Goal: Task Accomplishment & Management: Complete application form

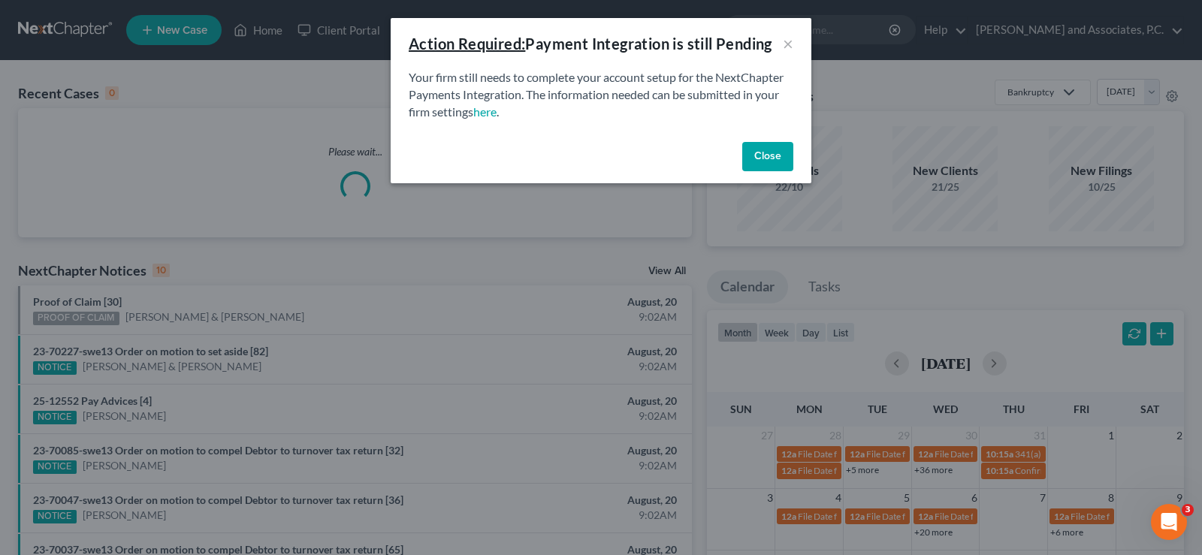
click at [771, 153] on button "Close" at bounding box center [767, 157] width 51 height 30
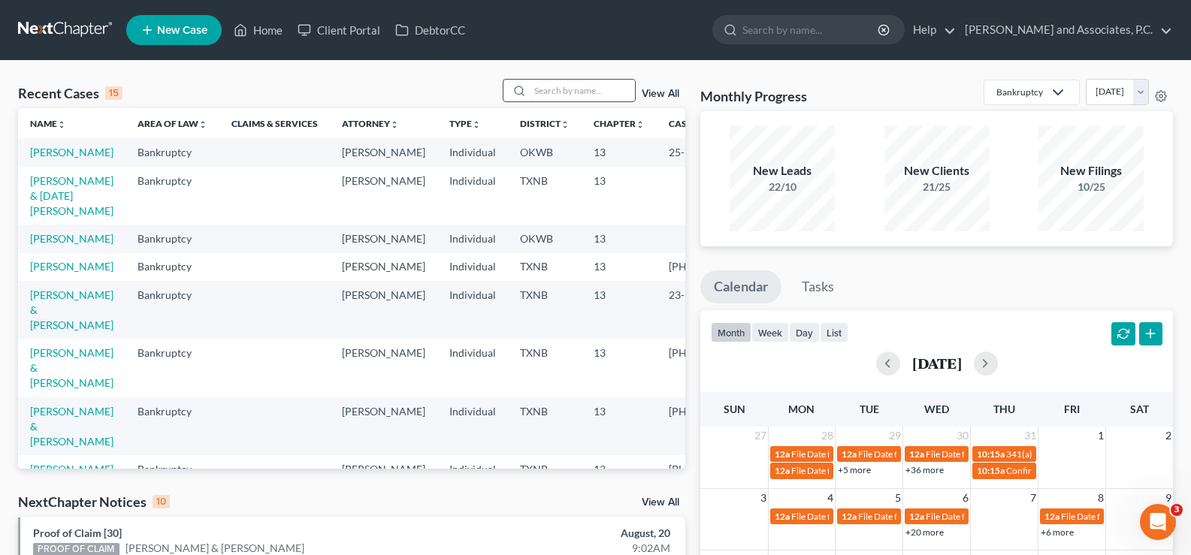
click at [562, 97] on input "search" at bounding box center [582, 91] width 105 height 22
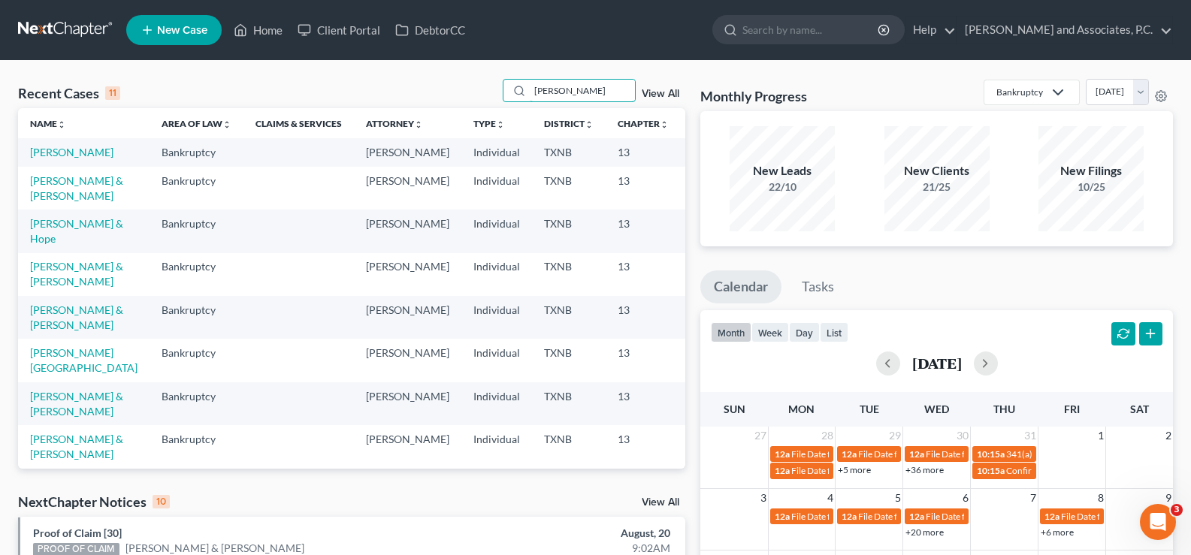
scroll to position [150, 0]
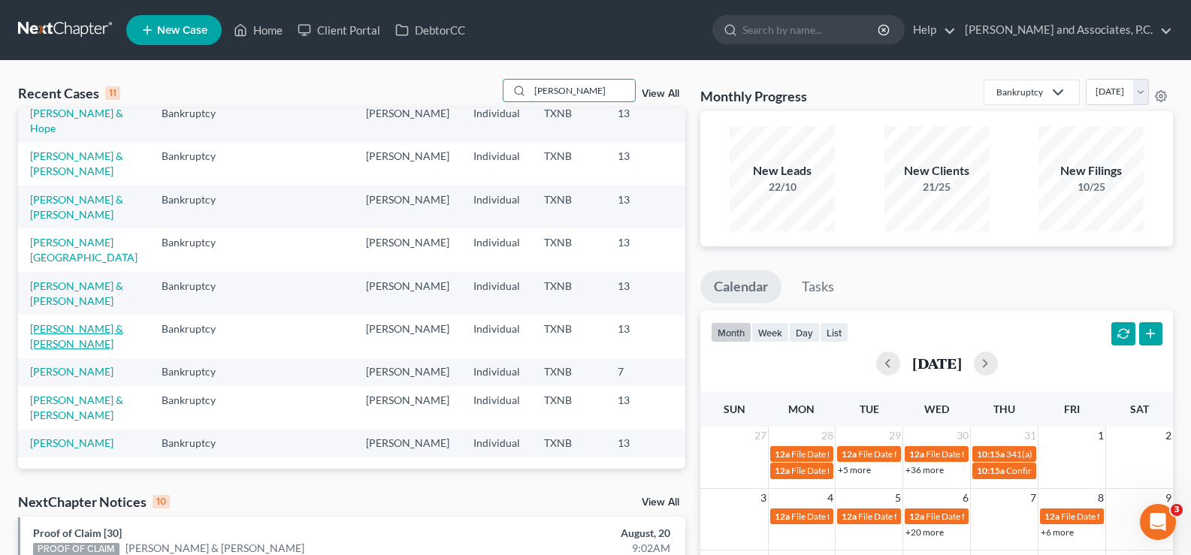
type input "[PERSON_NAME]"
click at [45, 350] on link "[PERSON_NAME] & [PERSON_NAME]" at bounding box center [76, 336] width 93 height 28
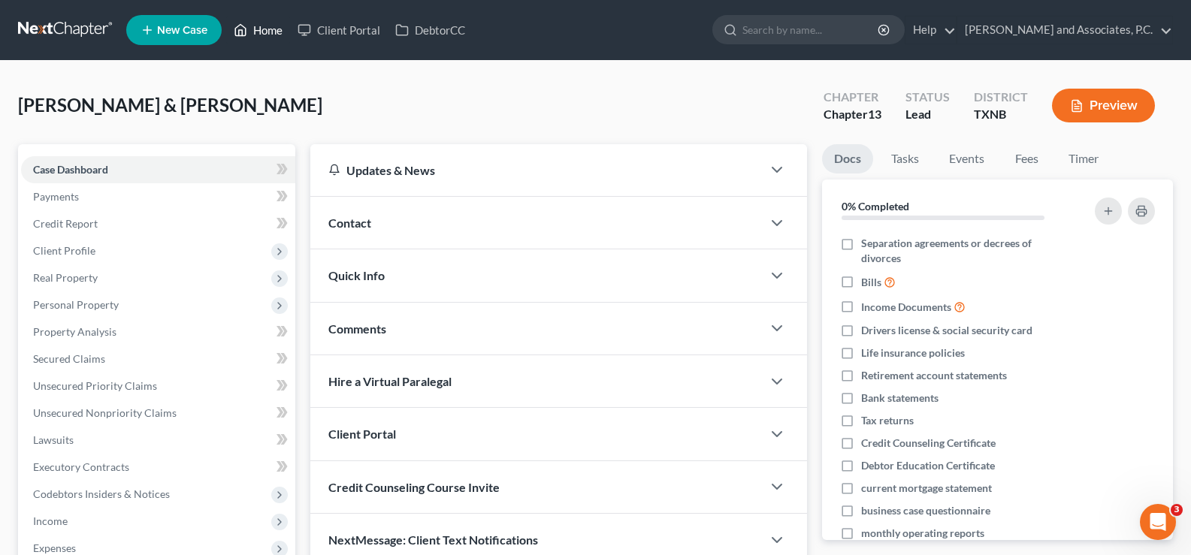
click at [267, 28] on link "Home" at bounding box center [258, 30] width 64 height 27
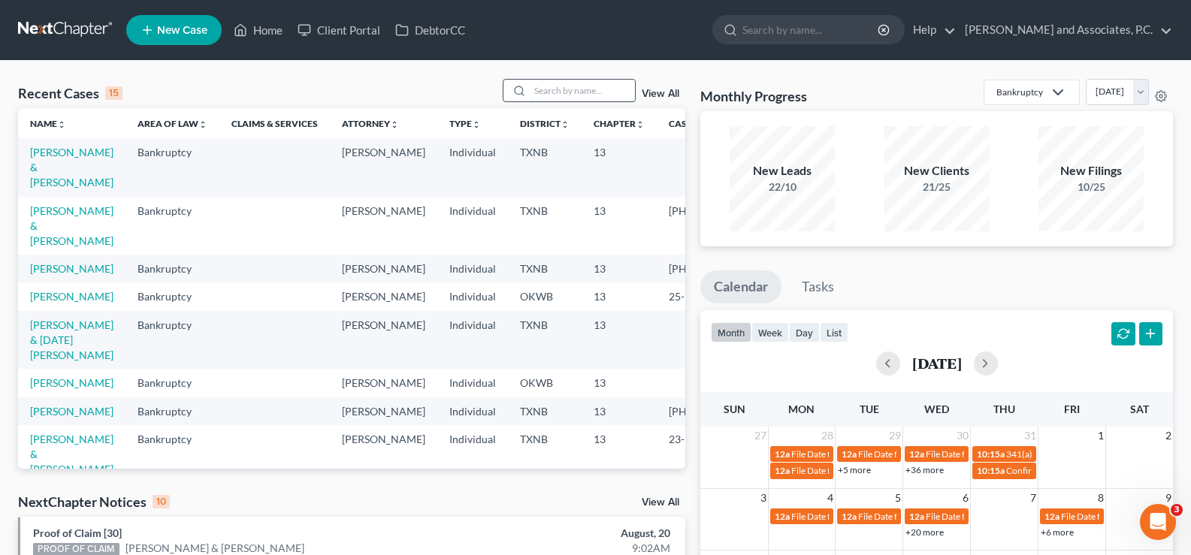
click at [550, 88] on input "search" at bounding box center [582, 91] width 105 height 22
type input "[PERSON_NAME]"
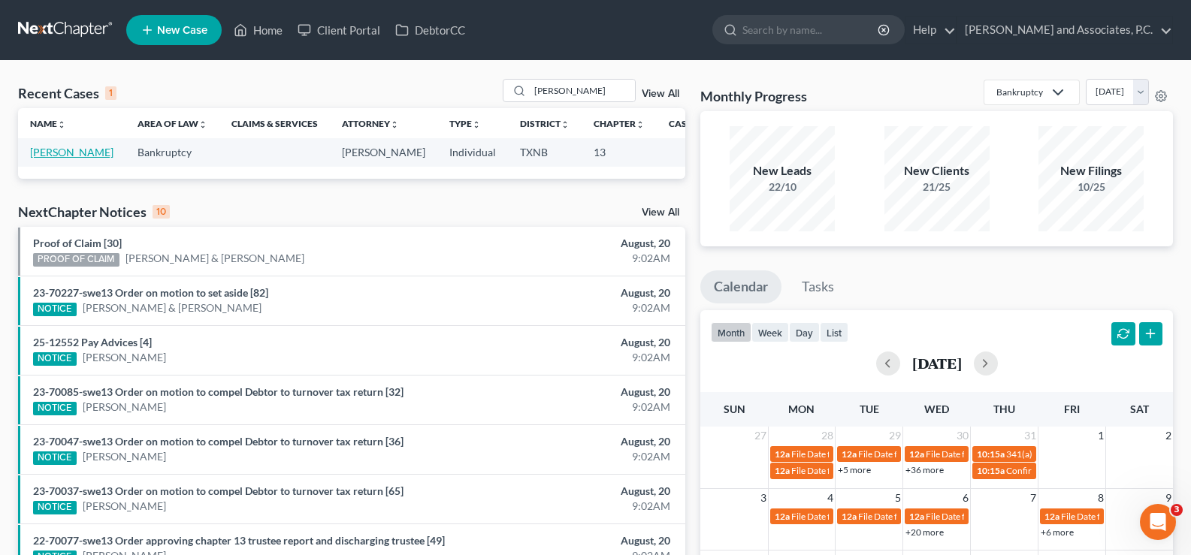
click at [50, 159] on link "[PERSON_NAME]" at bounding box center [71, 152] width 83 height 13
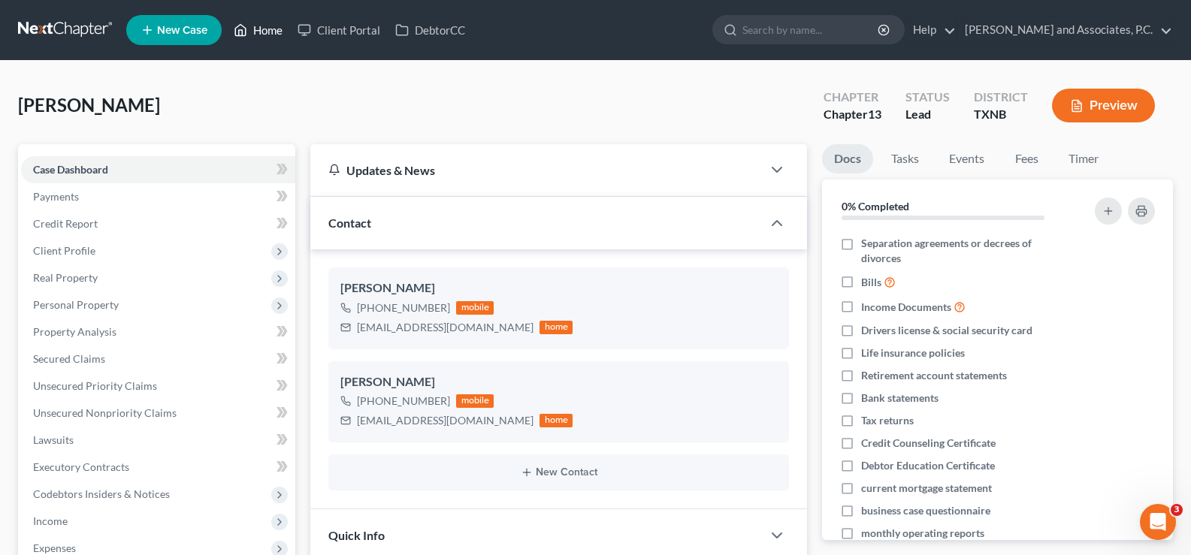
click at [266, 35] on link "Home" at bounding box center [258, 30] width 64 height 27
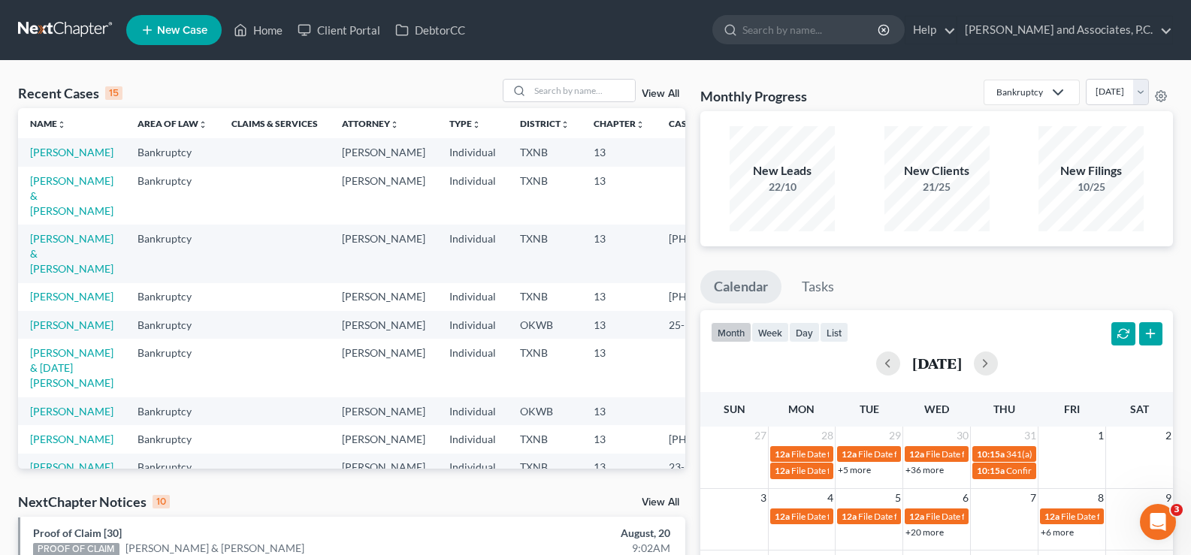
click at [50, 159] on td "[PERSON_NAME]" at bounding box center [71, 152] width 107 height 28
click at [51, 156] on link "[PERSON_NAME]" at bounding box center [71, 152] width 83 height 13
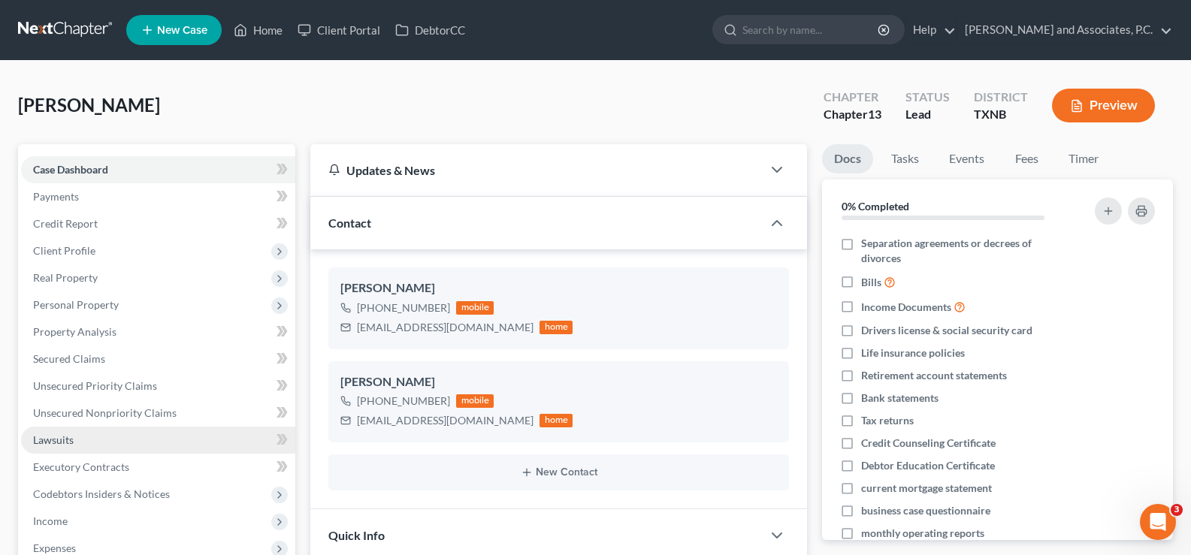
scroll to position [150, 0]
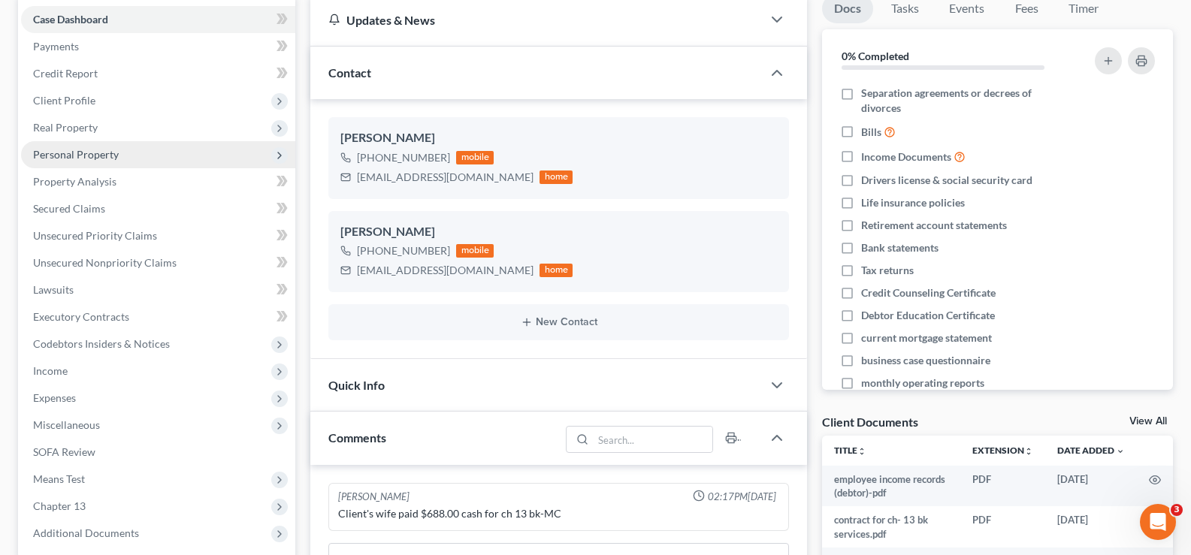
click at [122, 161] on span "Personal Property" at bounding box center [158, 154] width 274 height 27
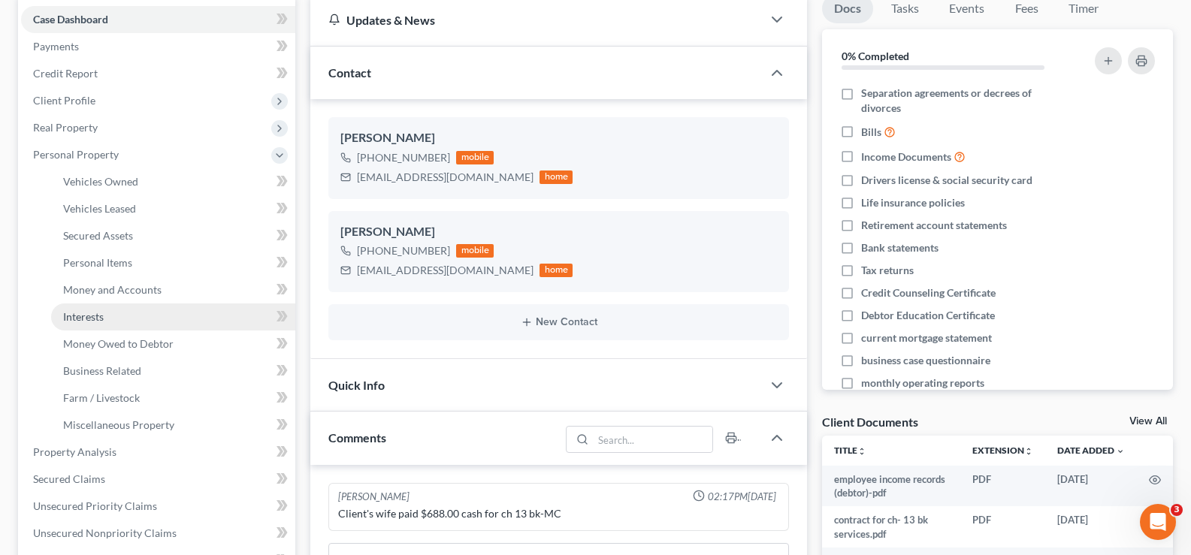
click at [123, 327] on link "Interests" at bounding box center [173, 317] width 244 height 27
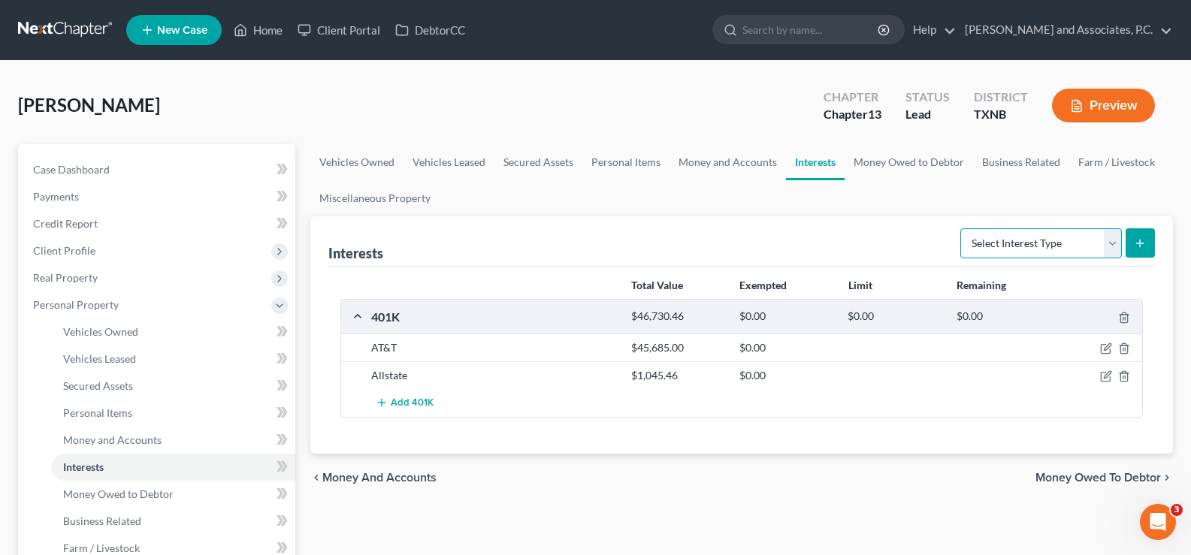
click at [1111, 248] on select "Select Interest Type 401K Annuity Bond Education IRA Government Bond Government…" at bounding box center [1041, 243] width 162 height 30
select select "401k"
click at [962, 228] on select "Select Interest Type 401K Annuity Bond Education IRA Government Bond Government…" at bounding box center [1041, 243] width 162 height 30
click at [1144, 245] on icon "submit" at bounding box center [1140, 243] width 12 height 12
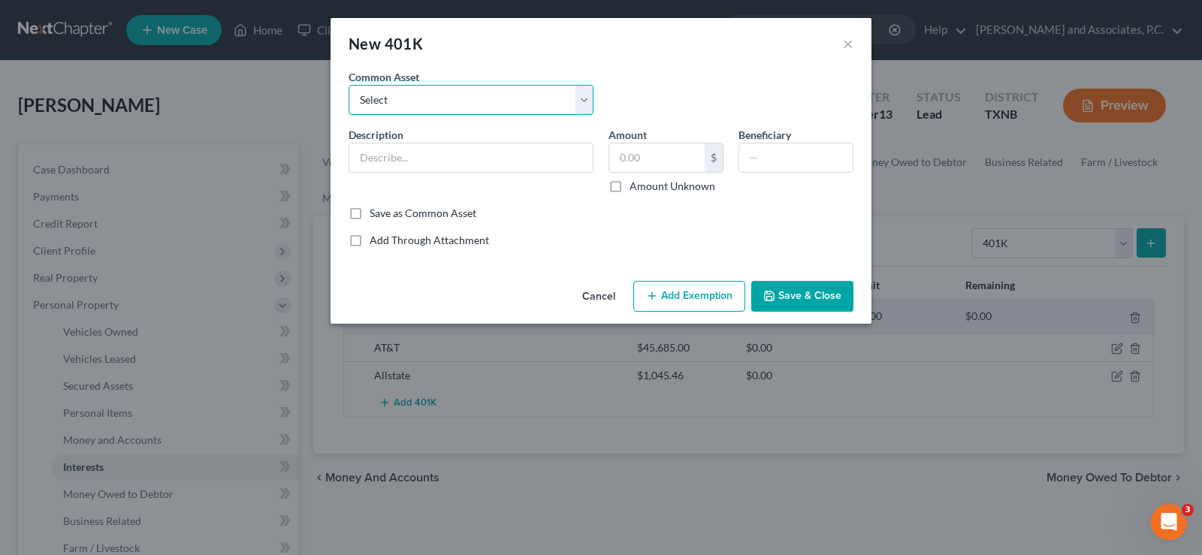
click at [531, 97] on select "Select 401K through employer" at bounding box center [471, 100] width 245 height 30
click at [691, 93] on div "Common Asset Select 401K through employer" at bounding box center [601, 98] width 520 height 58
click at [524, 157] on input "text" at bounding box center [470, 158] width 243 height 29
type input "Enpower (inheritance from mother)"
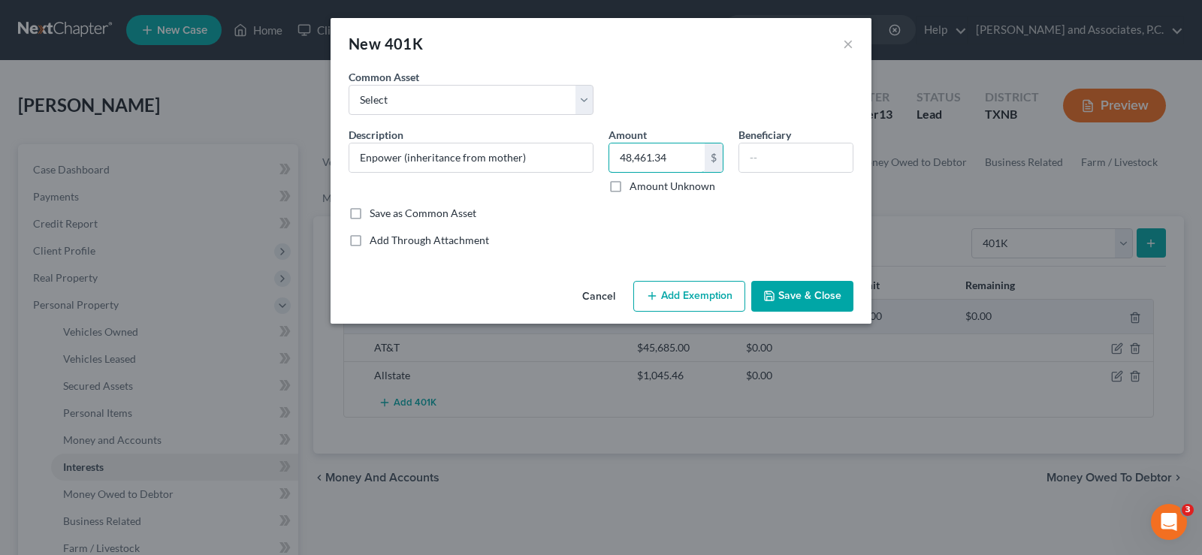
type input "48,461.34"
click at [790, 302] on button "Save & Close" at bounding box center [802, 297] width 102 height 32
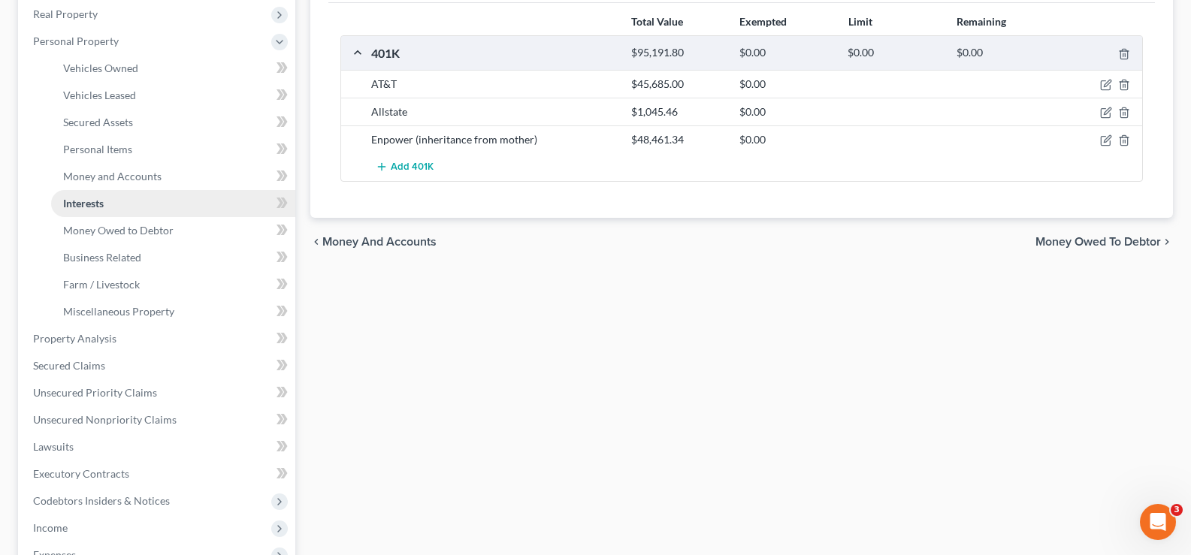
scroll to position [301, 0]
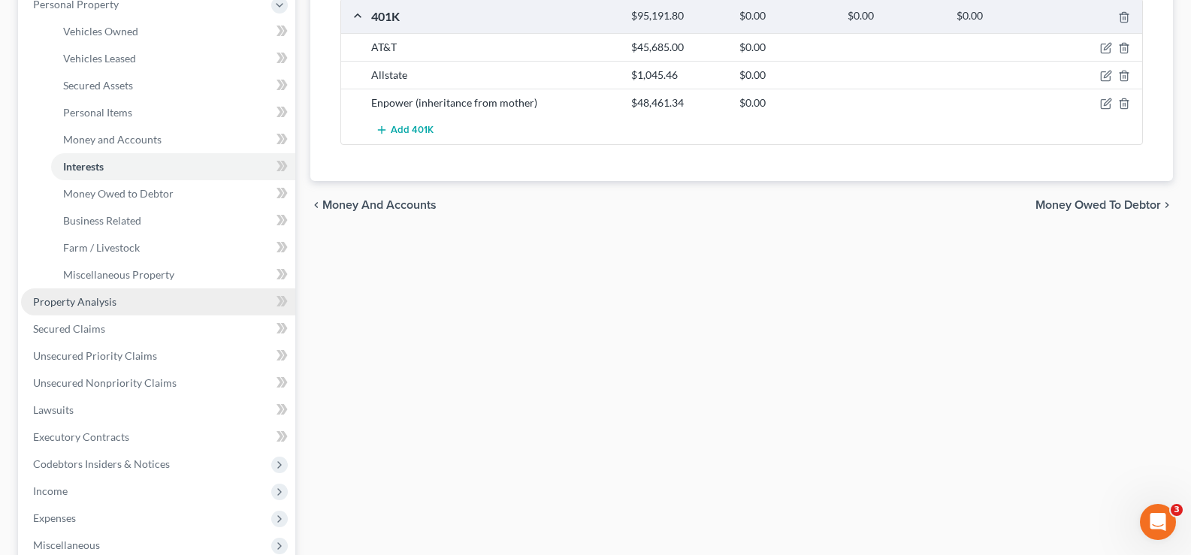
click at [176, 300] on link "Property Analysis" at bounding box center [158, 302] width 274 height 27
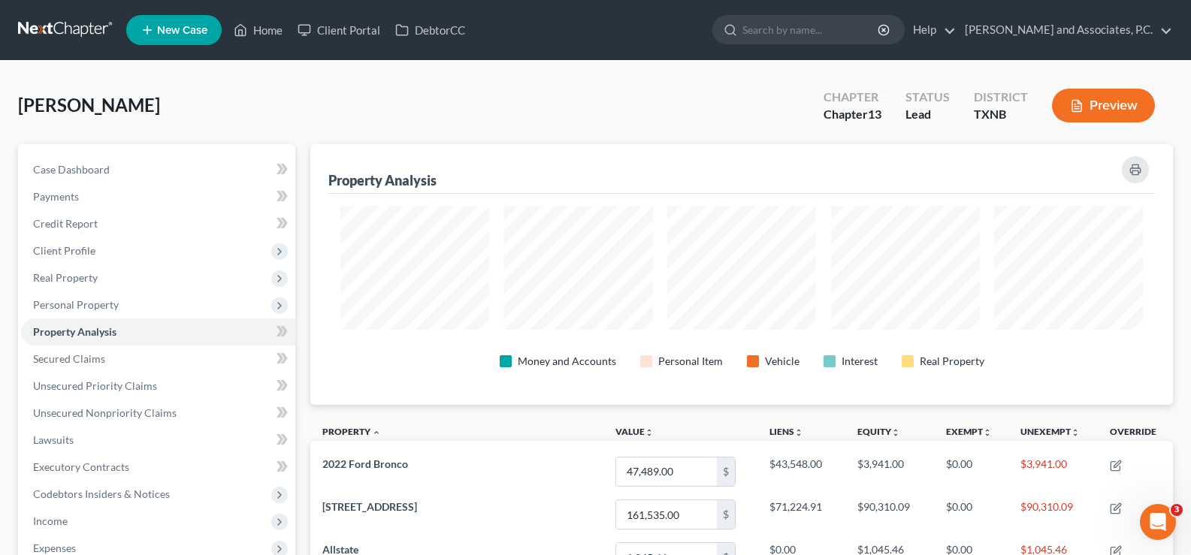
scroll to position [150, 0]
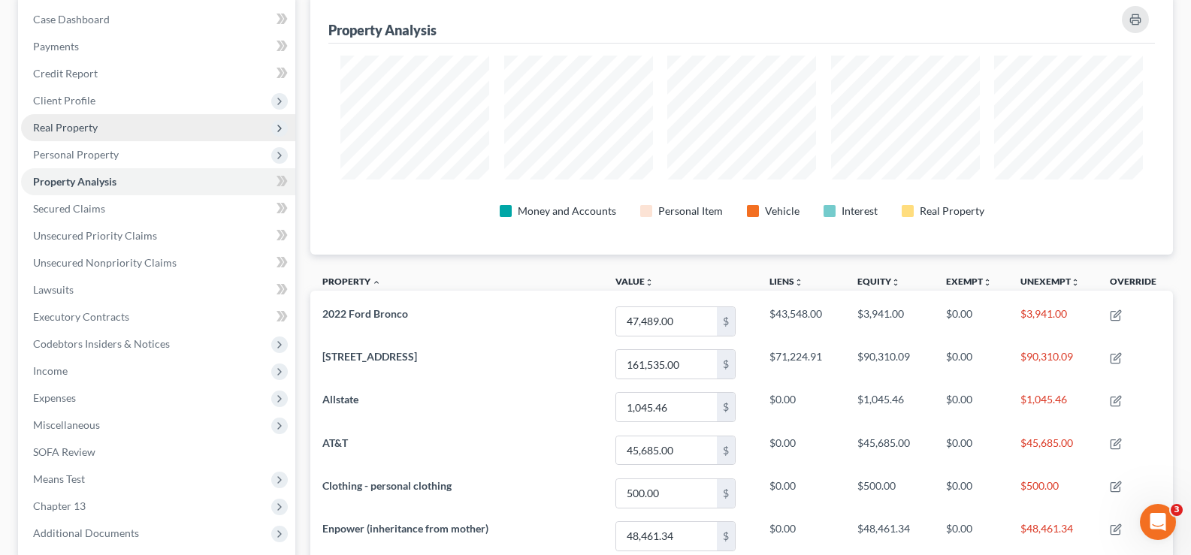
click at [138, 125] on span "Real Property" at bounding box center [158, 127] width 274 height 27
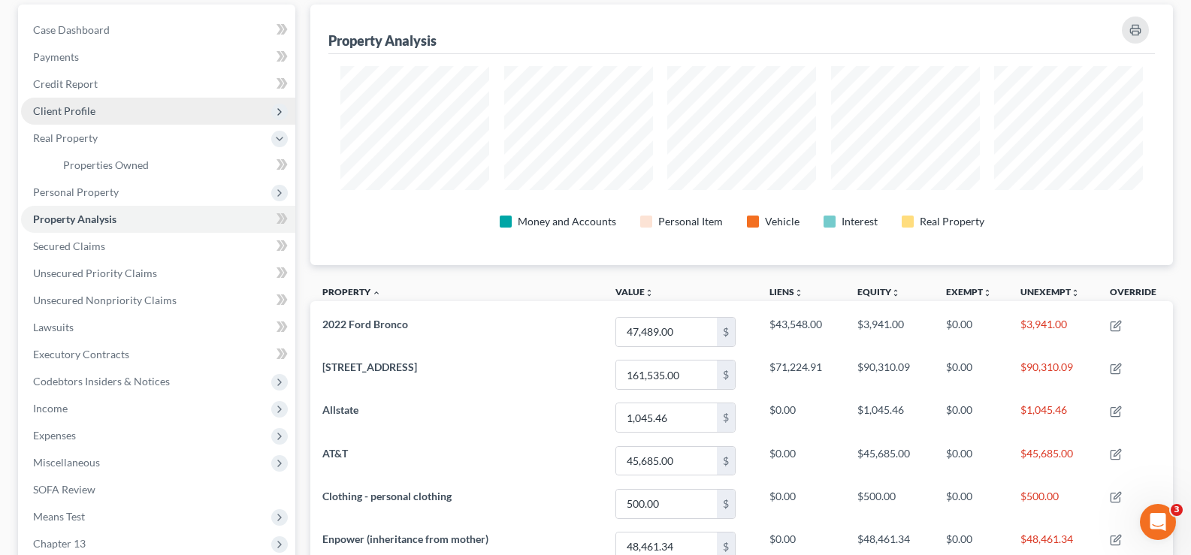
scroll to position [0, 0]
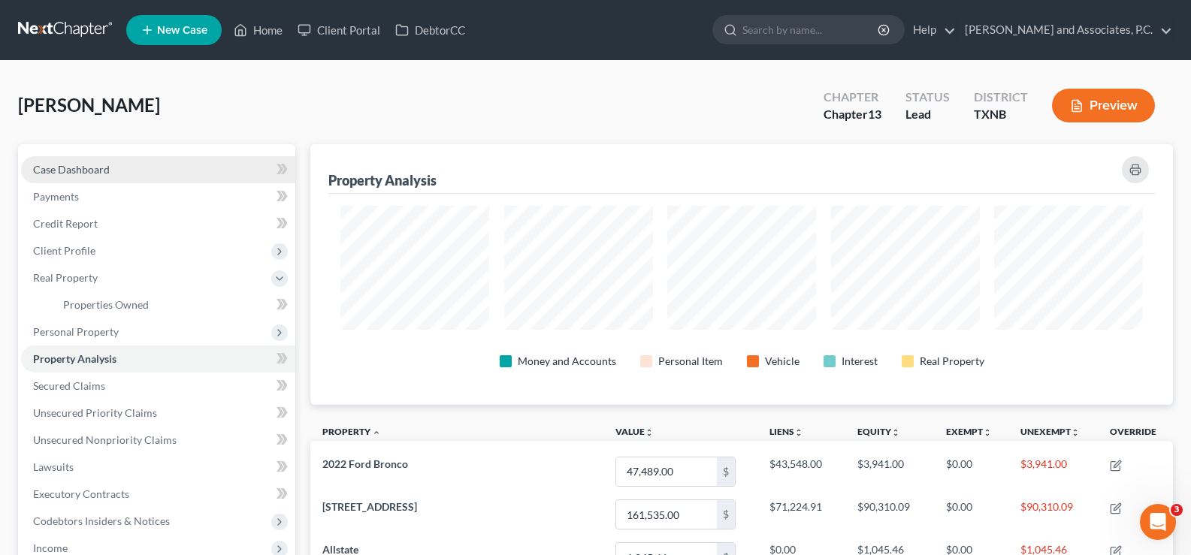
click at [125, 180] on link "Case Dashboard" at bounding box center [158, 169] width 274 height 27
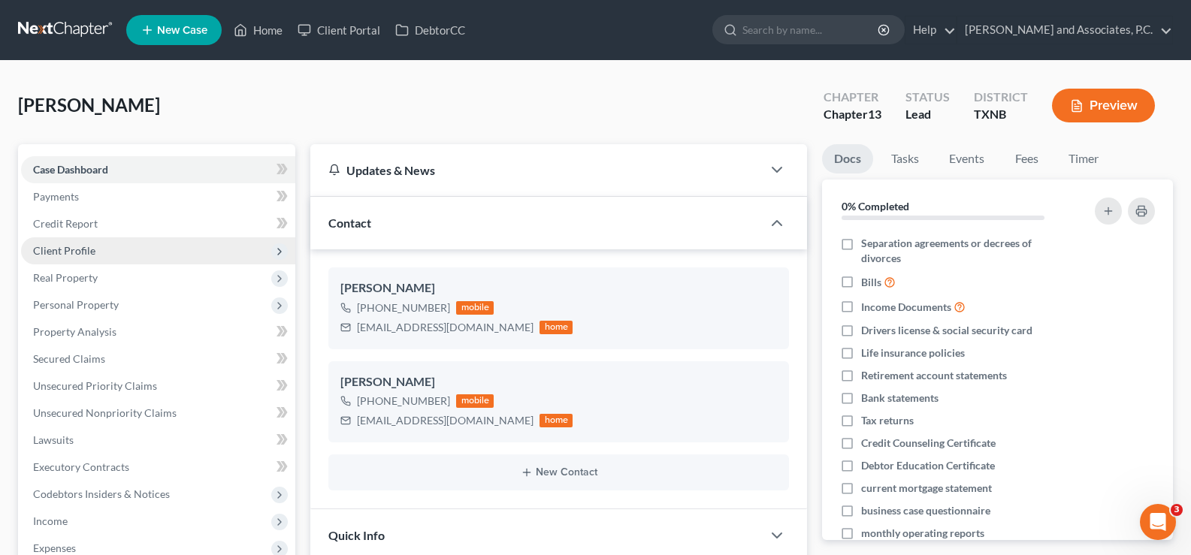
click at [125, 251] on span "Client Profile" at bounding box center [158, 250] width 274 height 27
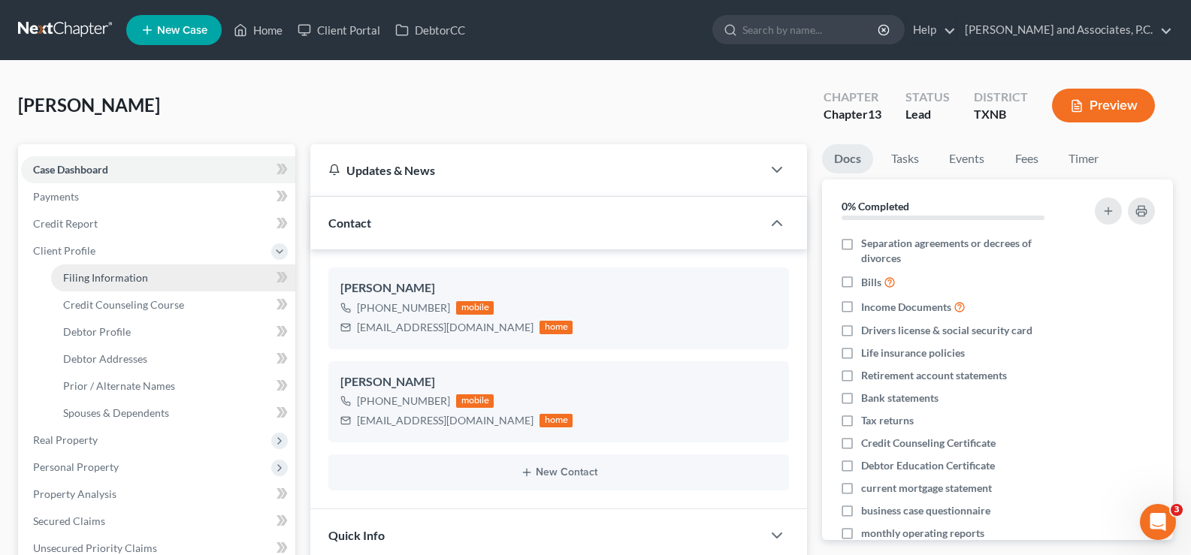
click at [151, 281] on link "Filing Information" at bounding box center [173, 278] width 244 height 27
select select "1"
select select "0"
select select "3"
select select "45"
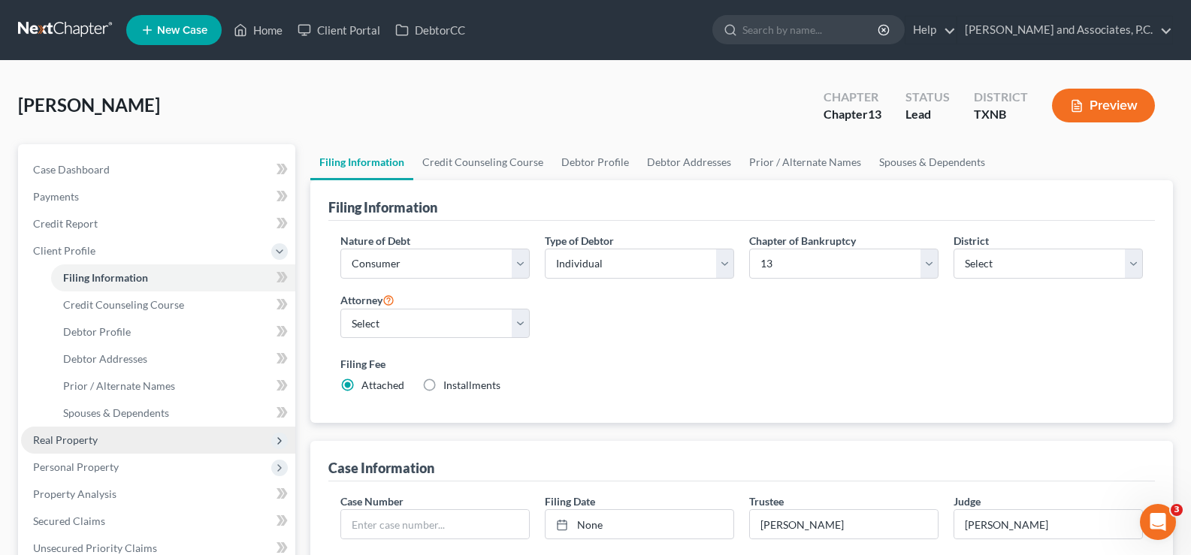
click at [124, 440] on span "Real Property" at bounding box center [158, 440] width 274 height 27
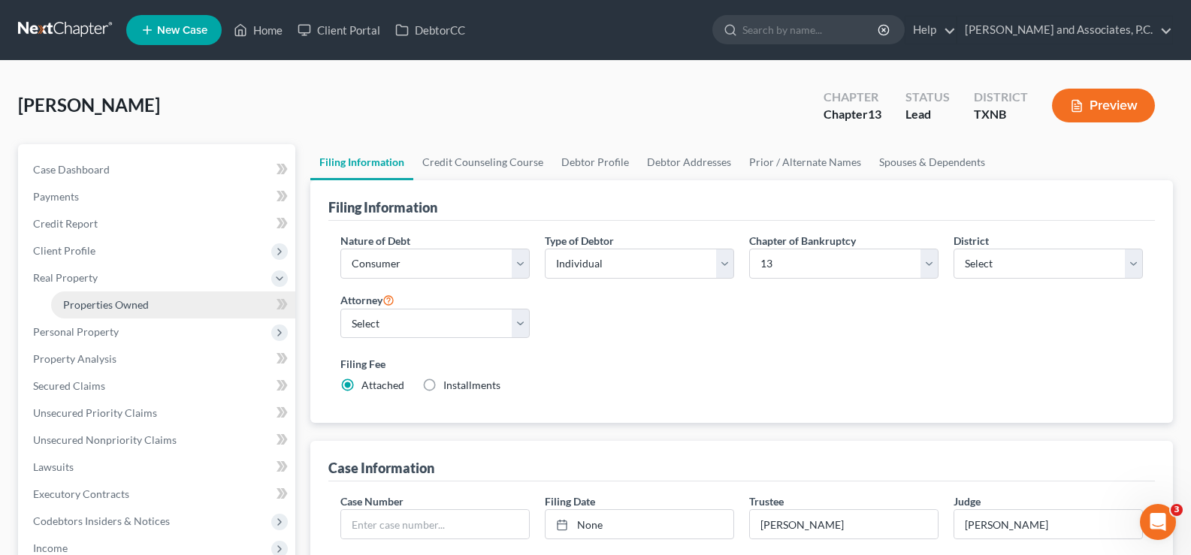
click at [141, 312] on link "Properties Owned" at bounding box center [173, 305] width 244 height 27
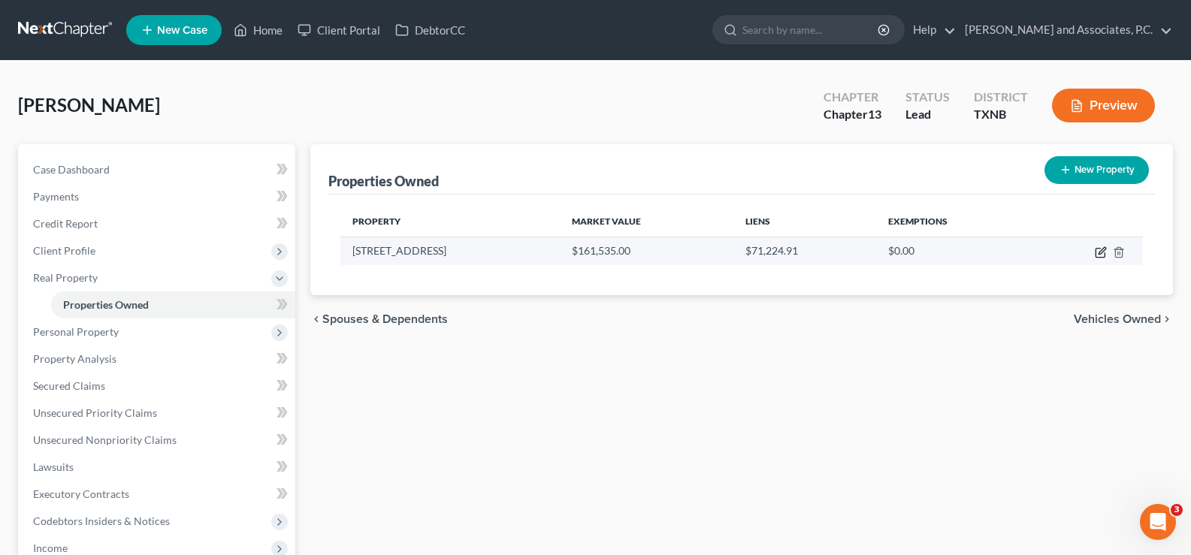
click at [1096, 249] on icon "button" at bounding box center [1100, 253] width 9 height 9
select select "45"
select select "0"
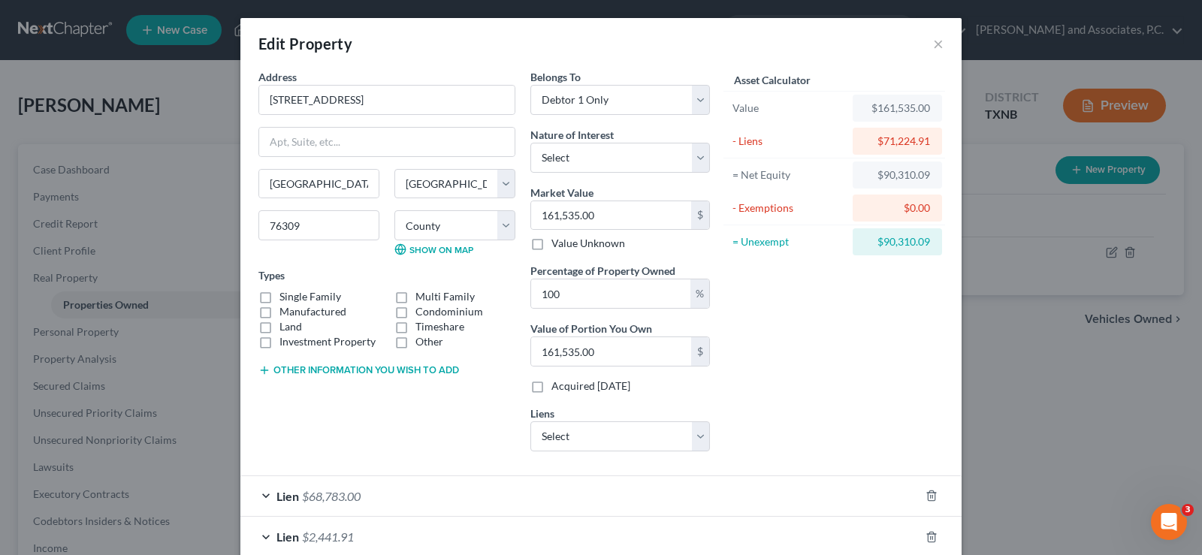
scroll to position [85, 0]
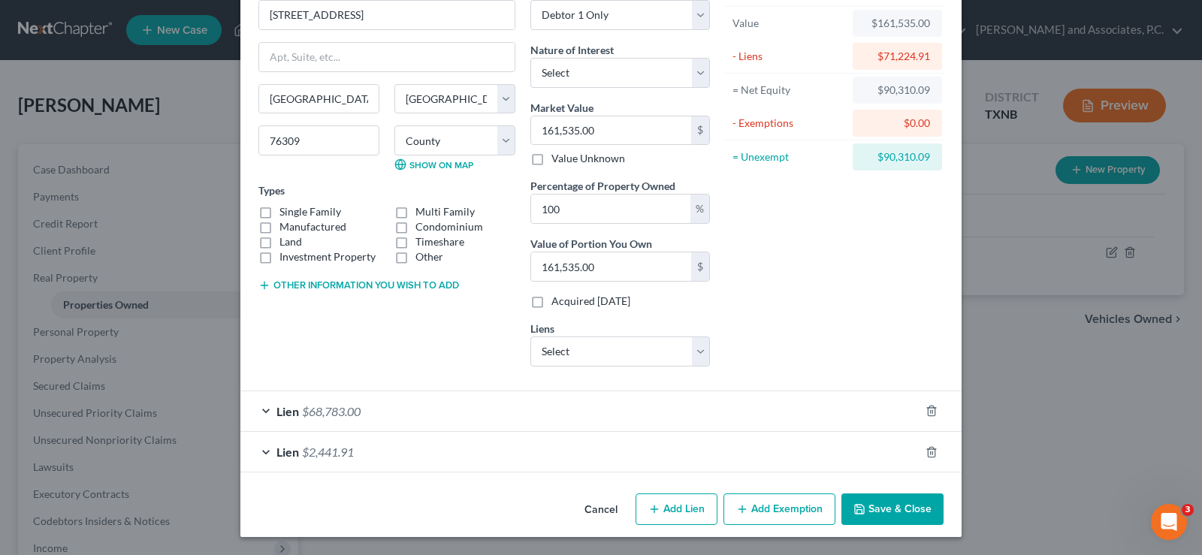
click at [256, 410] on div "Lien $68,783.00" at bounding box center [579, 411] width 679 height 40
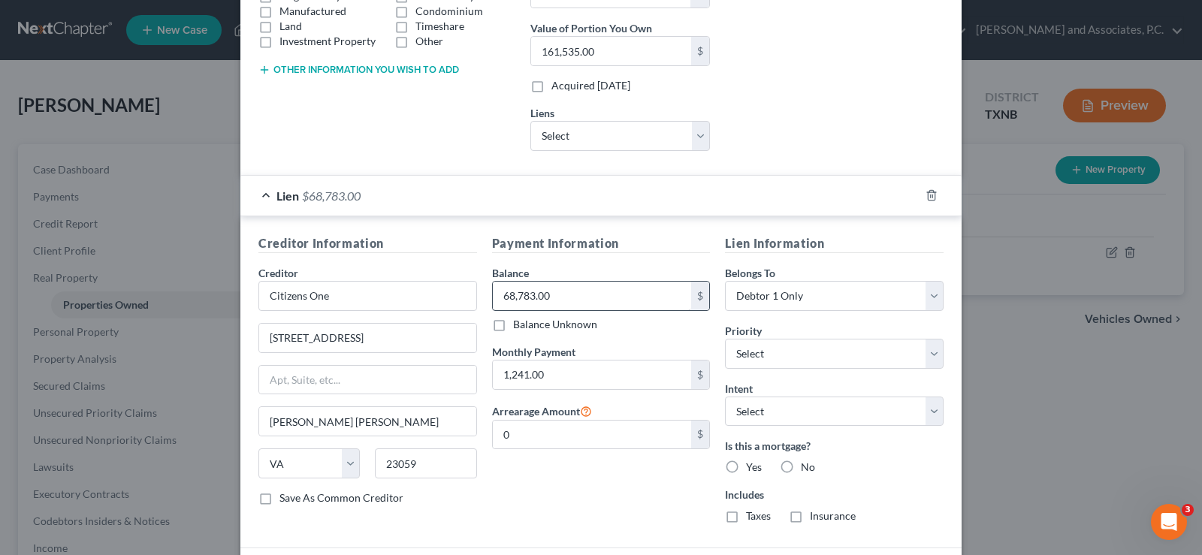
scroll to position [417, 0]
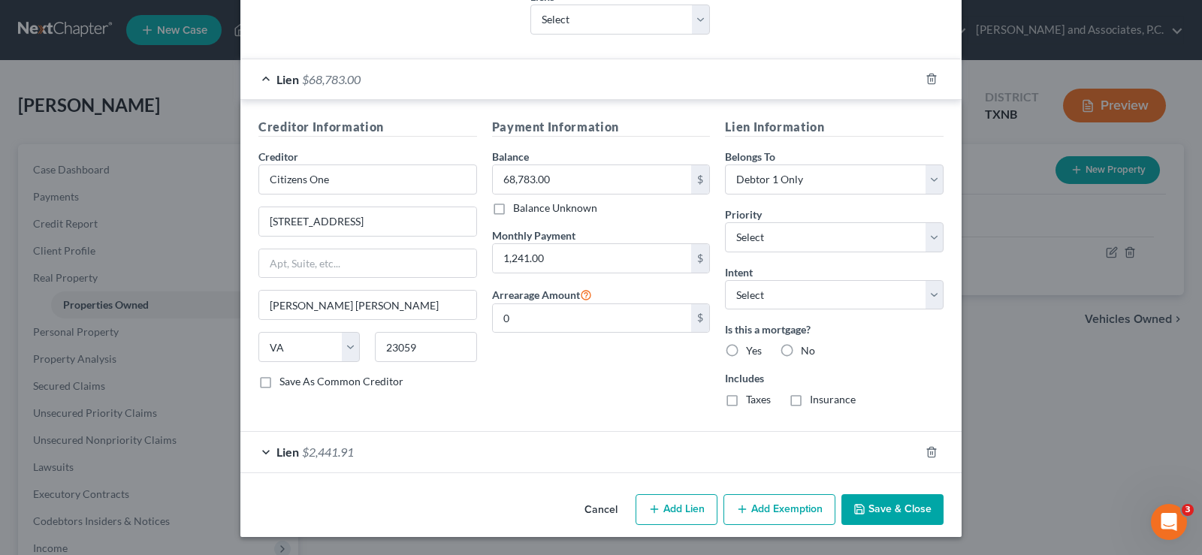
click at [258, 452] on div "Lien $2,441.91" at bounding box center [579, 452] width 679 height 40
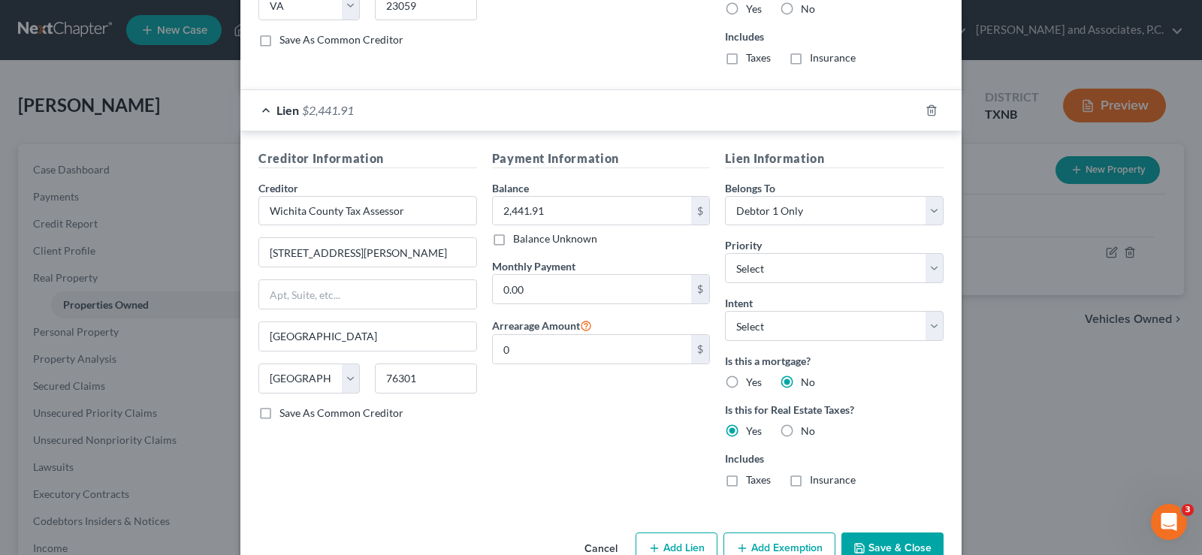
scroll to position [798, 0]
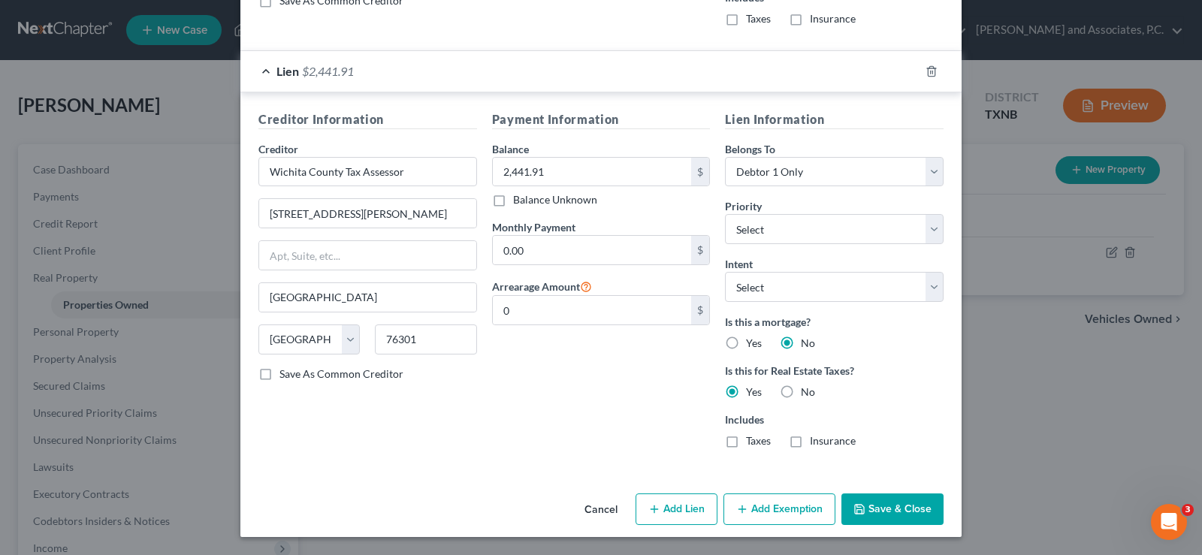
click at [766, 515] on button "Add Exemption" at bounding box center [780, 510] width 112 height 32
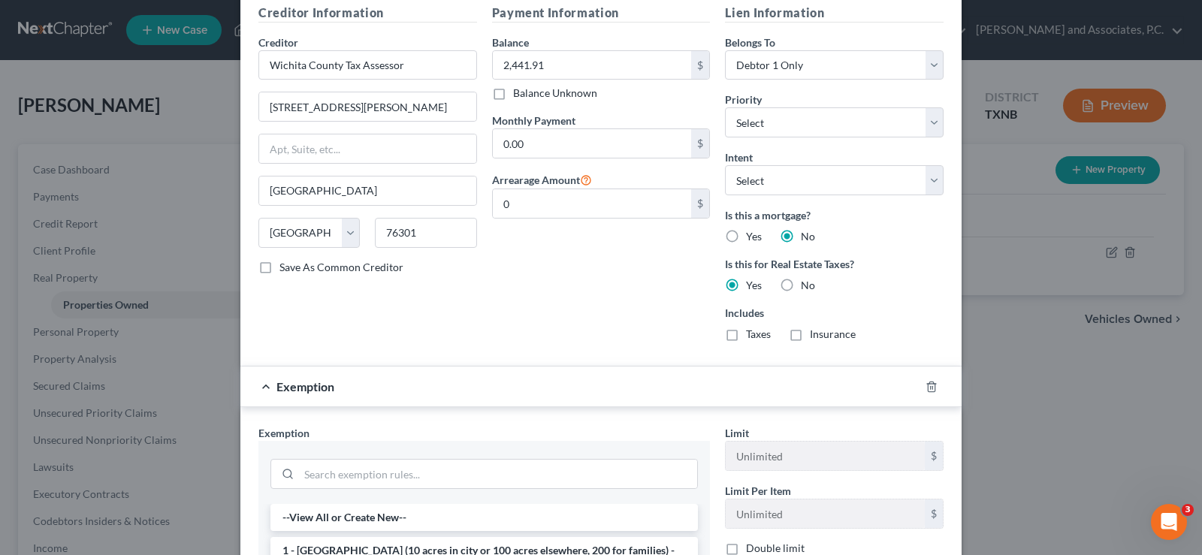
scroll to position [1099, 0]
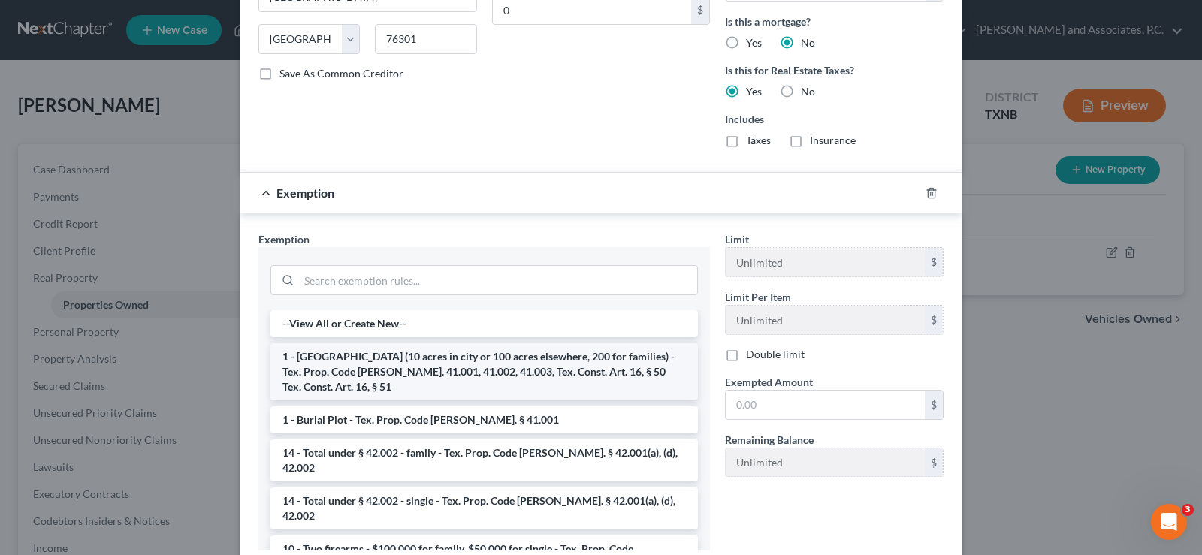
click at [382, 359] on li "1 - [GEOGRAPHIC_DATA] (10 acres in city or 100 acres elsewhere, 200 for familie…" at bounding box center [485, 371] width 428 height 57
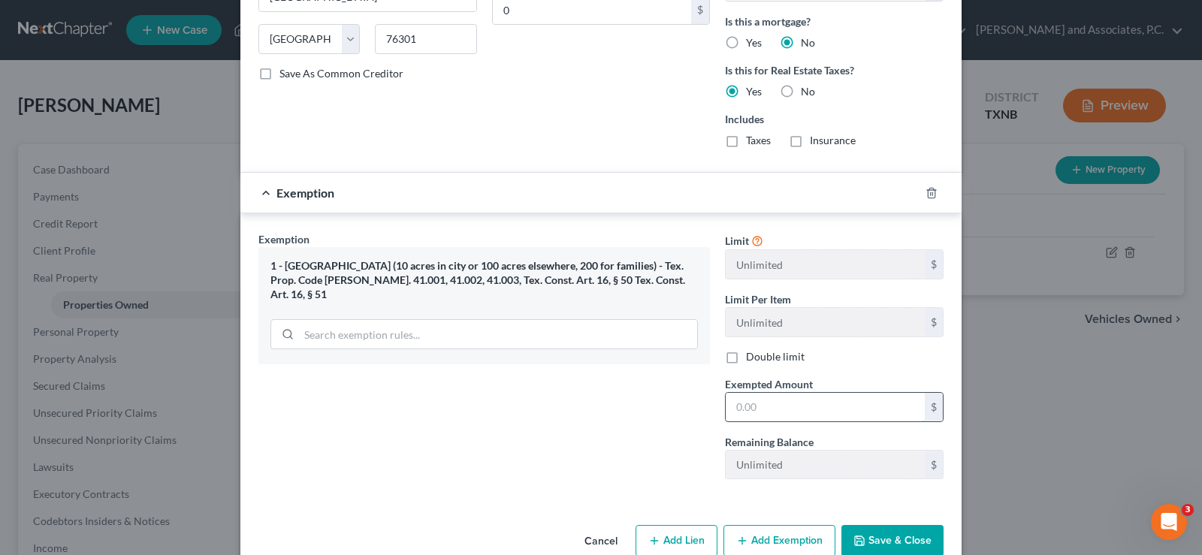
click at [772, 405] on input "text" at bounding box center [825, 407] width 199 height 29
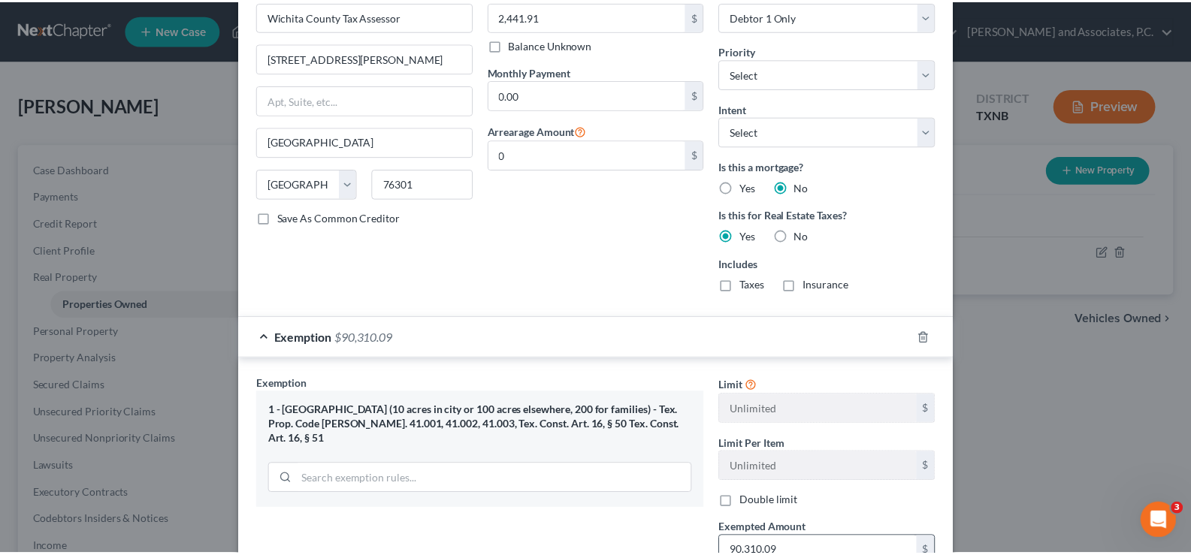
scroll to position [1130, 0]
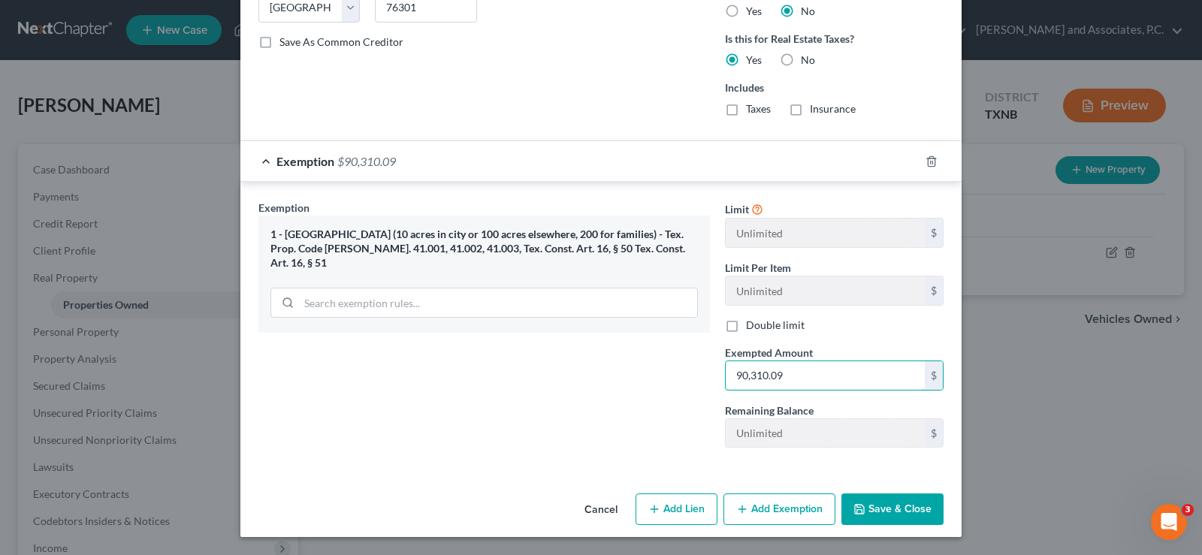
type input "90,310.09"
click at [913, 512] on button "Save & Close" at bounding box center [893, 510] width 102 height 32
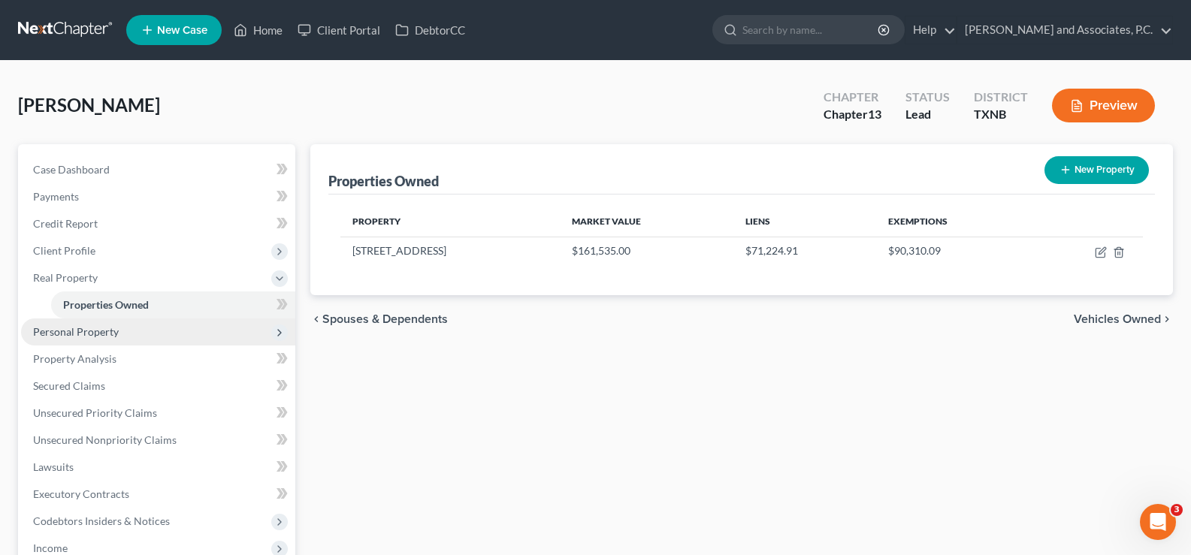
click at [114, 332] on span "Personal Property" at bounding box center [76, 331] width 86 height 13
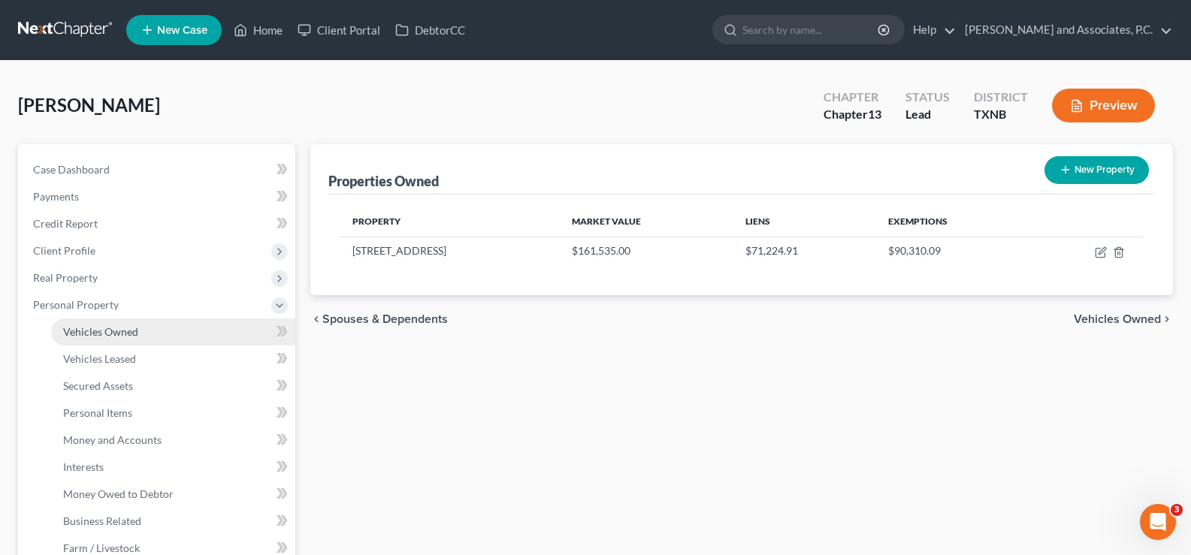
click at [113, 335] on span "Vehicles Owned" at bounding box center [100, 331] width 75 height 13
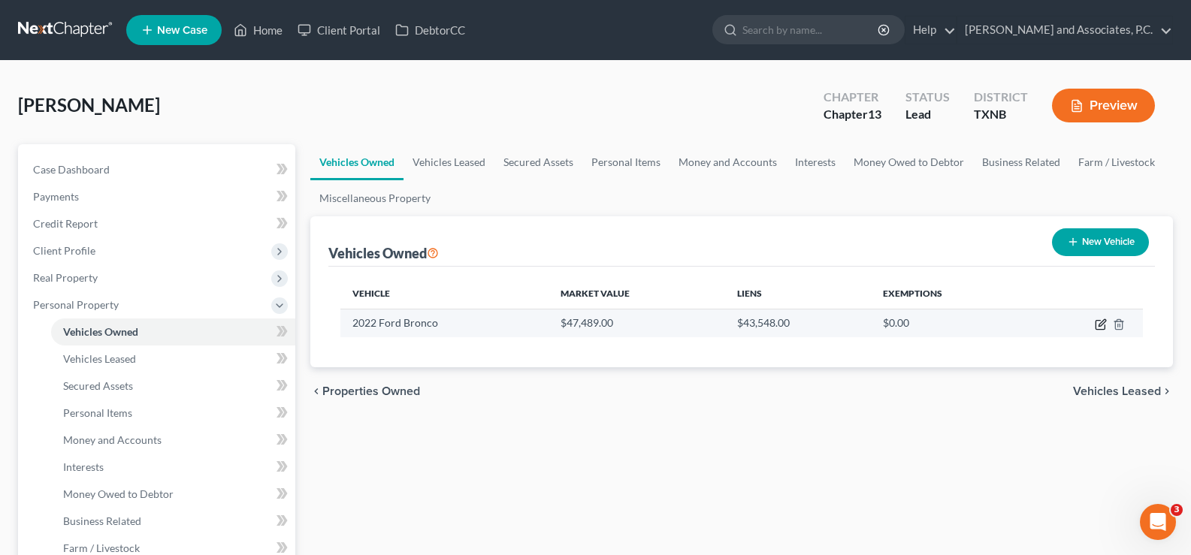
click at [1098, 325] on icon "button" at bounding box center [1101, 325] width 12 height 12
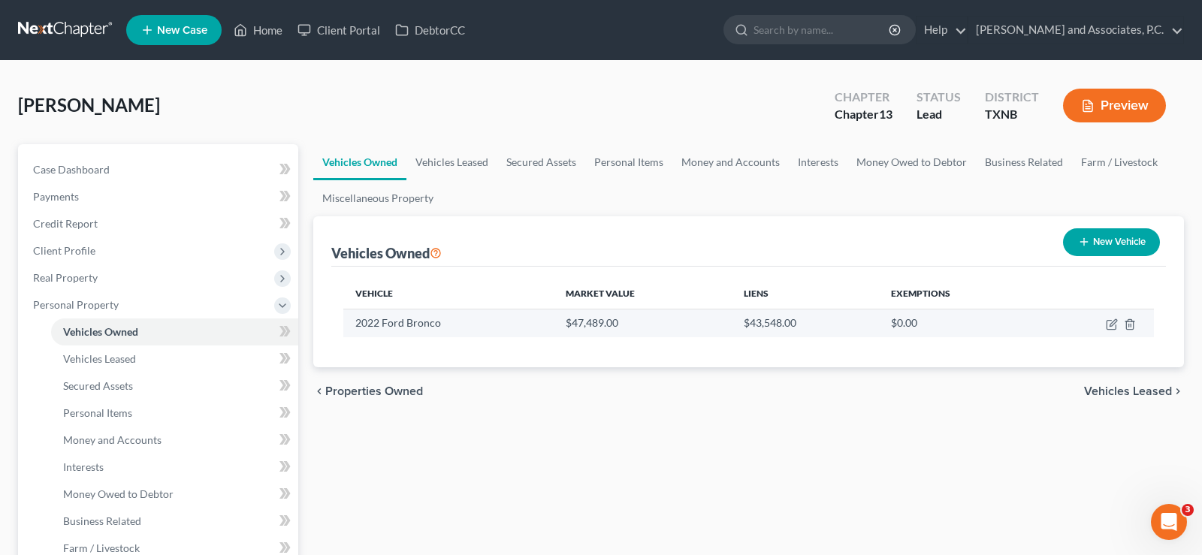
select select "0"
select select "4"
select select "1"
select select "0"
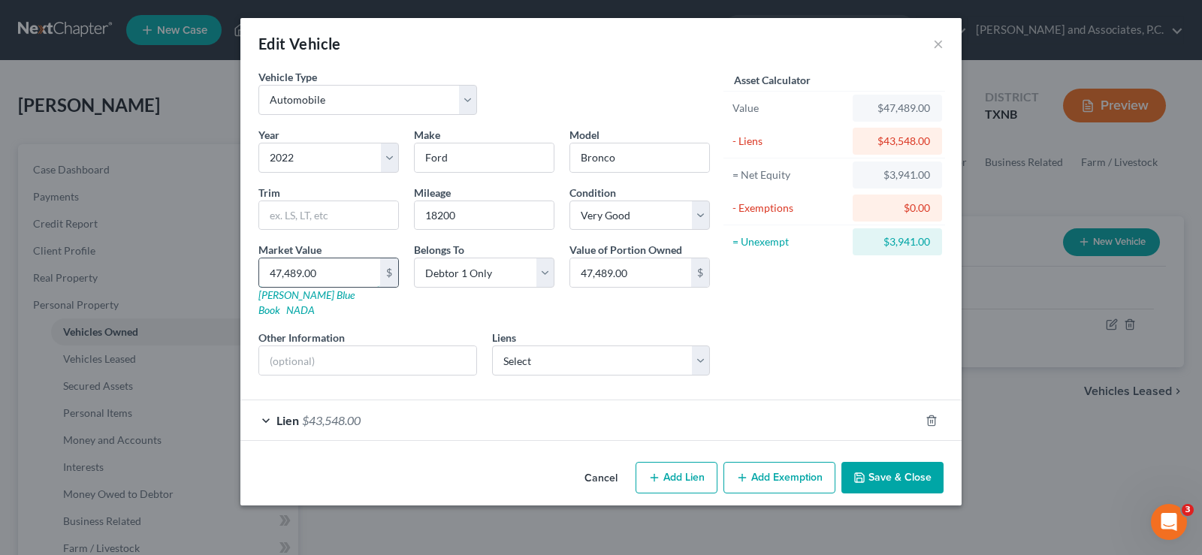
click at [364, 267] on input "47,489.00" at bounding box center [319, 272] width 121 height 29
type input "3"
type input "3.00"
type input "35"
type input "35.00"
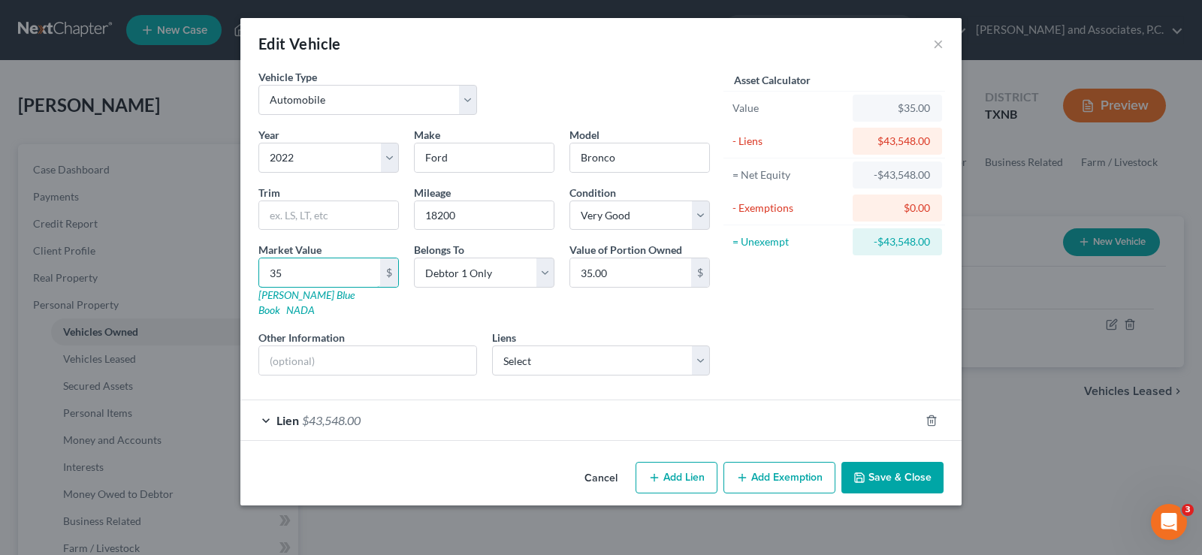
type input "351"
type input "351.00"
type input "3511"
type input "3,511.00"
type input "3,5113"
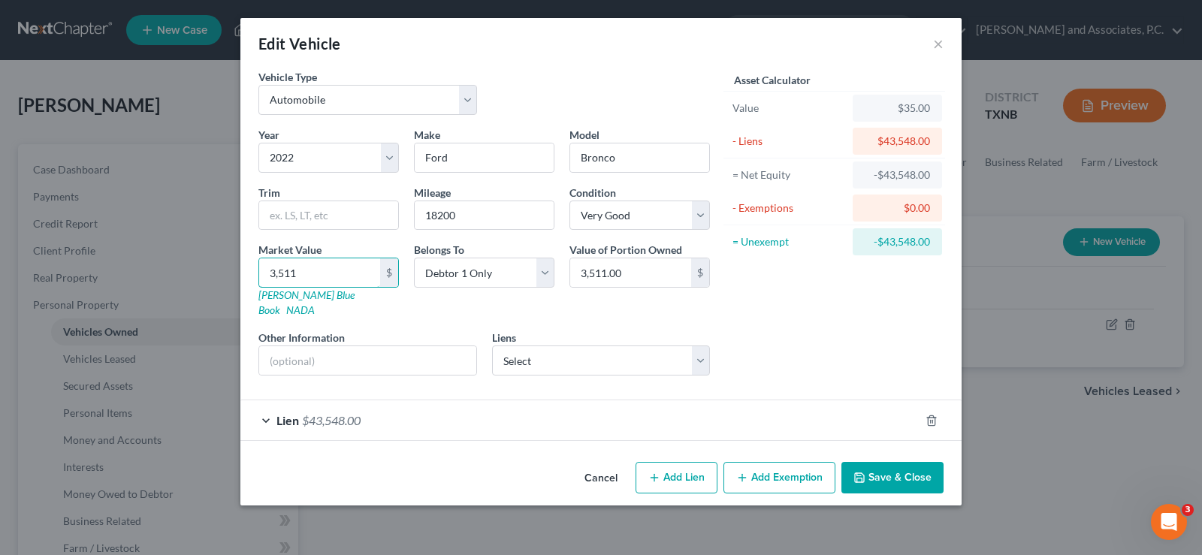
type input "35,113.00"
click at [905, 463] on button "Save & Close" at bounding box center [893, 478] width 102 height 32
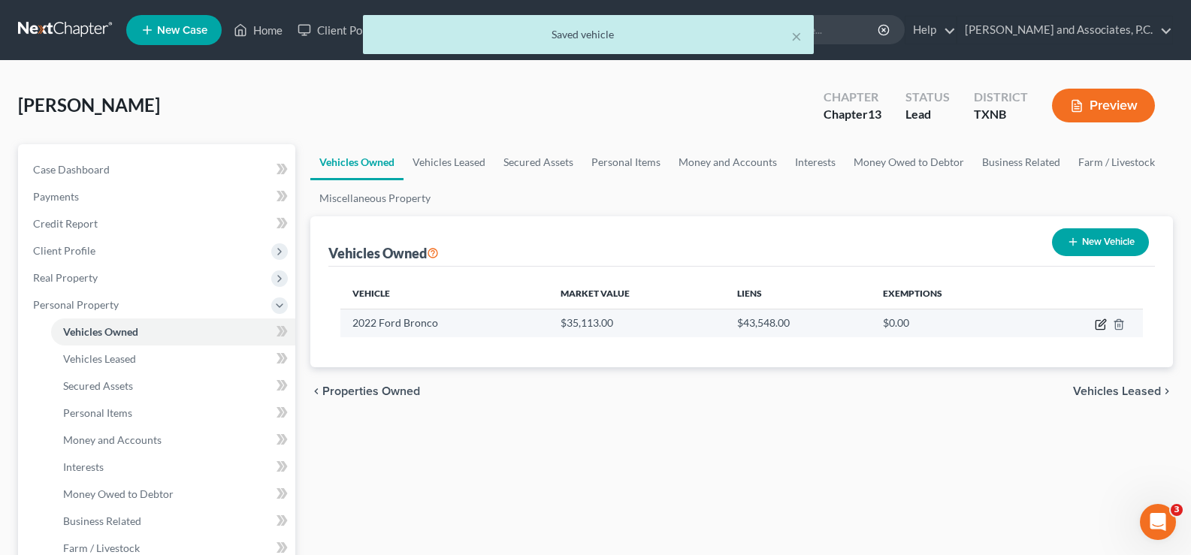
click at [1102, 330] on icon "button" at bounding box center [1100, 325] width 9 height 9
select select "0"
select select "4"
select select "1"
select select "0"
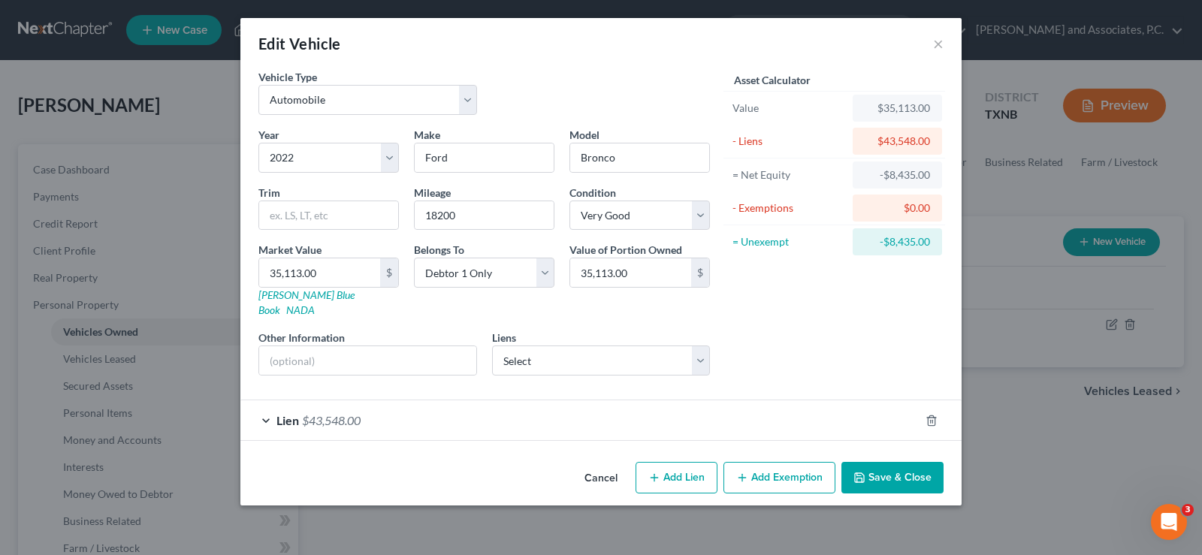
click at [887, 462] on button "Save & Close" at bounding box center [893, 478] width 102 height 32
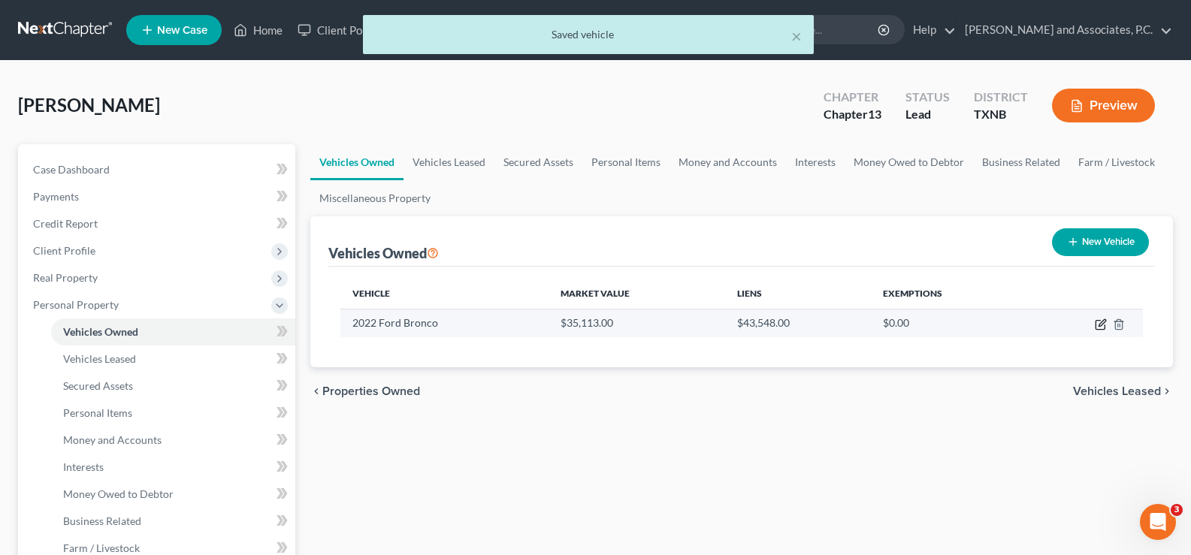
click at [1098, 328] on icon "button" at bounding box center [1101, 325] width 12 height 12
select select "0"
select select "4"
select select "1"
select select "0"
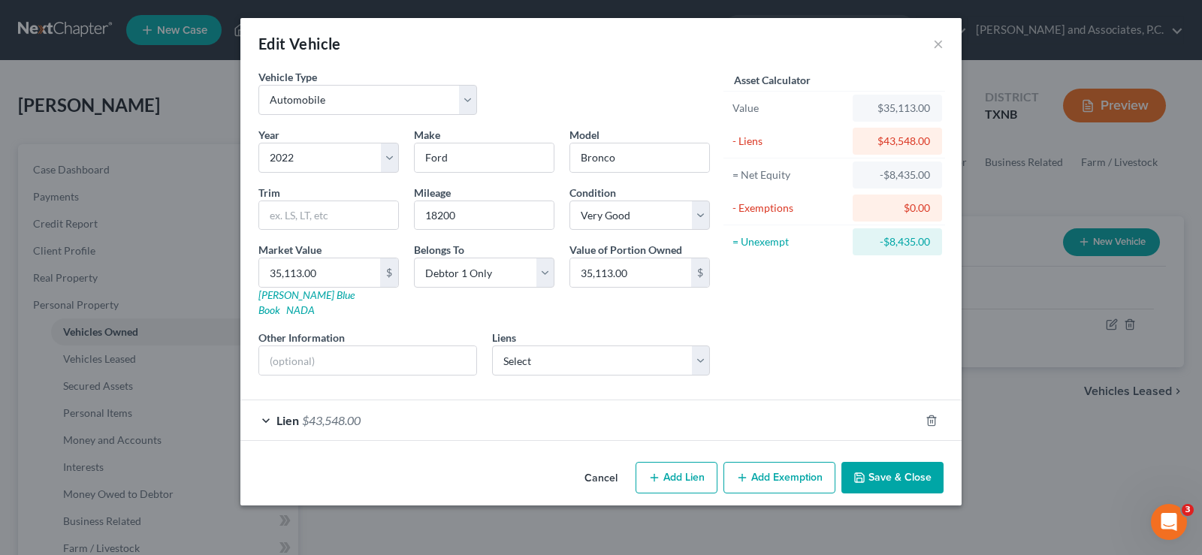
click at [887, 462] on button "Save & Close" at bounding box center [893, 478] width 102 height 32
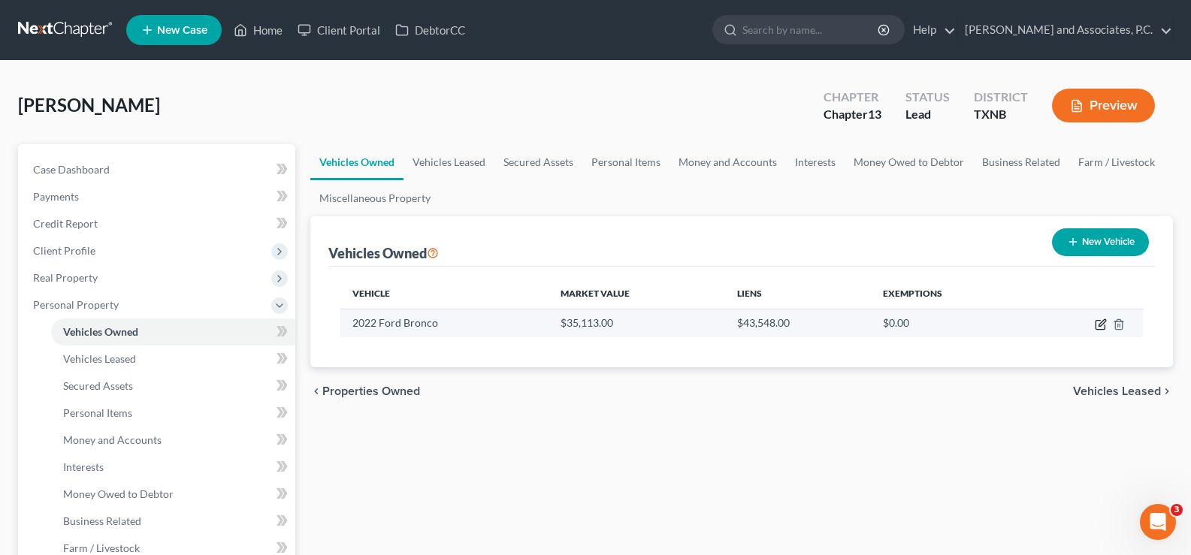
click at [1105, 326] on icon "button" at bounding box center [1100, 325] width 9 height 9
select select "0"
select select "4"
select select "1"
select select "0"
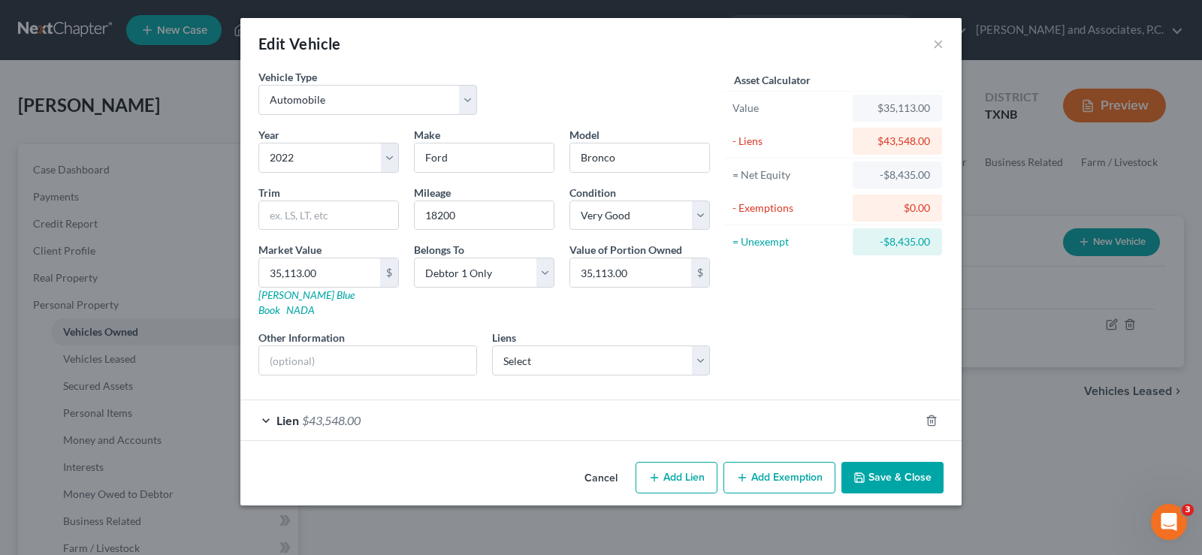
click at [902, 462] on button "Save & Close" at bounding box center [893, 478] width 102 height 32
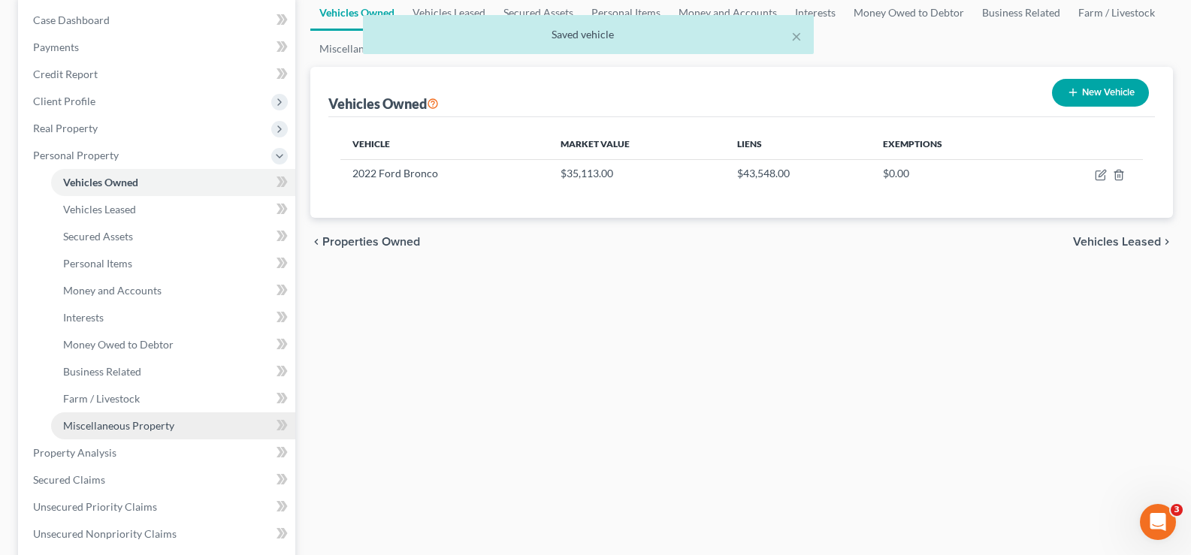
scroll to position [150, 0]
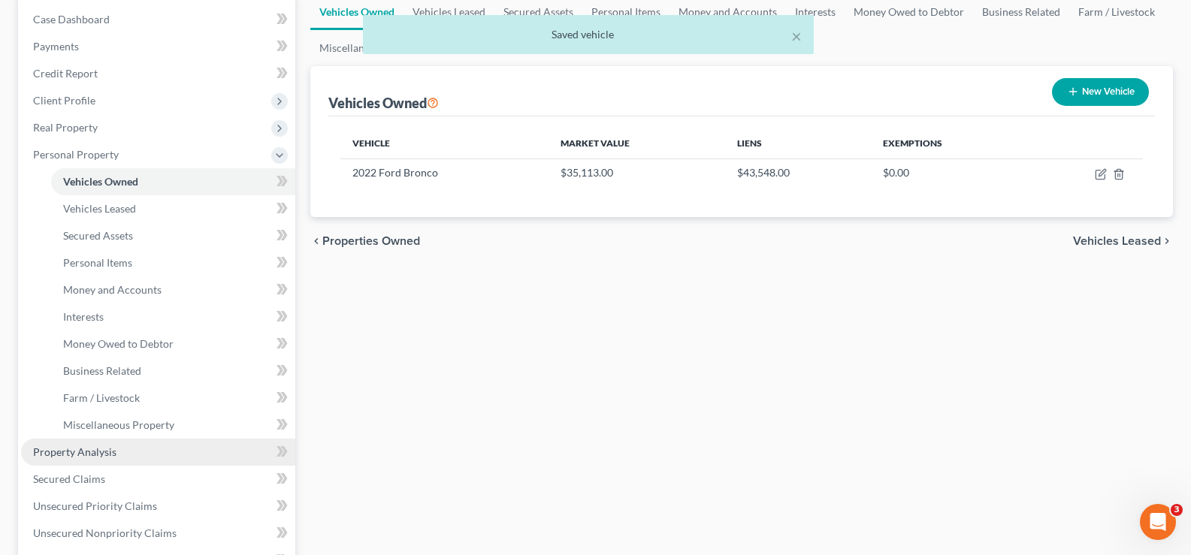
click at [152, 453] on link "Property Analysis" at bounding box center [158, 452] width 274 height 27
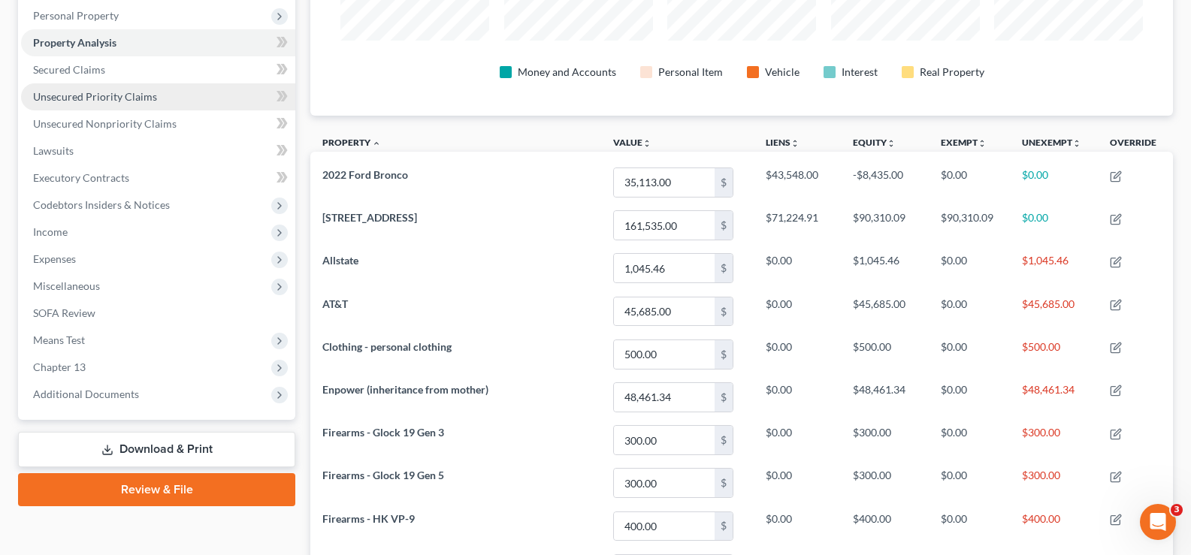
scroll to position [150, 0]
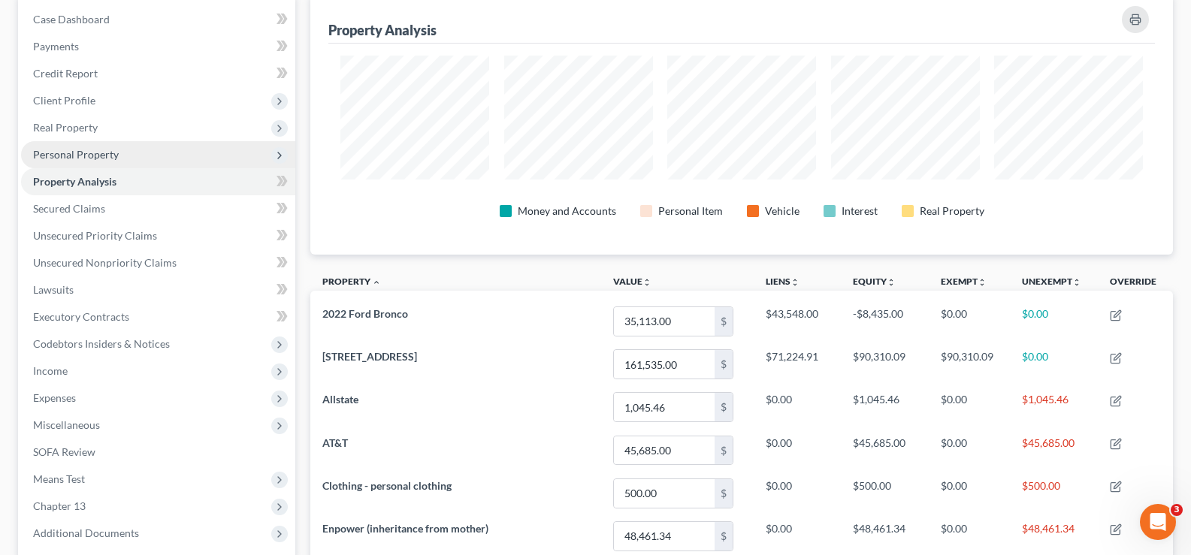
click at [96, 163] on span "Personal Property" at bounding box center [158, 154] width 274 height 27
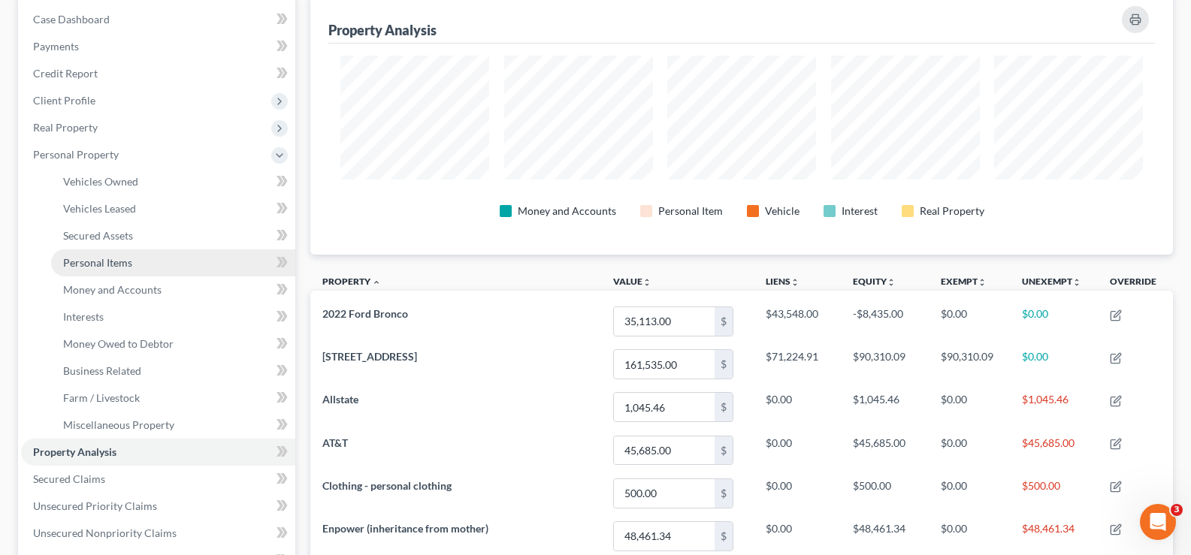
click at [103, 265] on span "Personal Items" at bounding box center [97, 262] width 69 height 13
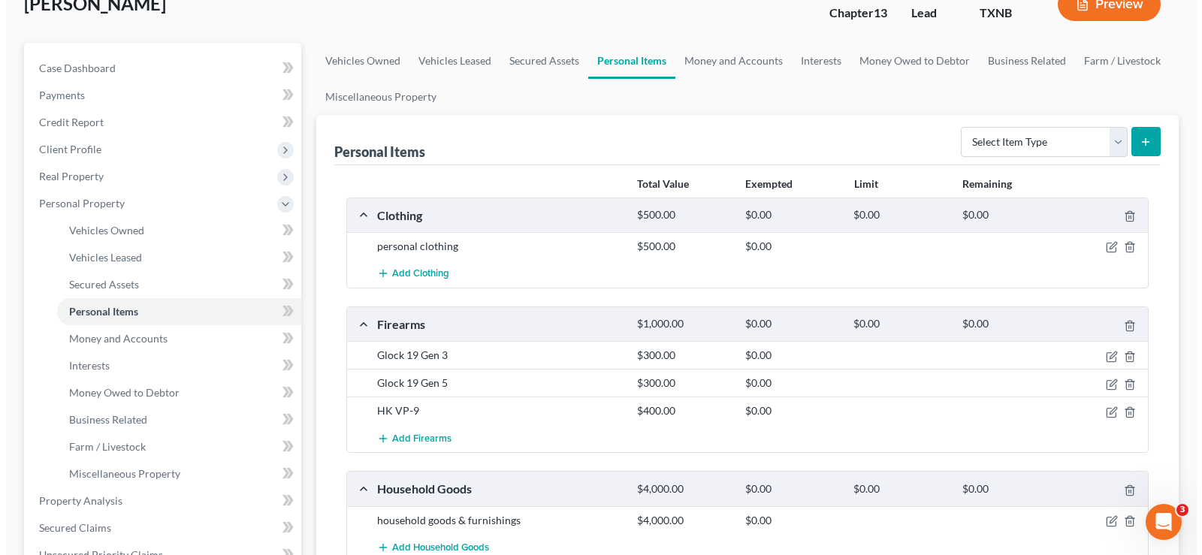
scroll to position [150, 0]
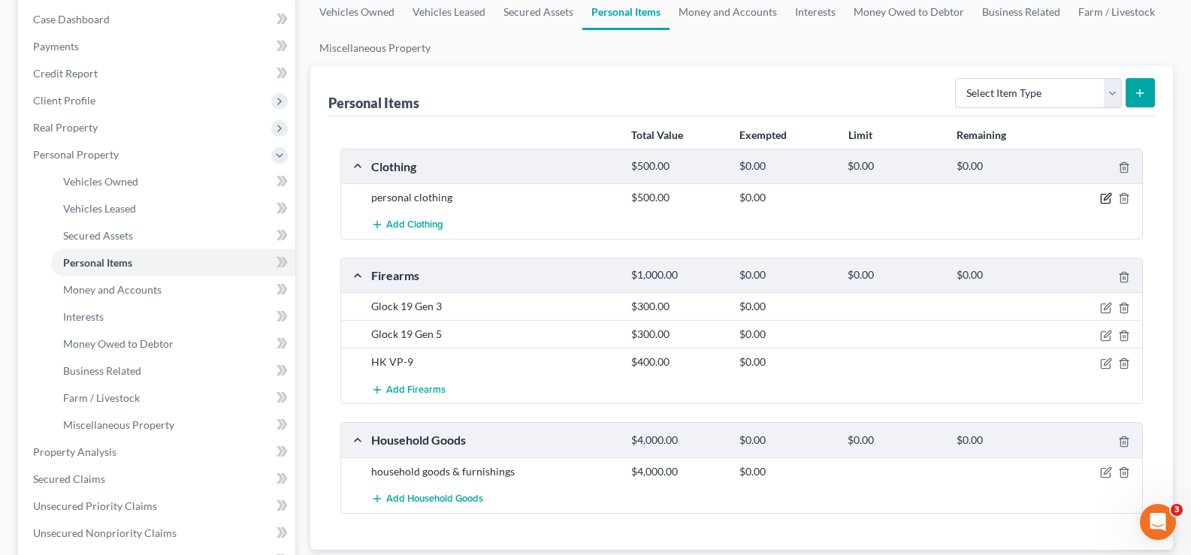
click at [1108, 199] on icon "button" at bounding box center [1107, 197] width 7 height 7
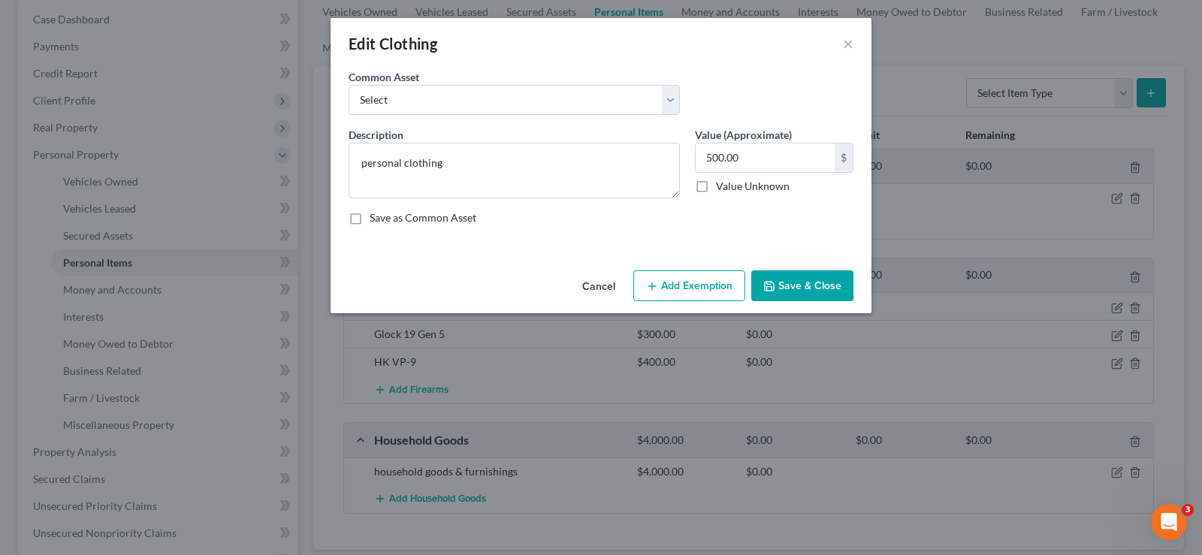
click at [665, 290] on button "Add Exemption" at bounding box center [689, 287] width 112 height 32
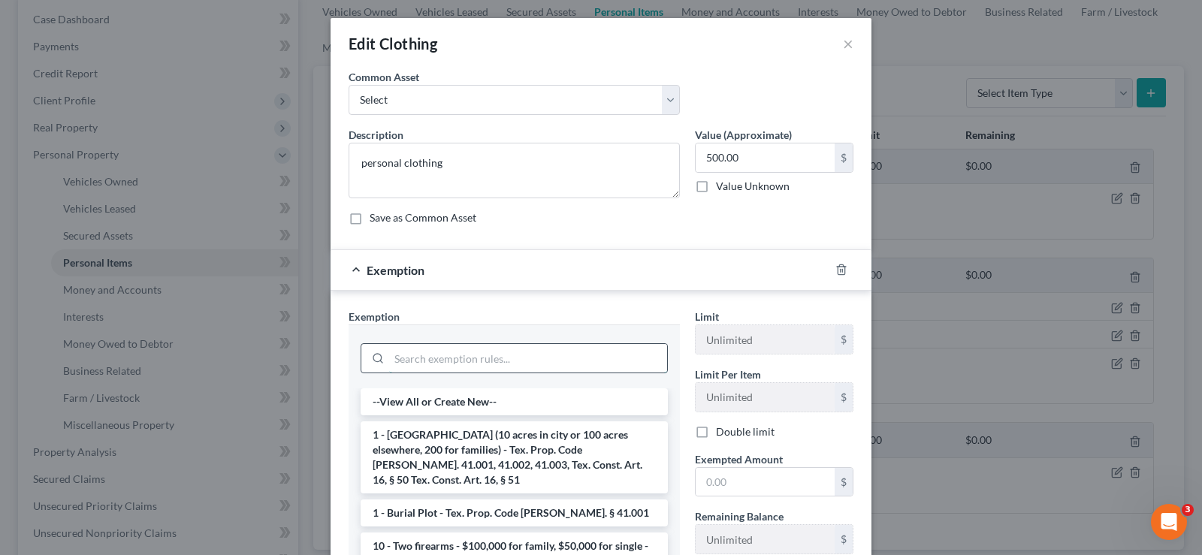
click at [553, 364] on input "search" at bounding box center [528, 358] width 278 height 29
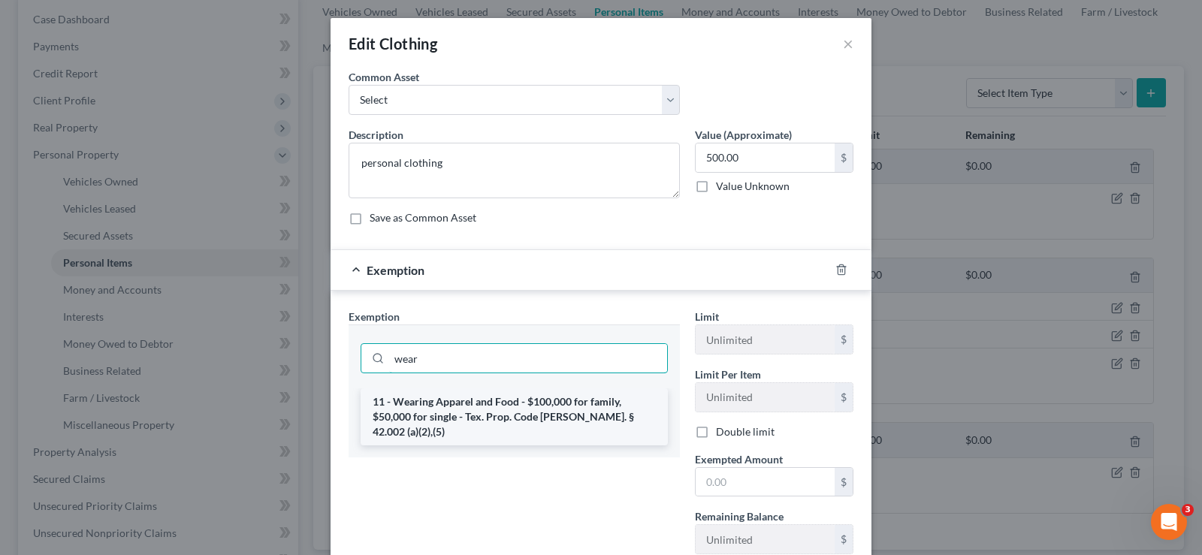
type input "wear"
click at [552, 406] on li "11 - Wearing Apparel and Food - $100,000 for family, $50,000 for single - Tex. …" at bounding box center [514, 416] width 307 height 57
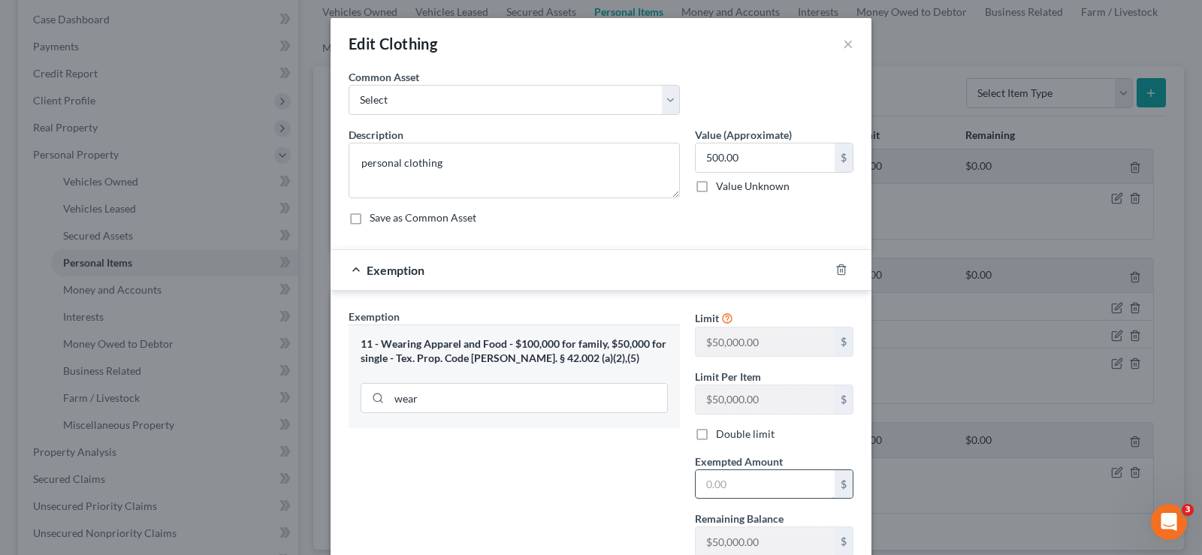
click at [727, 481] on input "text" at bounding box center [765, 484] width 139 height 29
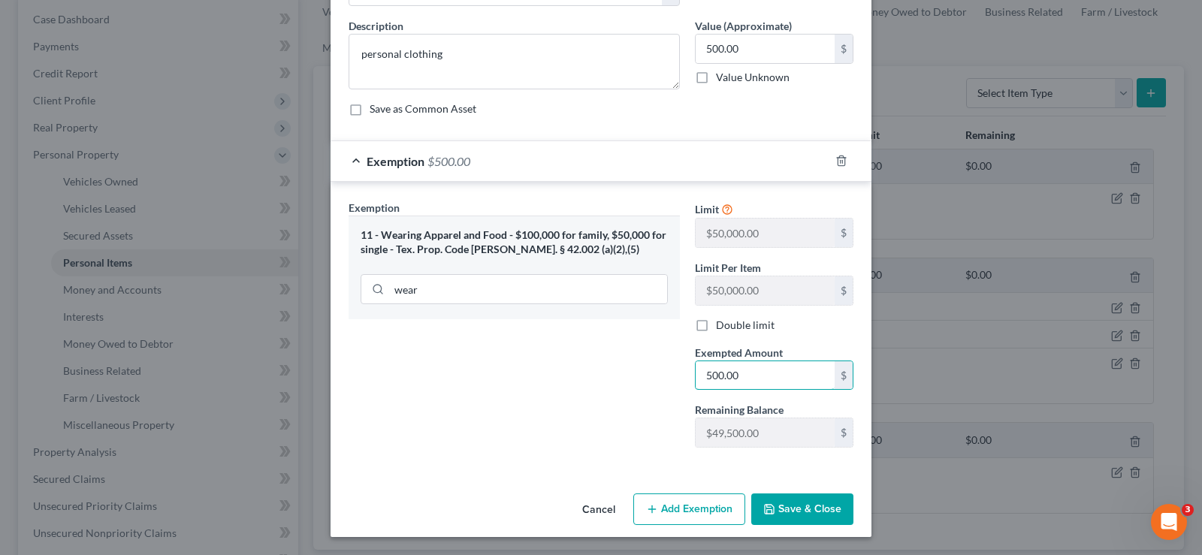
type input "500.00"
click at [815, 506] on button "Save & Close" at bounding box center [802, 510] width 102 height 32
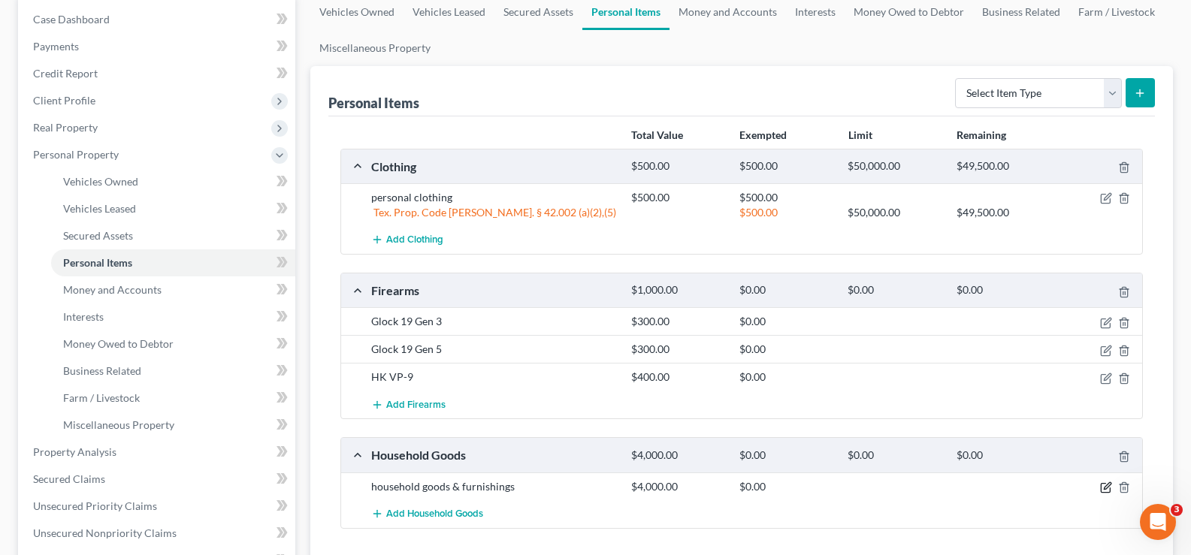
click at [1101, 488] on icon "button" at bounding box center [1105, 488] width 9 height 9
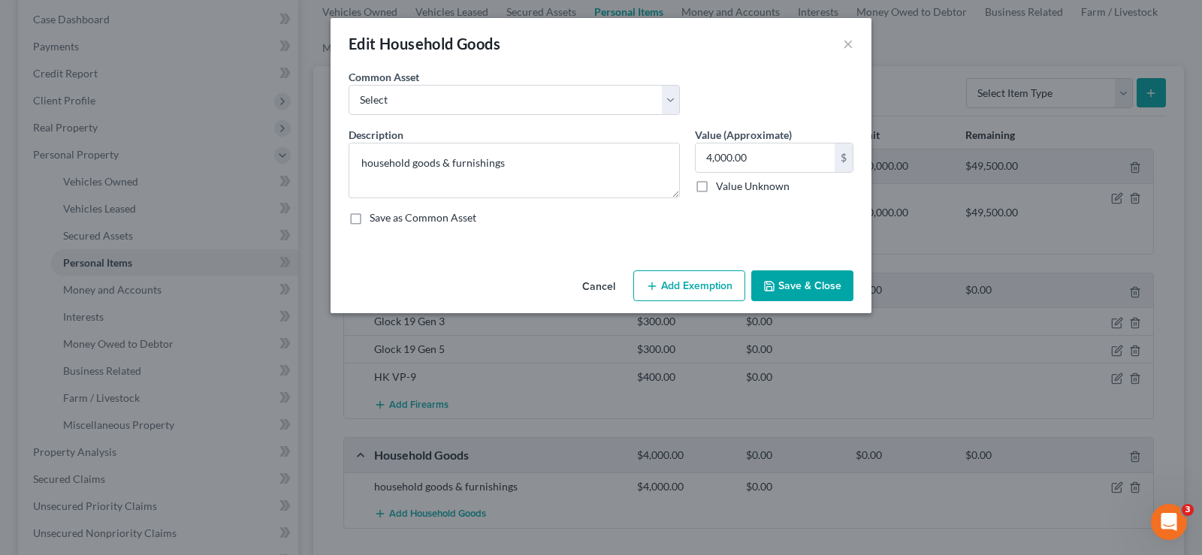
click at [684, 288] on button "Add Exemption" at bounding box center [689, 287] width 112 height 32
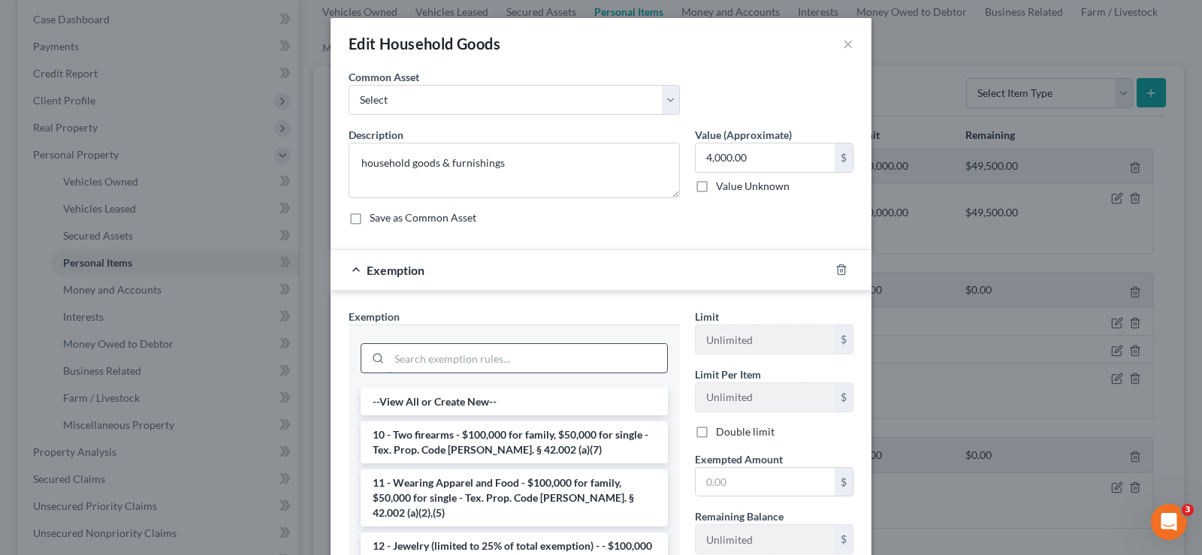
click at [539, 356] on input "search" at bounding box center [528, 358] width 278 height 29
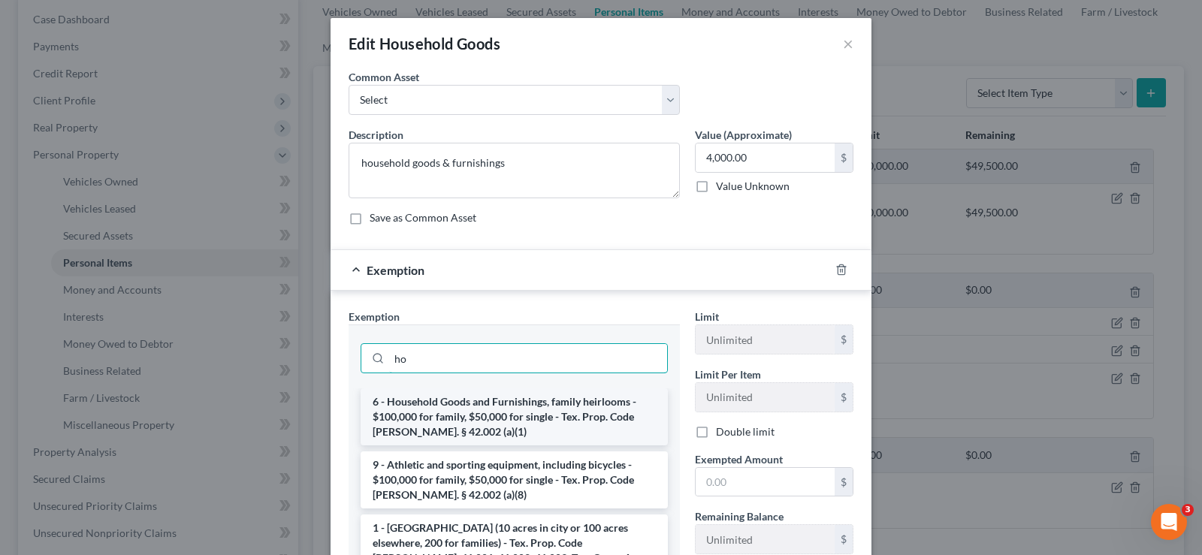
type input "ho"
click at [529, 403] on li "6 - Household Goods and Furnishings, family heirlooms - $100,000 for family, $5…" at bounding box center [514, 416] width 307 height 57
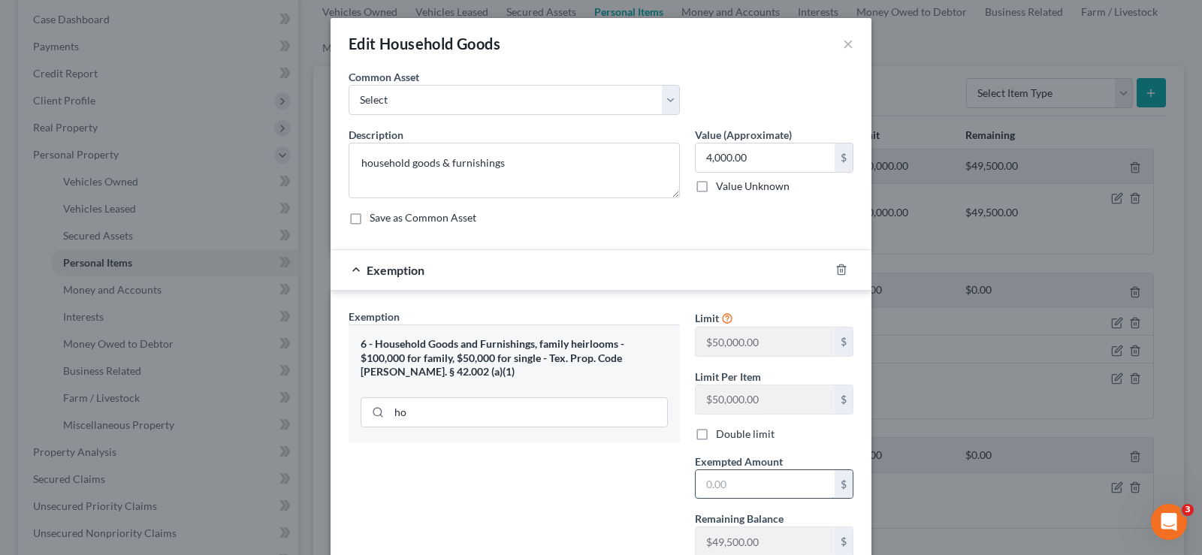
click at [784, 488] on input "text" at bounding box center [765, 484] width 139 height 29
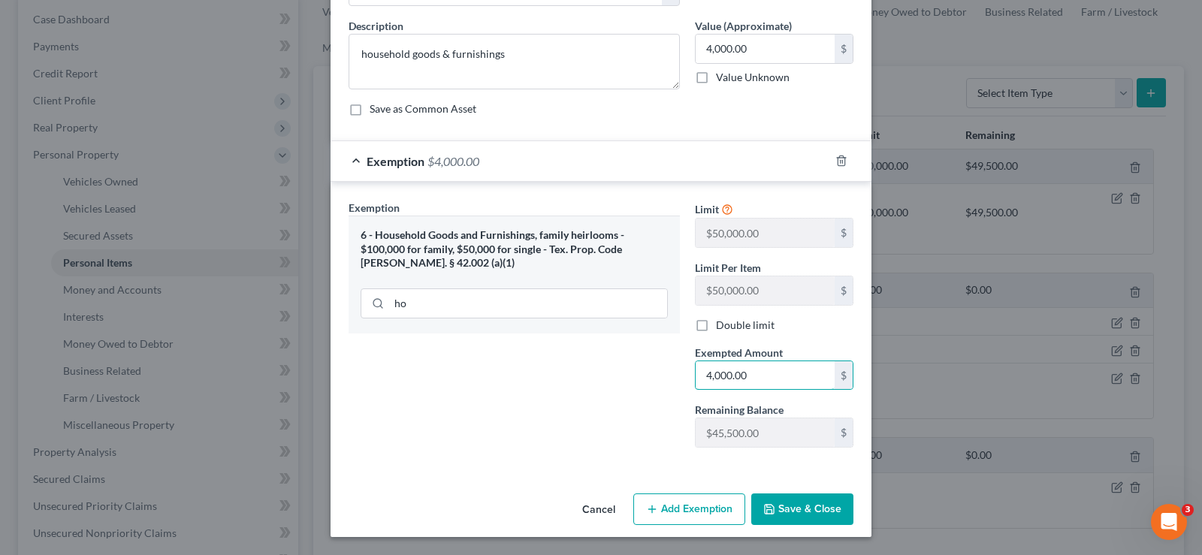
type input "4,000.00"
click at [788, 503] on button "Save & Close" at bounding box center [802, 510] width 102 height 32
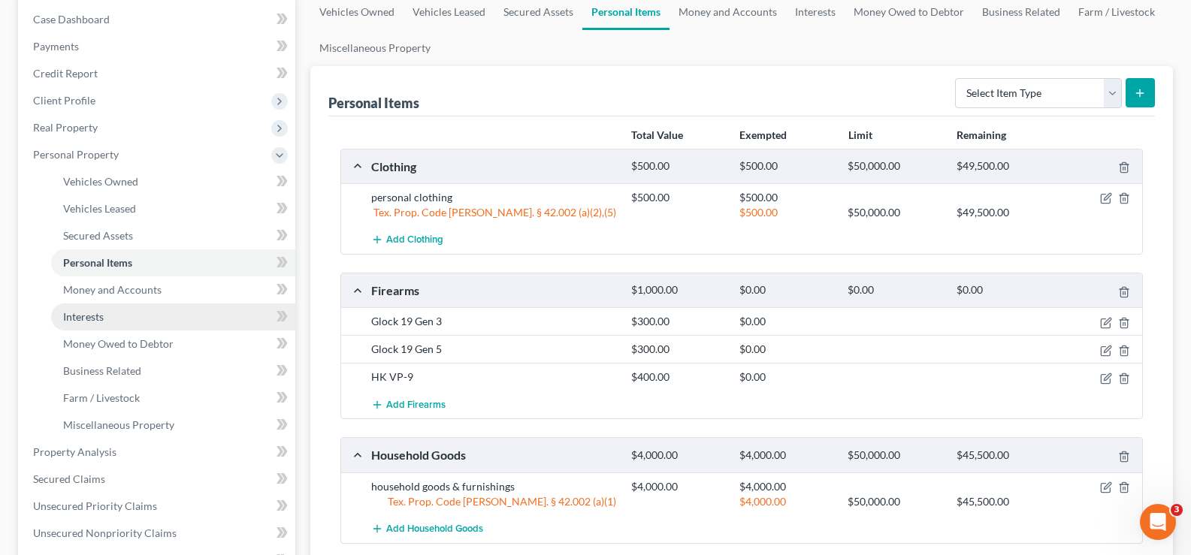
click at [114, 322] on link "Interests" at bounding box center [173, 317] width 244 height 27
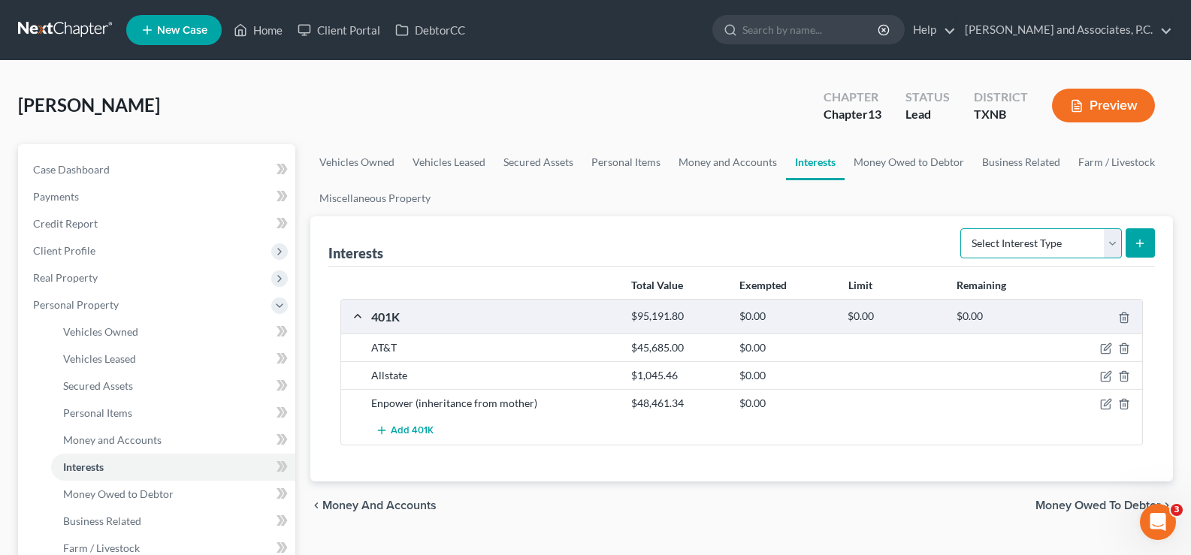
click at [1115, 243] on select "Select Interest Type 401K Annuity Bond Education IRA Government Bond Government…" at bounding box center [1041, 243] width 162 height 30
click at [852, 496] on div "chevron_left Money and Accounts Money Owed to Debtor chevron_right" at bounding box center [741, 506] width 863 height 48
click at [1103, 347] on icon "button" at bounding box center [1106, 349] width 12 height 12
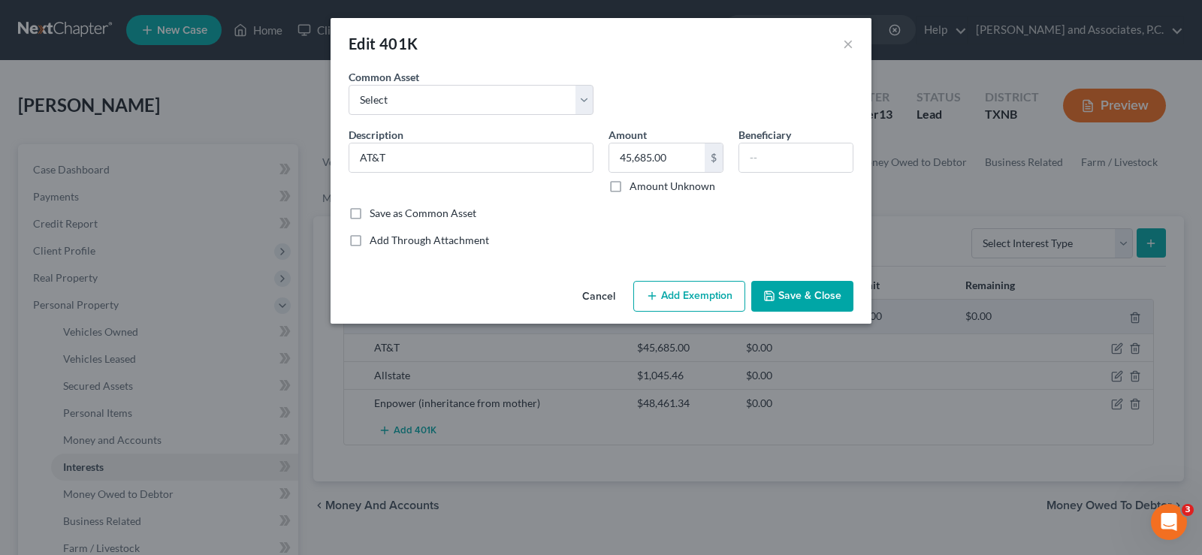
click at [685, 304] on button "Add Exemption" at bounding box center [689, 297] width 112 height 32
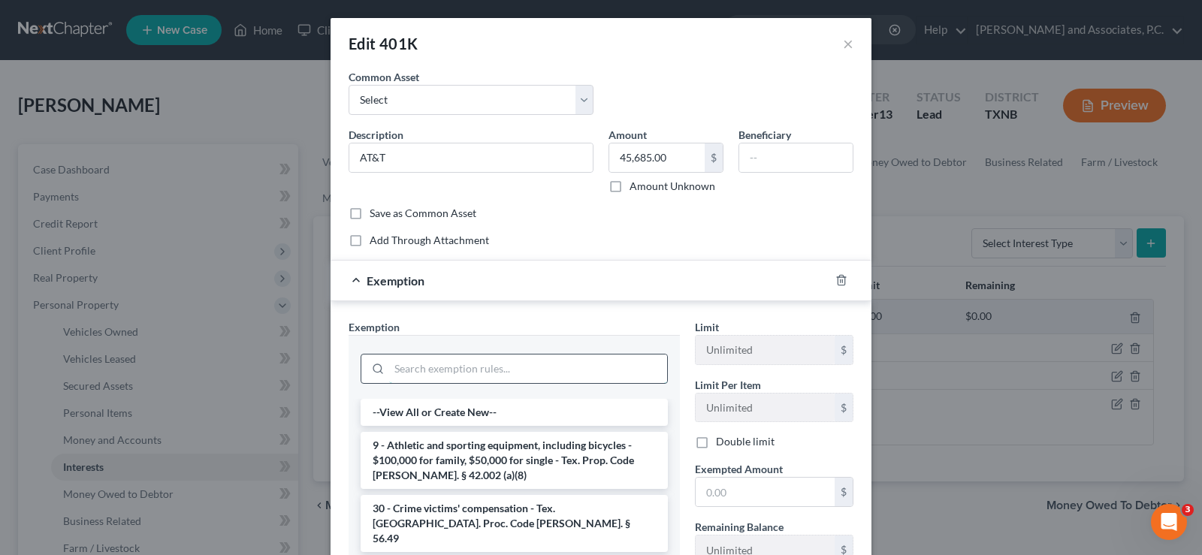
click at [596, 360] on input "search" at bounding box center [528, 369] width 278 height 29
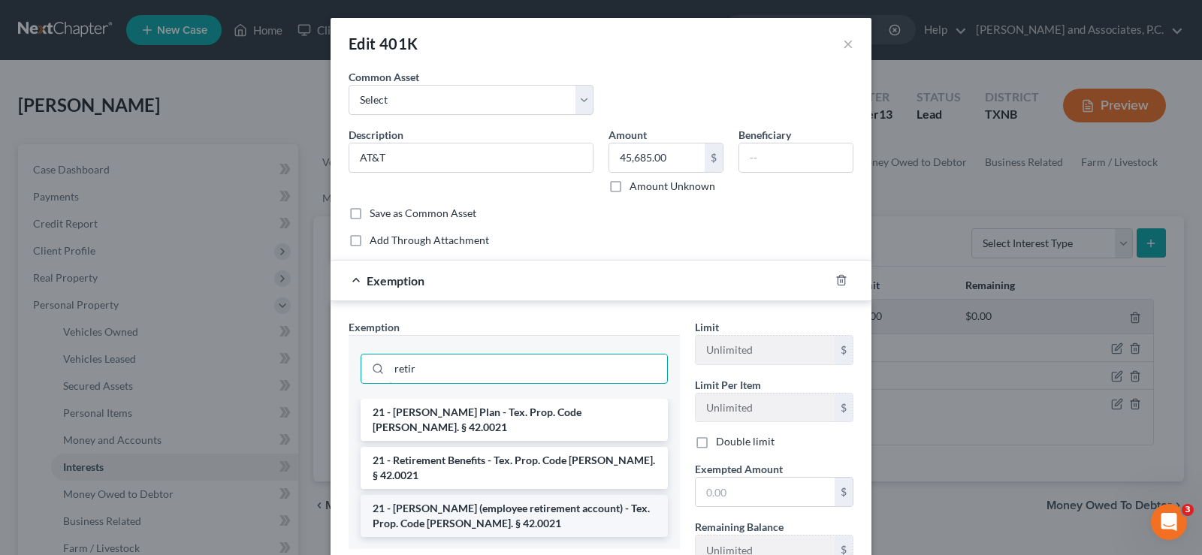
type input "retir"
click at [549, 495] on li "21 - [PERSON_NAME] (employee retirement account) - Tex. Prop. Code [PERSON_NAME…" at bounding box center [514, 516] width 307 height 42
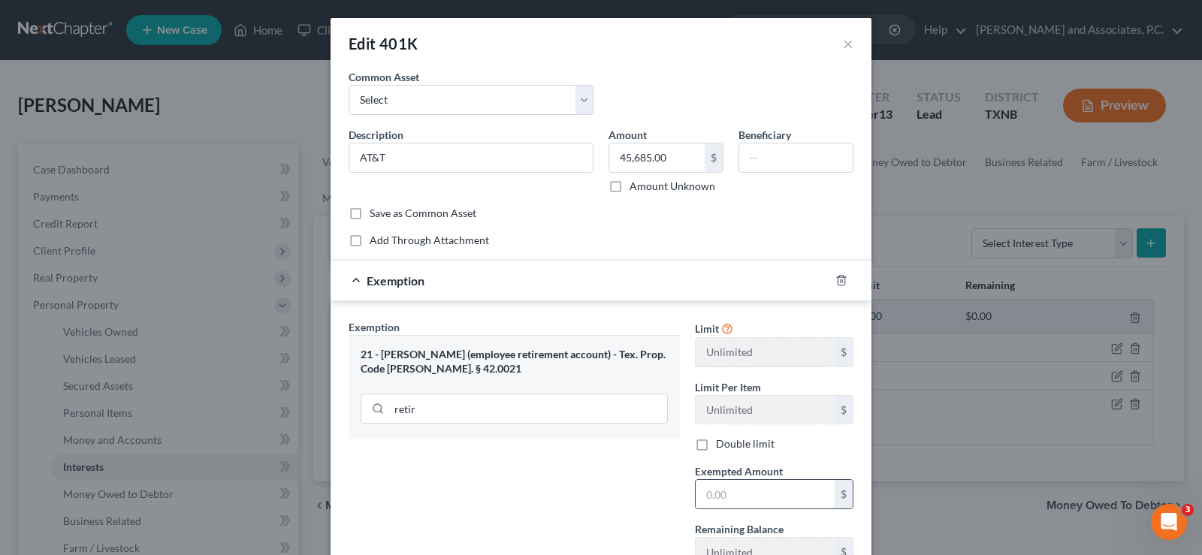
click at [729, 499] on input "text" at bounding box center [765, 494] width 139 height 29
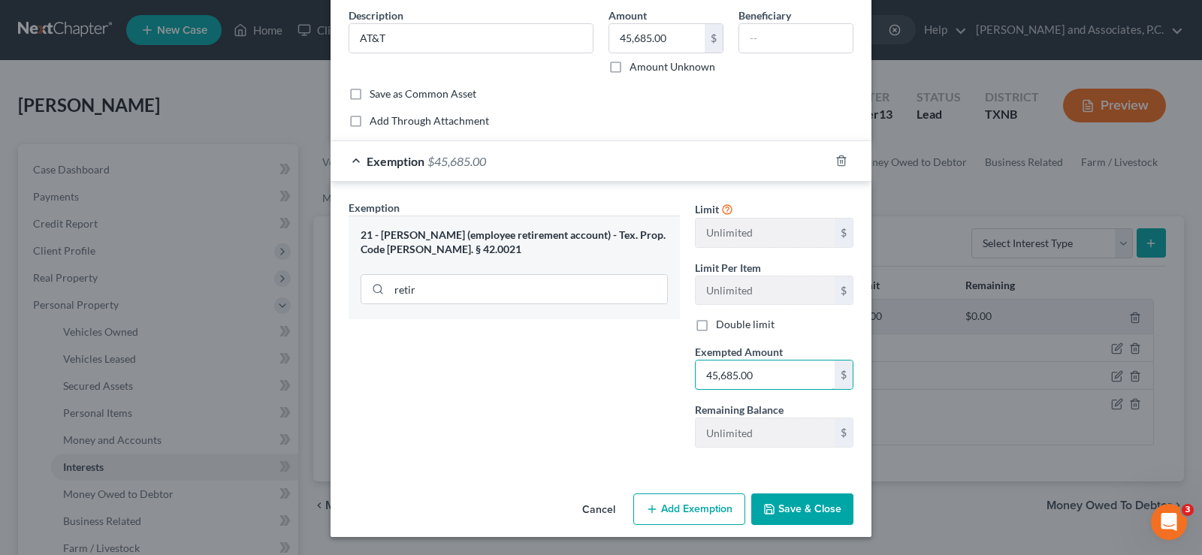
type input "45,685.00"
click at [789, 510] on button "Save & Close" at bounding box center [802, 510] width 102 height 32
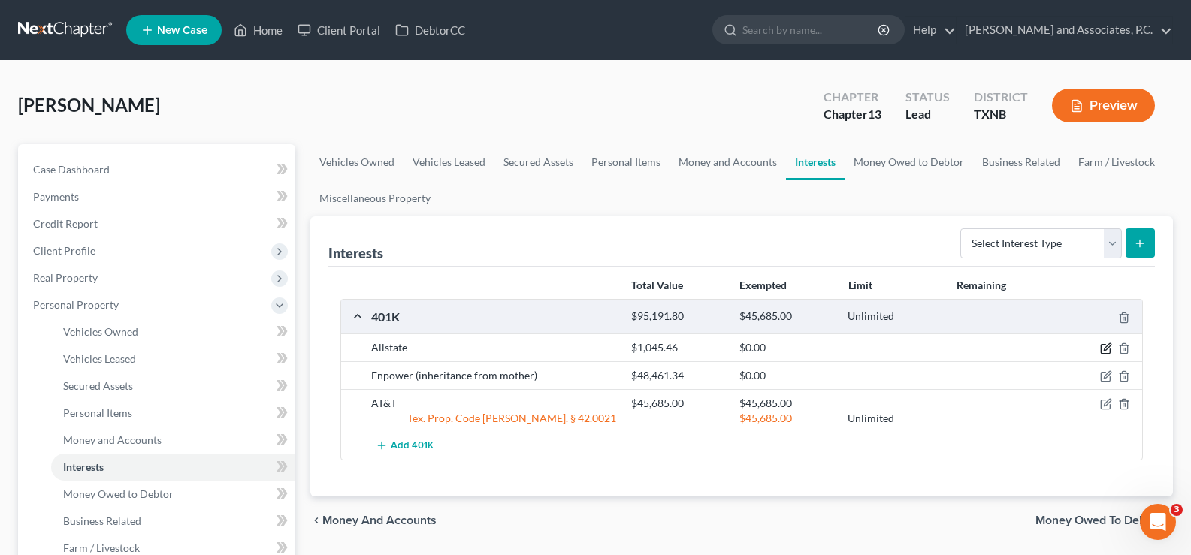
click at [1111, 351] on icon "button" at bounding box center [1106, 349] width 12 height 12
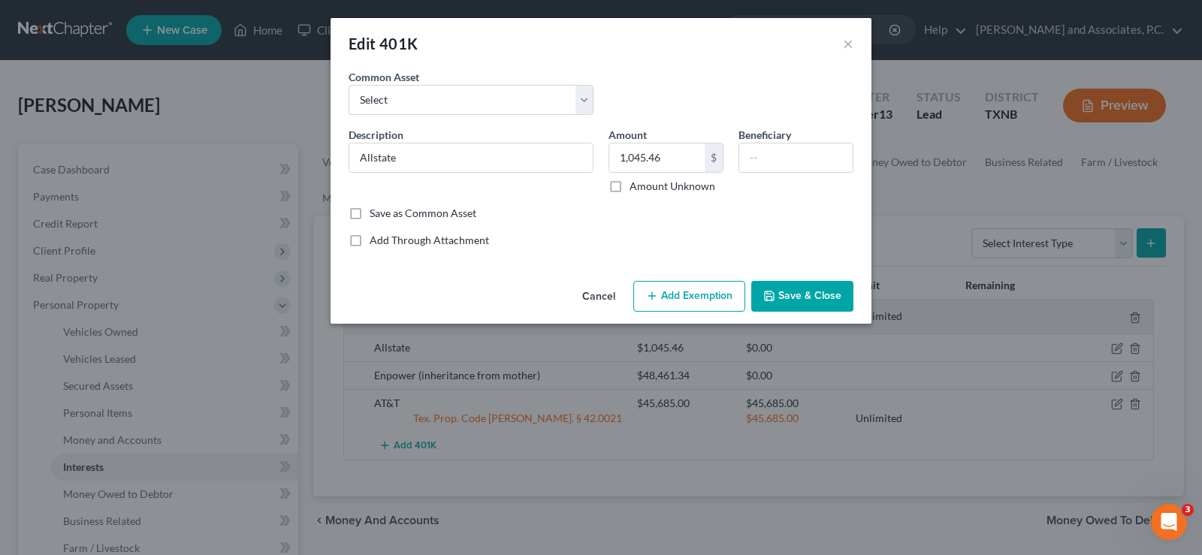
click at [670, 293] on button "Add Exemption" at bounding box center [689, 297] width 112 height 32
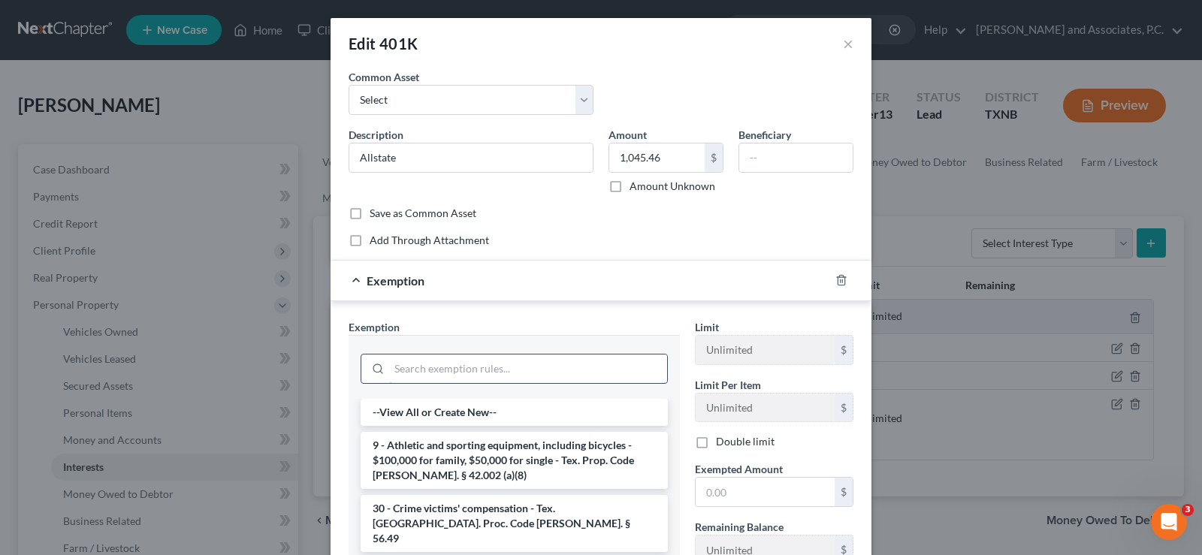
click at [528, 376] on input "search" at bounding box center [528, 369] width 278 height 29
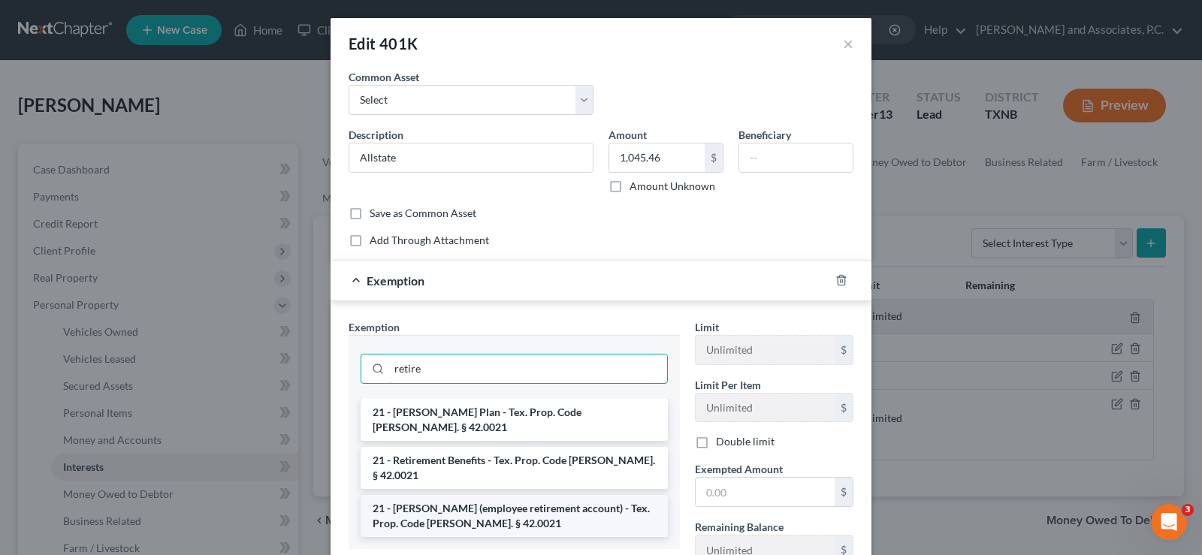
type input "retire"
click at [521, 495] on li "21 - [PERSON_NAME] (employee retirement account) - Tex. Prop. Code [PERSON_NAME…" at bounding box center [514, 516] width 307 height 42
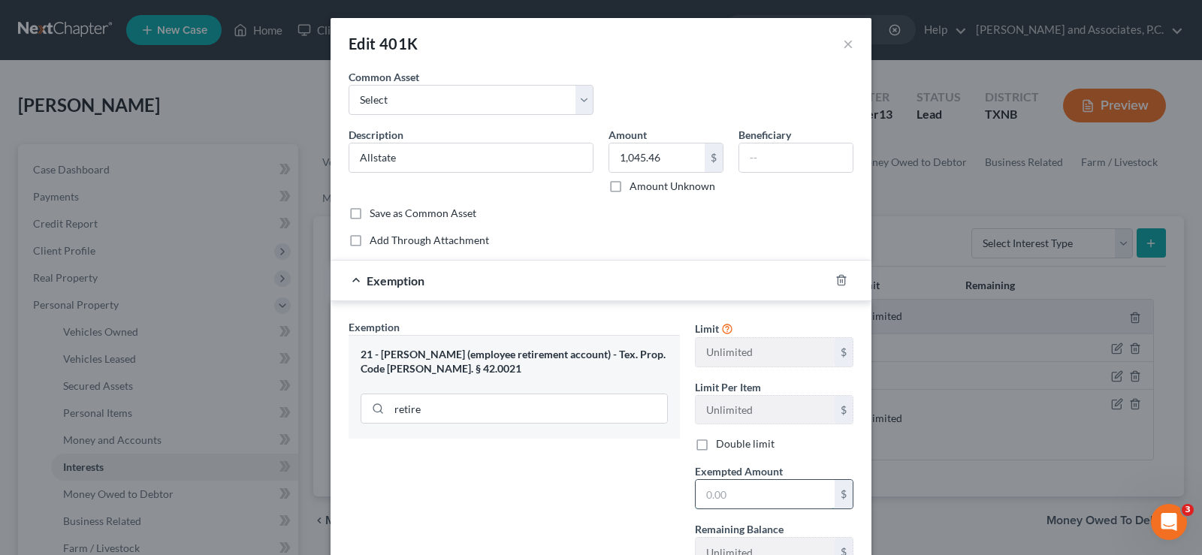
click at [733, 497] on input "text" at bounding box center [765, 494] width 139 height 29
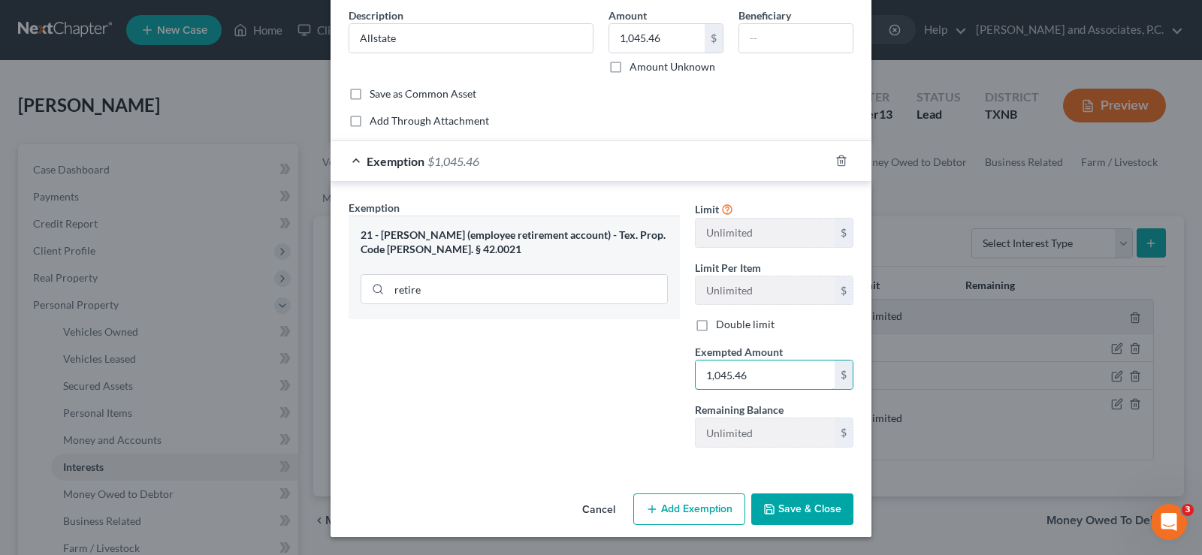
type input "1,045.46"
click at [810, 512] on button "Save & Close" at bounding box center [802, 510] width 102 height 32
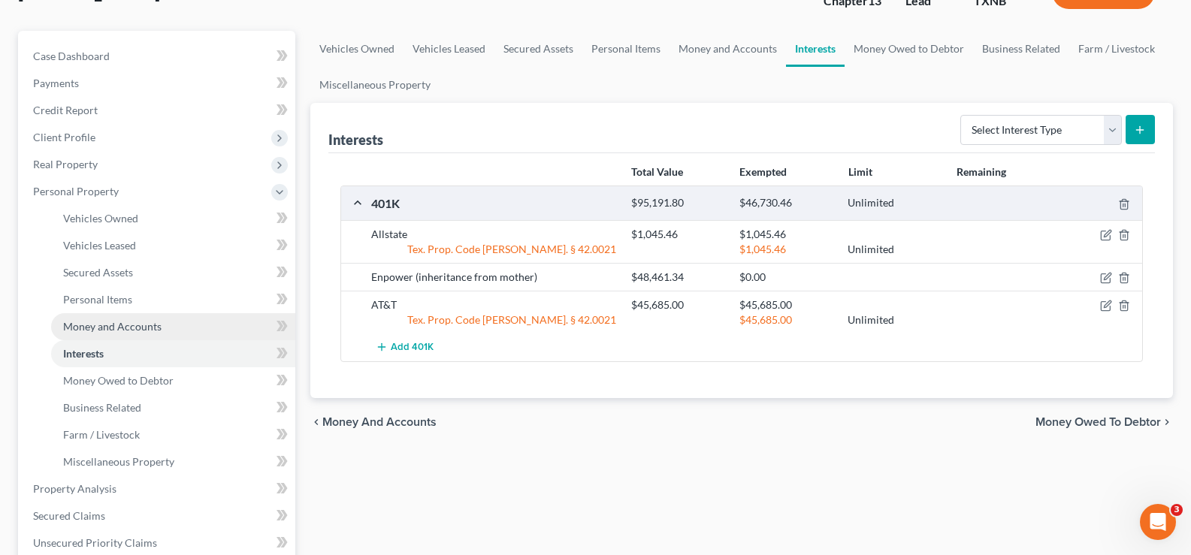
scroll to position [150, 0]
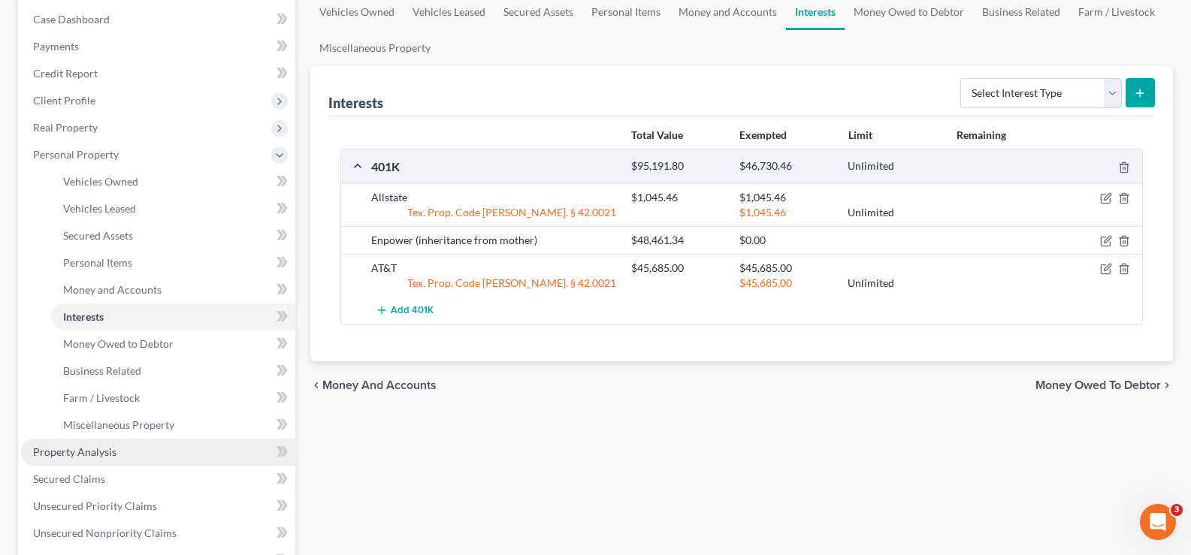
click at [111, 455] on span "Property Analysis" at bounding box center [74, 452] width 83 height 13
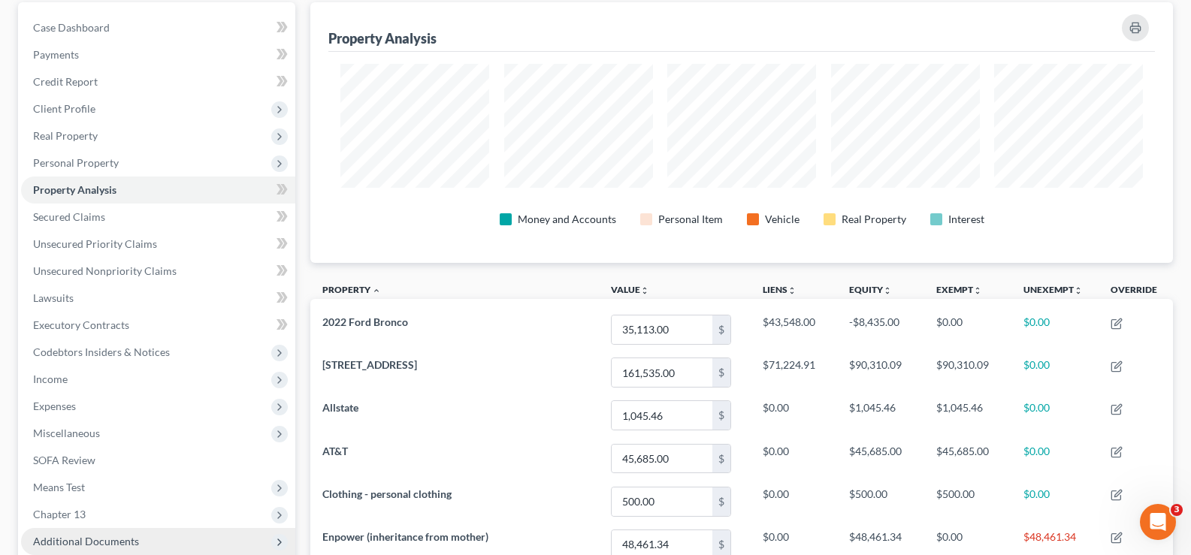
scroll to position [86, 0]
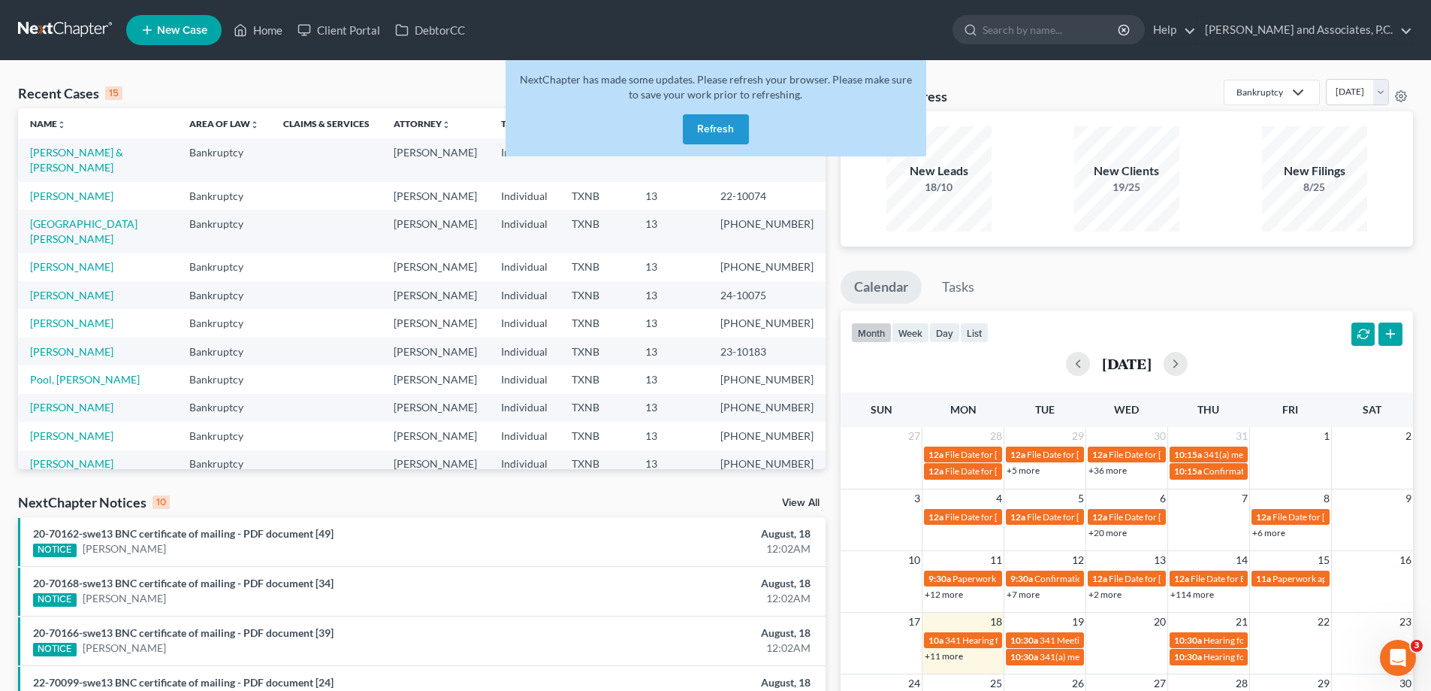
click at [720, 131] on button "Refresh" at bounding box center [716, 129] width 66 height 30
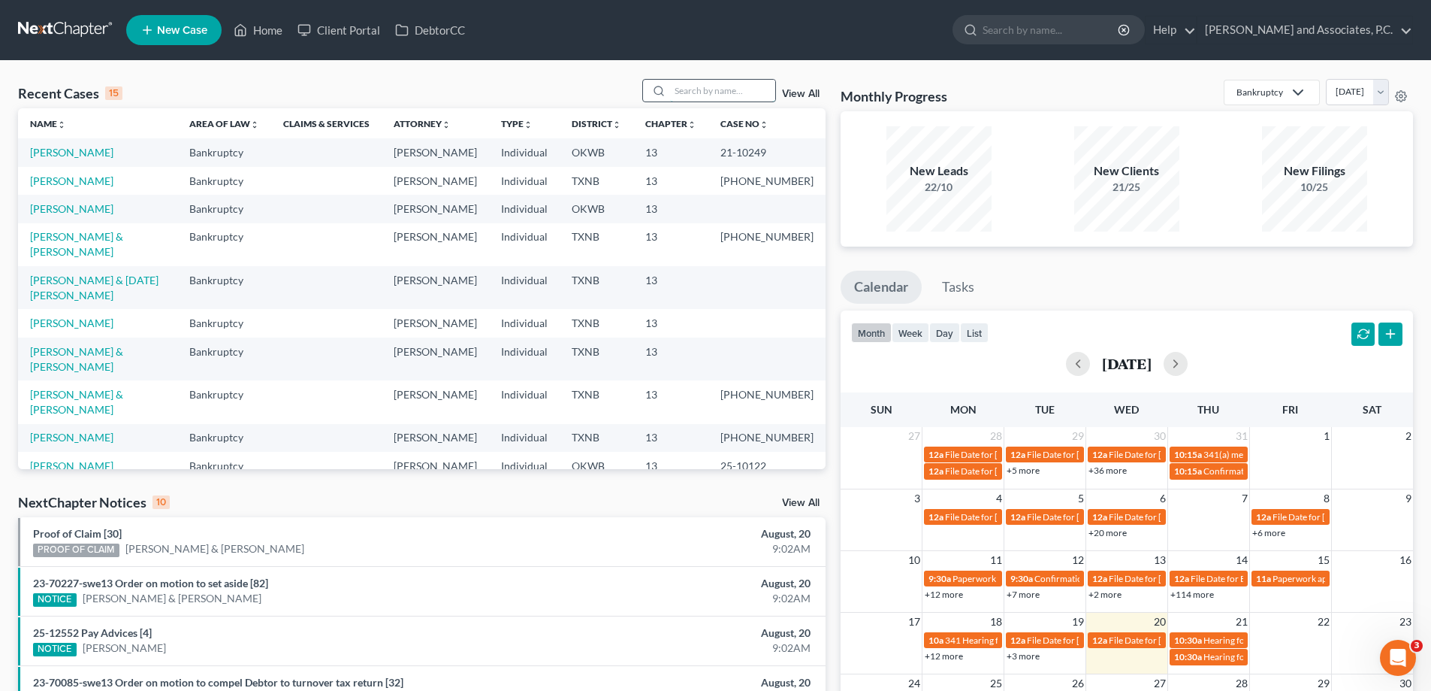
click at [700, 87] on input "search" at bounding box center [722, 91] width 105 height 22
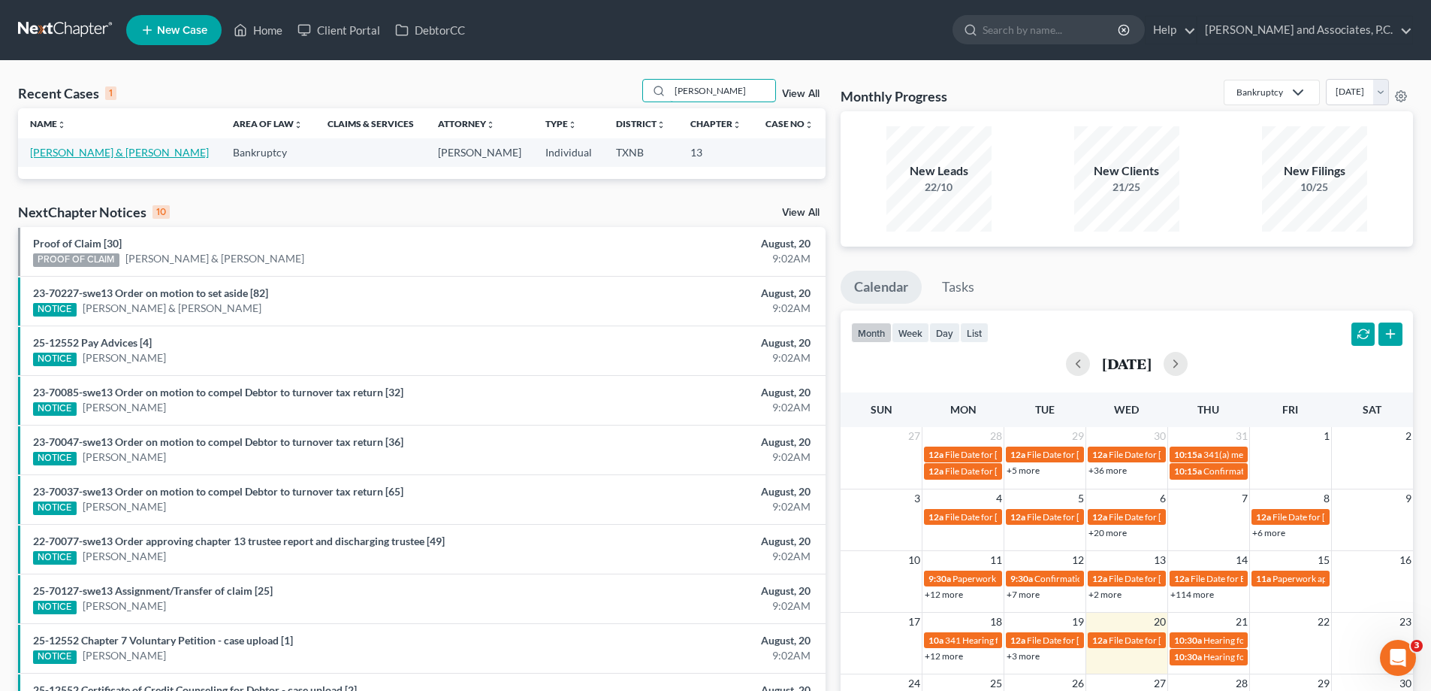
type input "graves"
click at [52, 150] on link "Graves, Joshua & Dawn" at bounding box center [119, 152] width 179 height 13
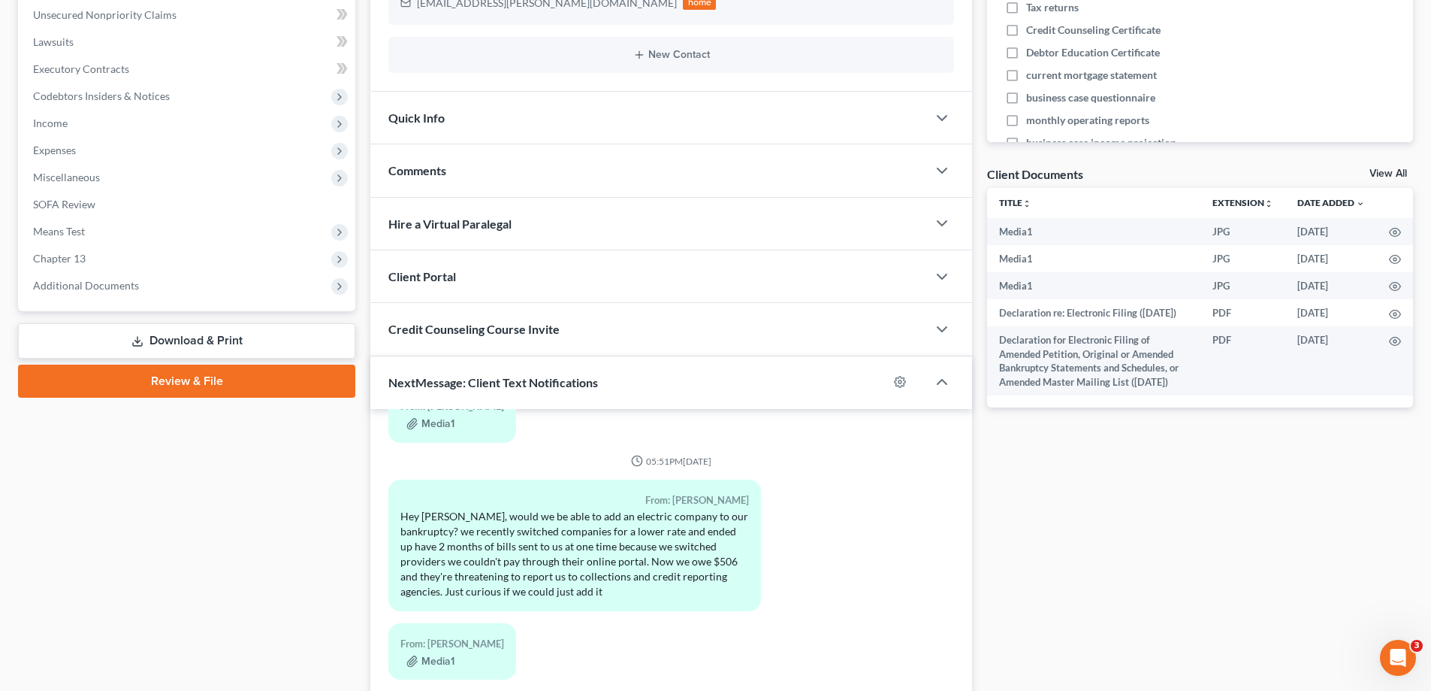
scroll to position [451, 0]
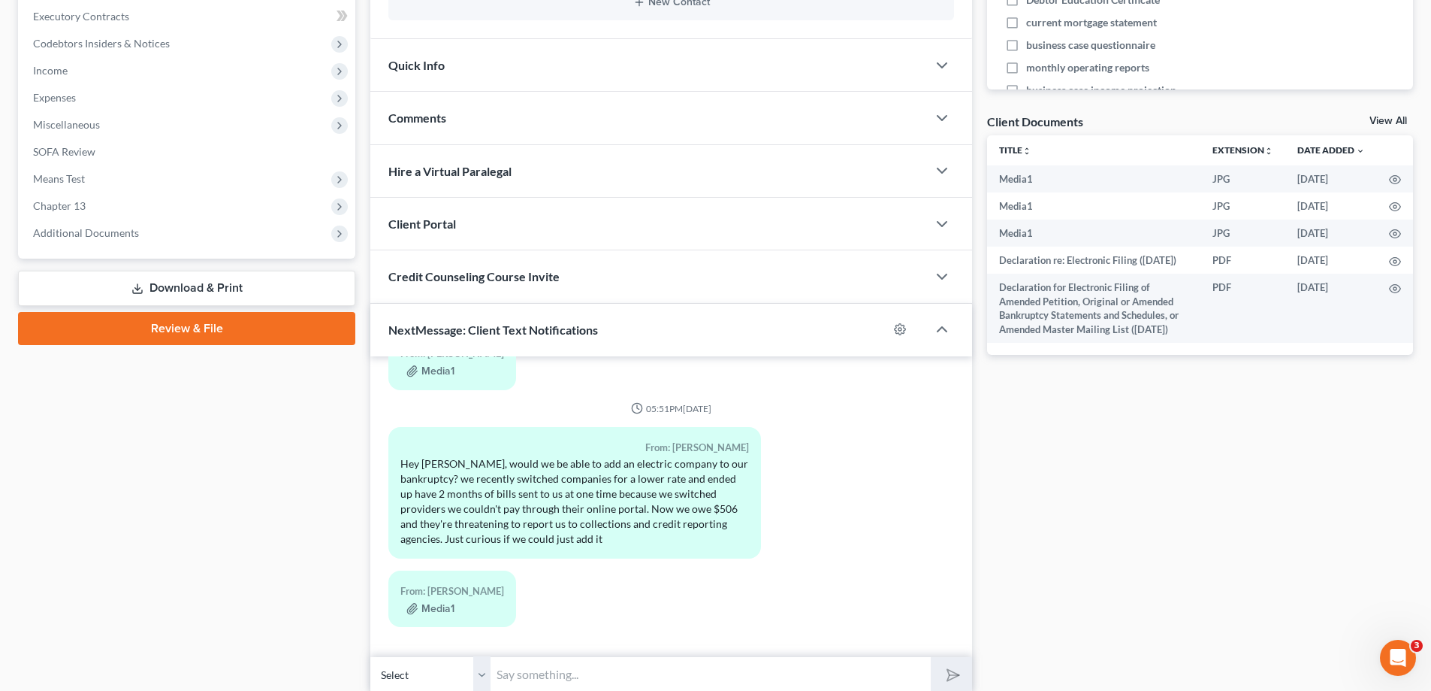
click at [528, 675] on input "text" at bounding box center [711, 674] width 440 height 37
click at [486, 676] on select "Select +1 (940) 867-1139 - Joshua Graves +1 (940) 782-0043 - Dawn Graves" at bounding box center [430, 674] width 120 height 37
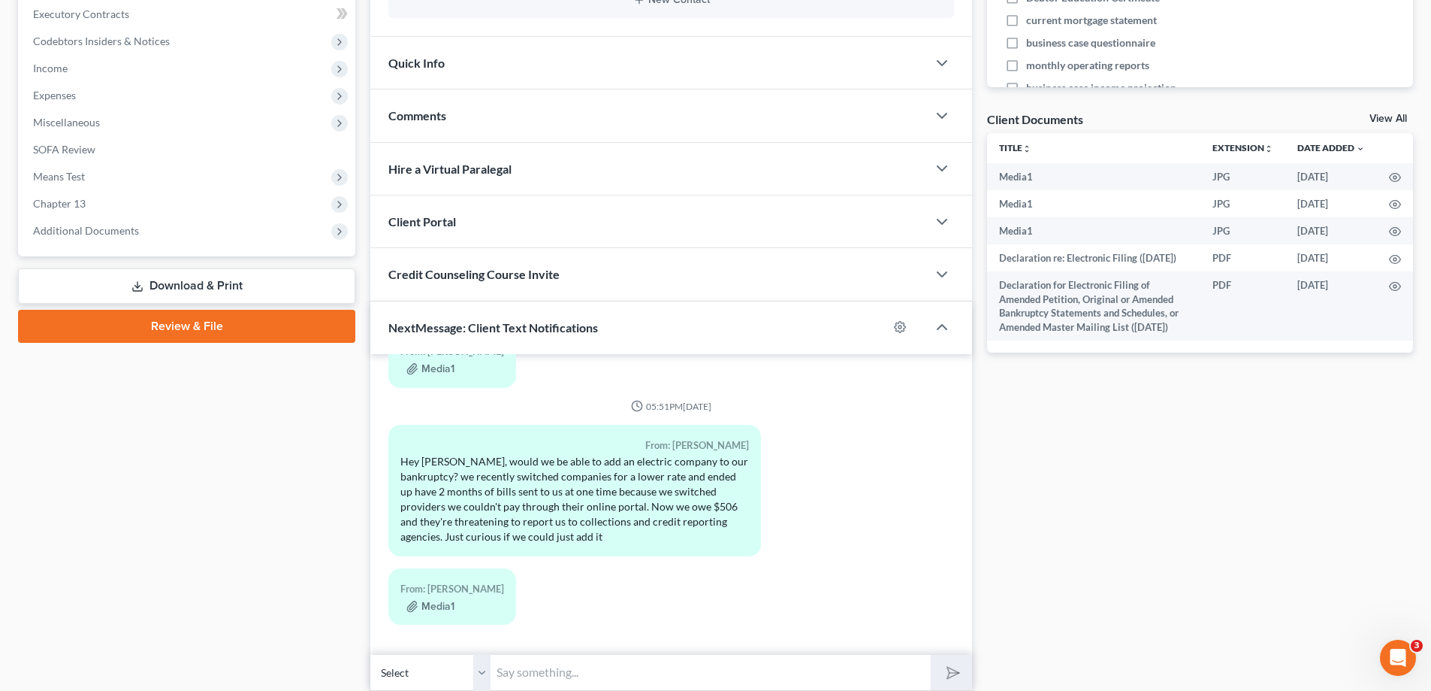
select select "1"
click at [370, 654] on select "Select +1 (940) 867-1139 - Joshua Graves +1 (940) 782-0043 - Dawn Graves" at bounding box center [430, 672] width 120 height 37
click at [573, 680] on input "text" at bounding box center [711, 672] width 440 height 37
type input "Yes, I will add it to the creditors"
click at [931, 654] on button "submit" at bounding box center [951, 671] width 41 height 35
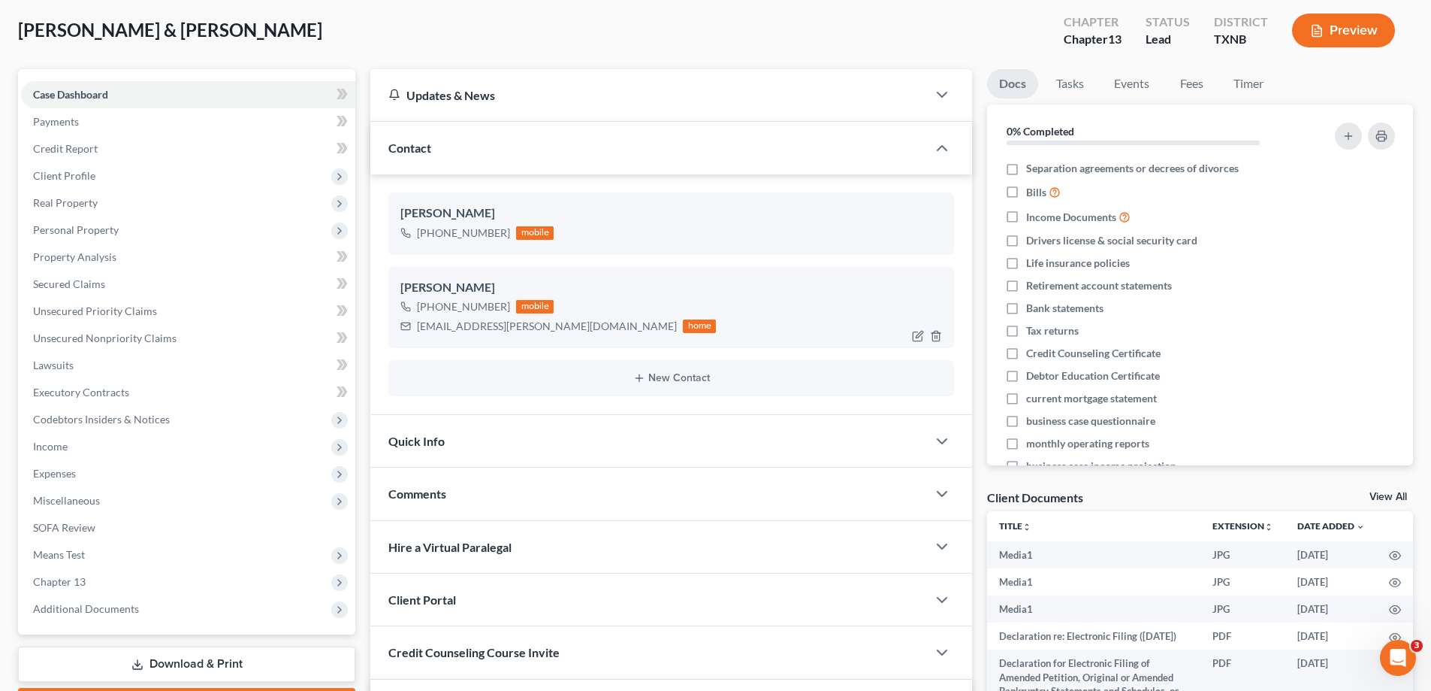
scroll to position [0, 0]
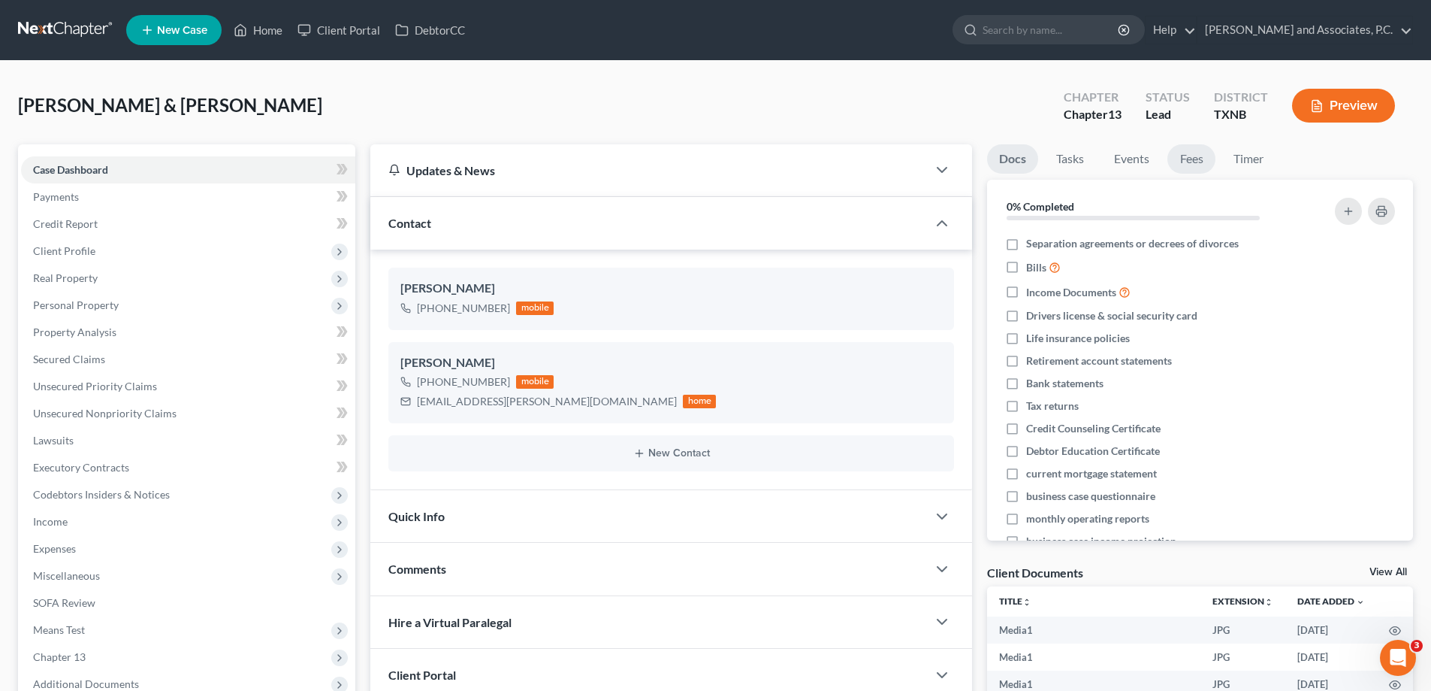
click at [1186, 162] on link "Fees" at bounding box center [1192, 158] width 48 height 29
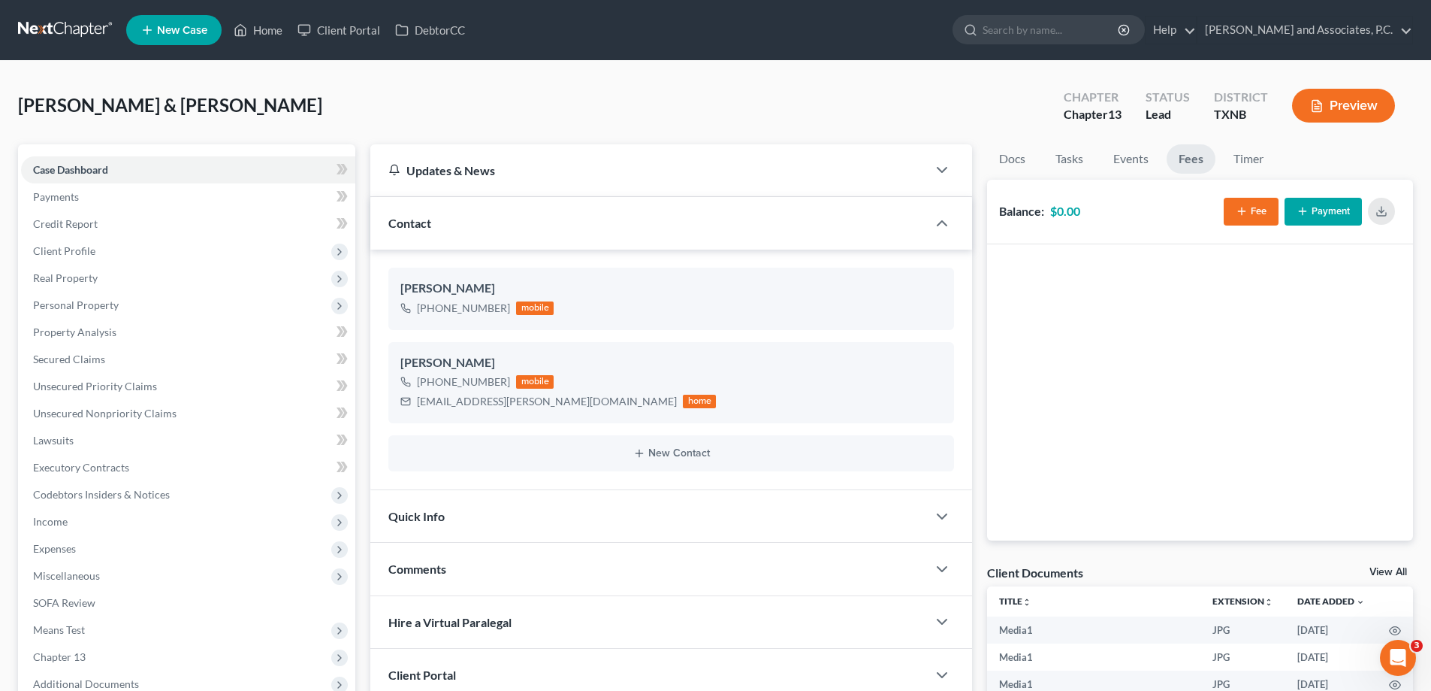
click at [1242, 214] on line "button" at bounding box center [1242, 210] width 0 height 7
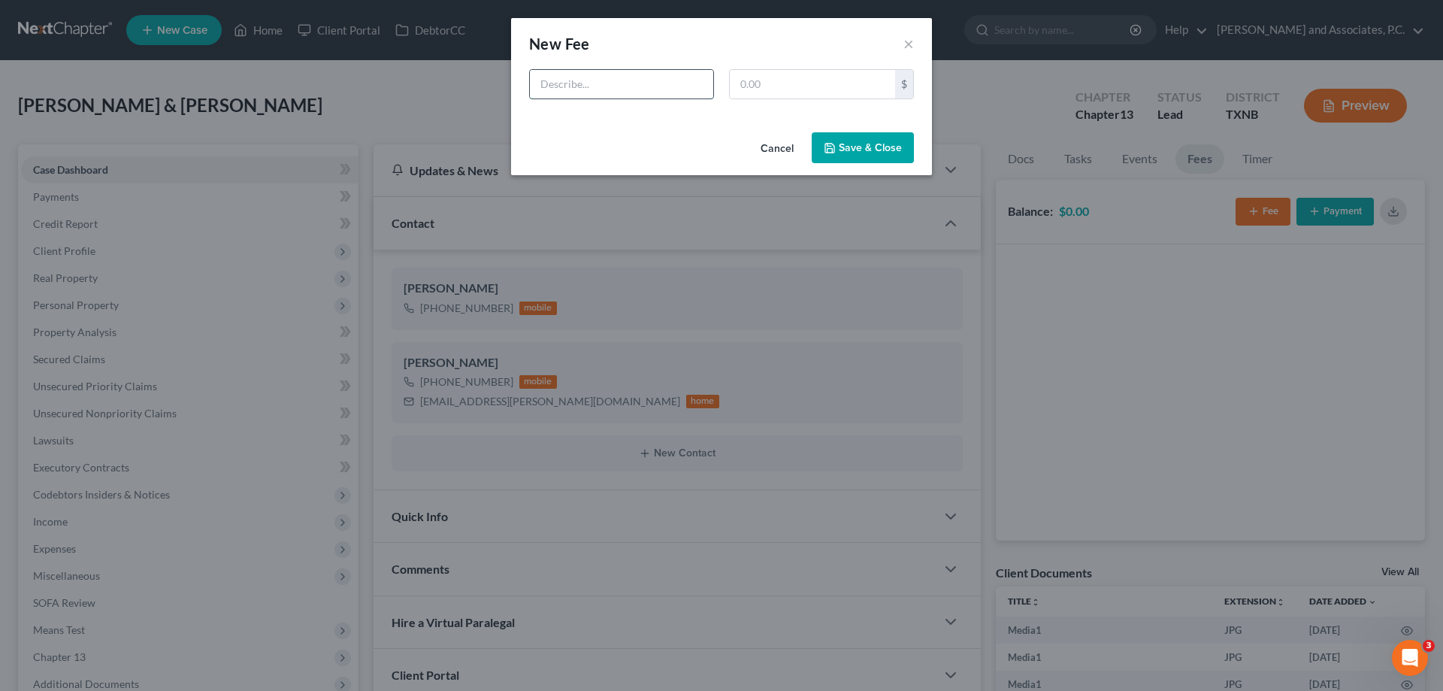
click at [559, 94] on input "text" at bounding box center [621, 84] width 183 height 29
type input "Ch. 13 bk fee"
type input "688.00"
click at [846, 155] on button "Save & Close" at bounding box center [863, 148] width 102 height 32
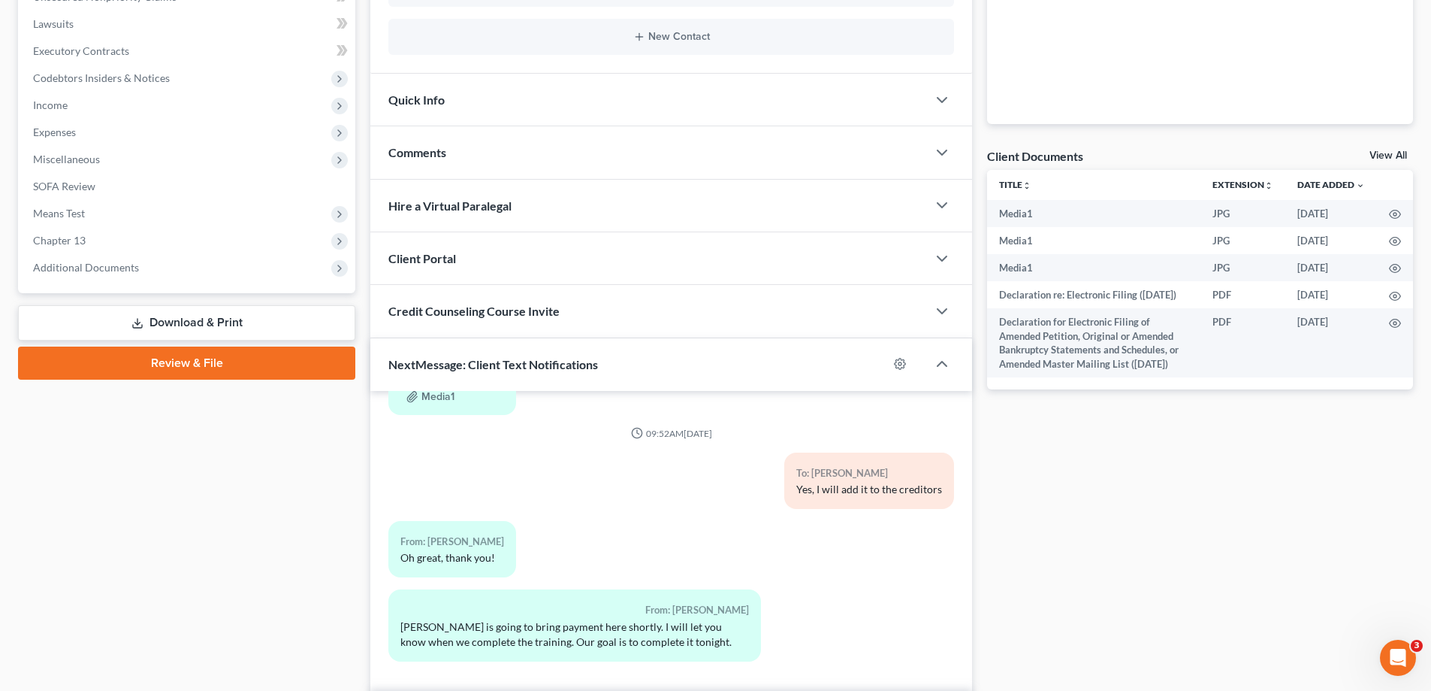
scroll to position [510, 0]
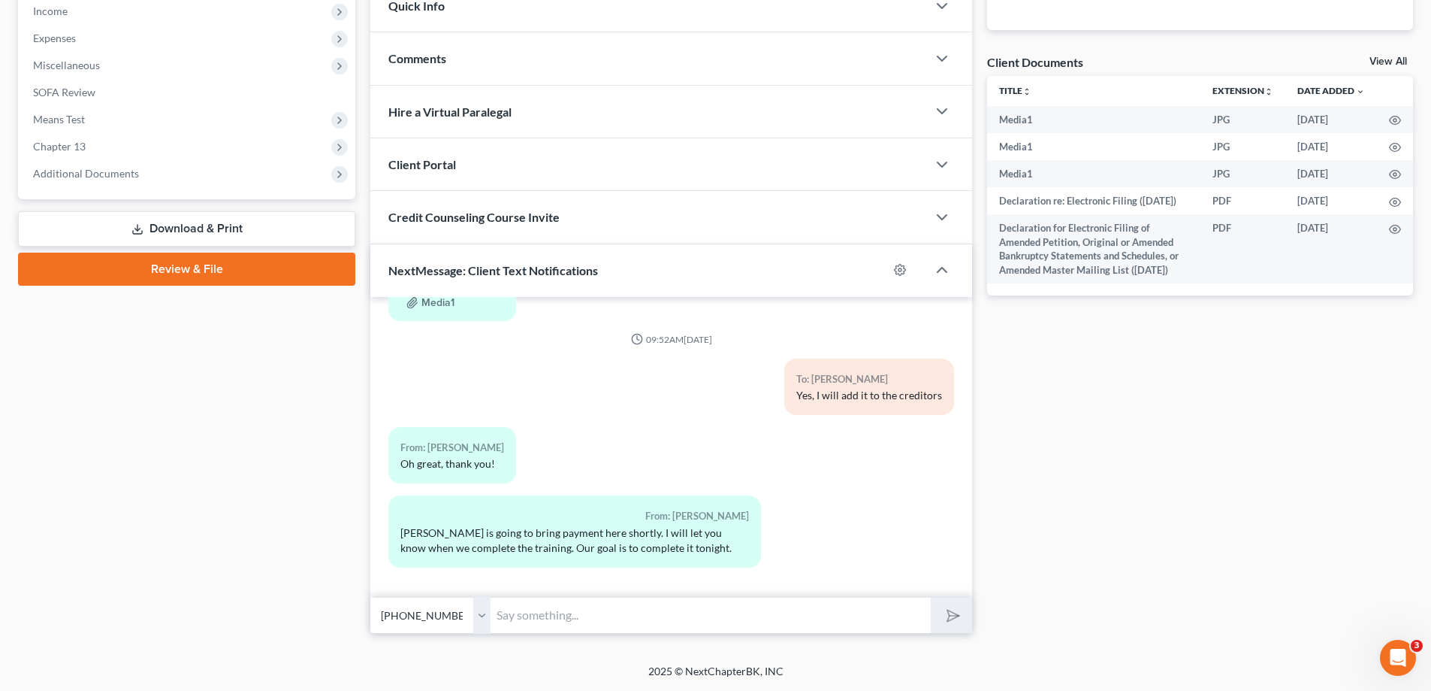
click at [567, 621] on input "text" at bounding box center [711, 615] width 440 height 37
type input "sounds good, thank you"
click at [931, 597] on button "submit" at bounding box center [951, 614] width 41 height 35
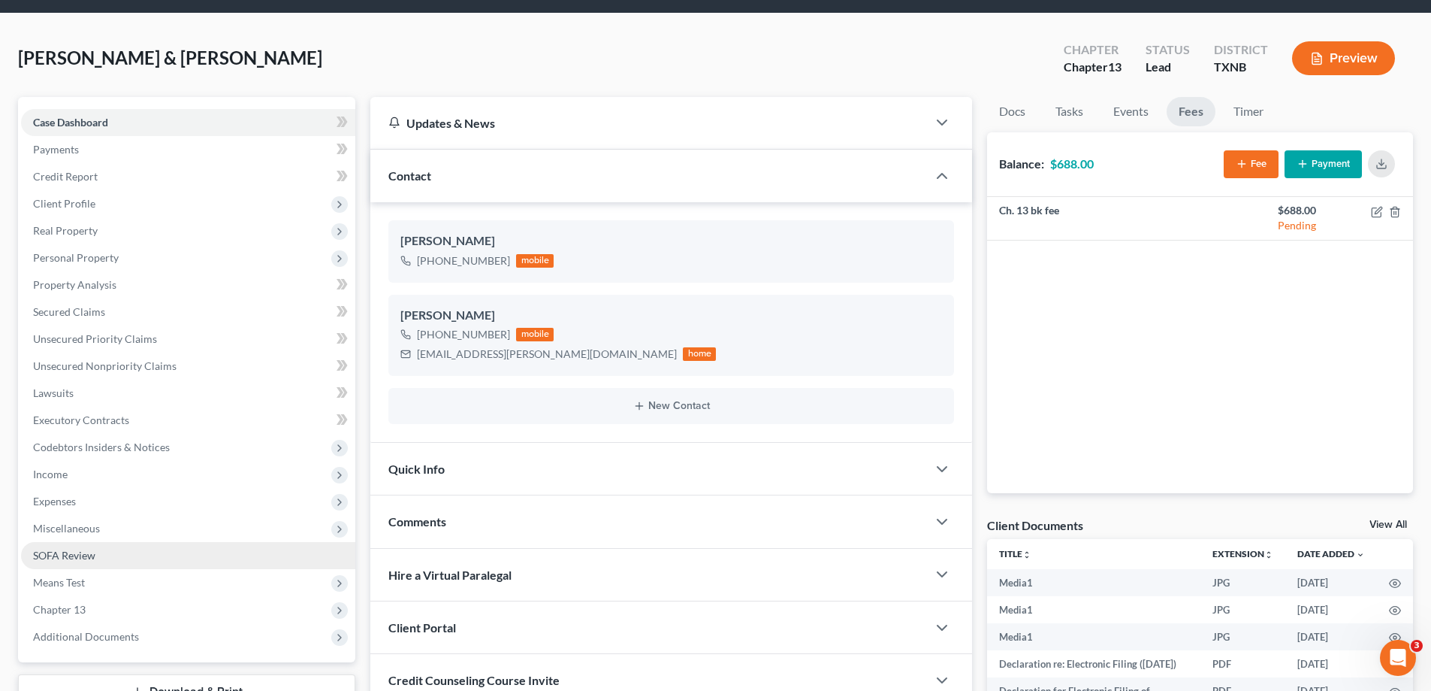
scroll to position [0, 0]
